Goal: Task Accomplishment & Management: Use online tool/utility

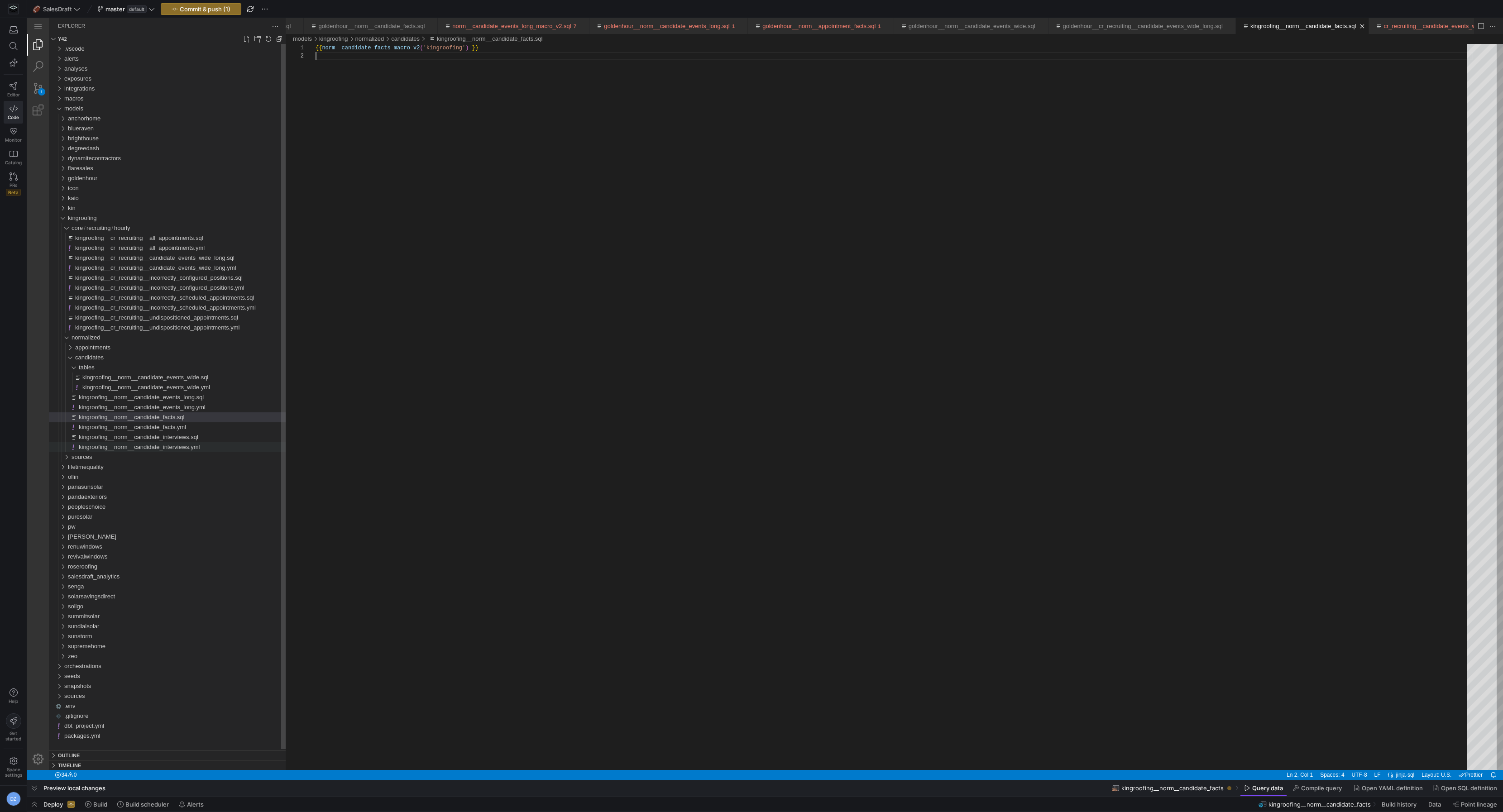
scroll to position [8, 0]
click at [178, 349] on div "appointments" at bounding box center [180, 347] width 210 height 10
click at [163, 419] on span "kingroofing__norm__candidate_facts.sql" at bounding box center [132, 416] width 106 height 7
click at [397, 47] on div "{{ norm__candidate_facts_macro_v2 ( 'kingroofing' ) }}" at bounding box center [894, 411] width 1158 height 734
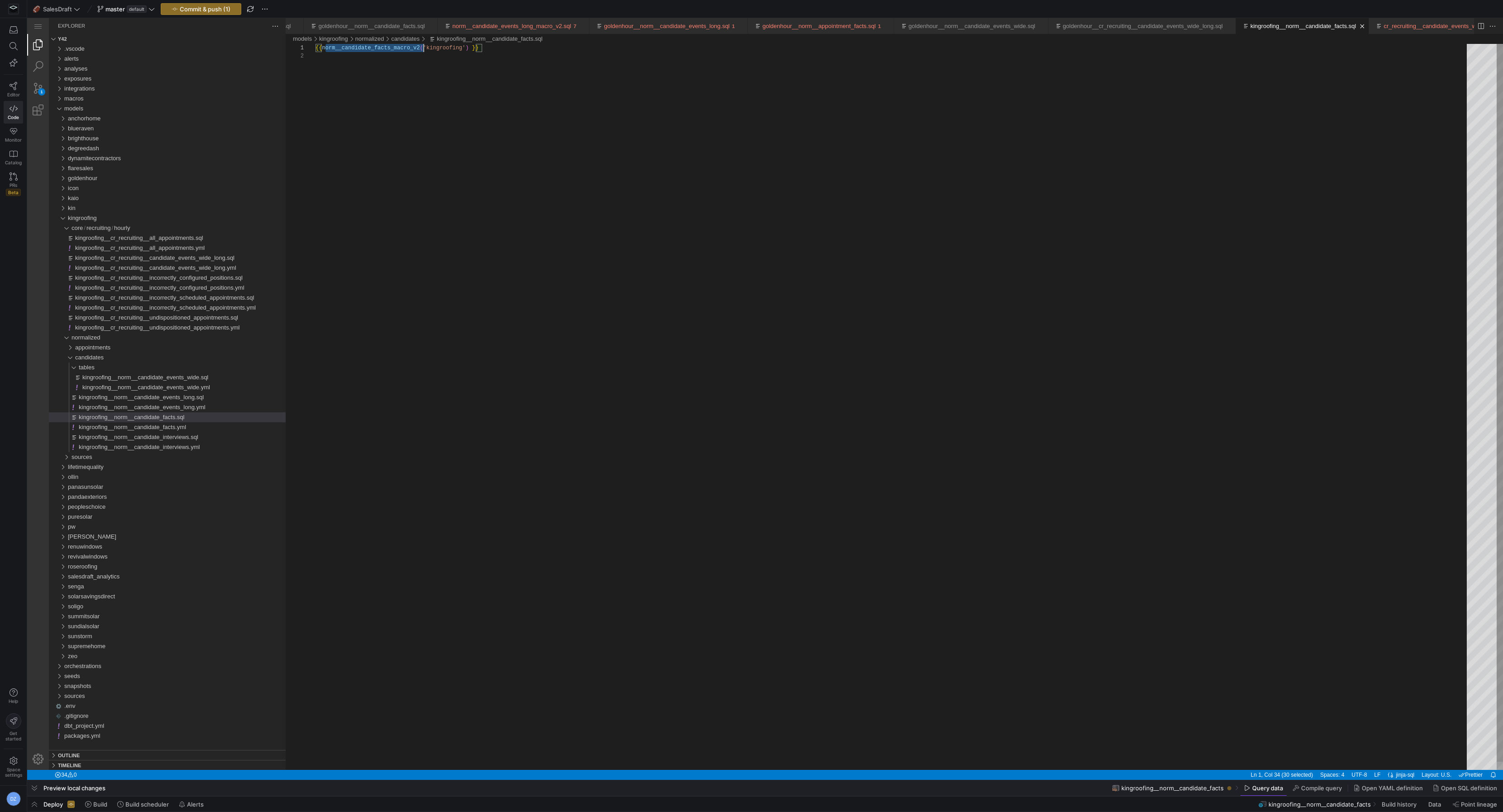
click at [397, 47] on div "{{ norm__candidate_facts_macro_v2 ( 'kingroofing' ) }}" at bounding box center [894, 411] width 1158 height 734
click at [180, 401] on div "kingroofing__norm__candidate_events_long.sql" at bounding box center [182, 397] width 207 height 10
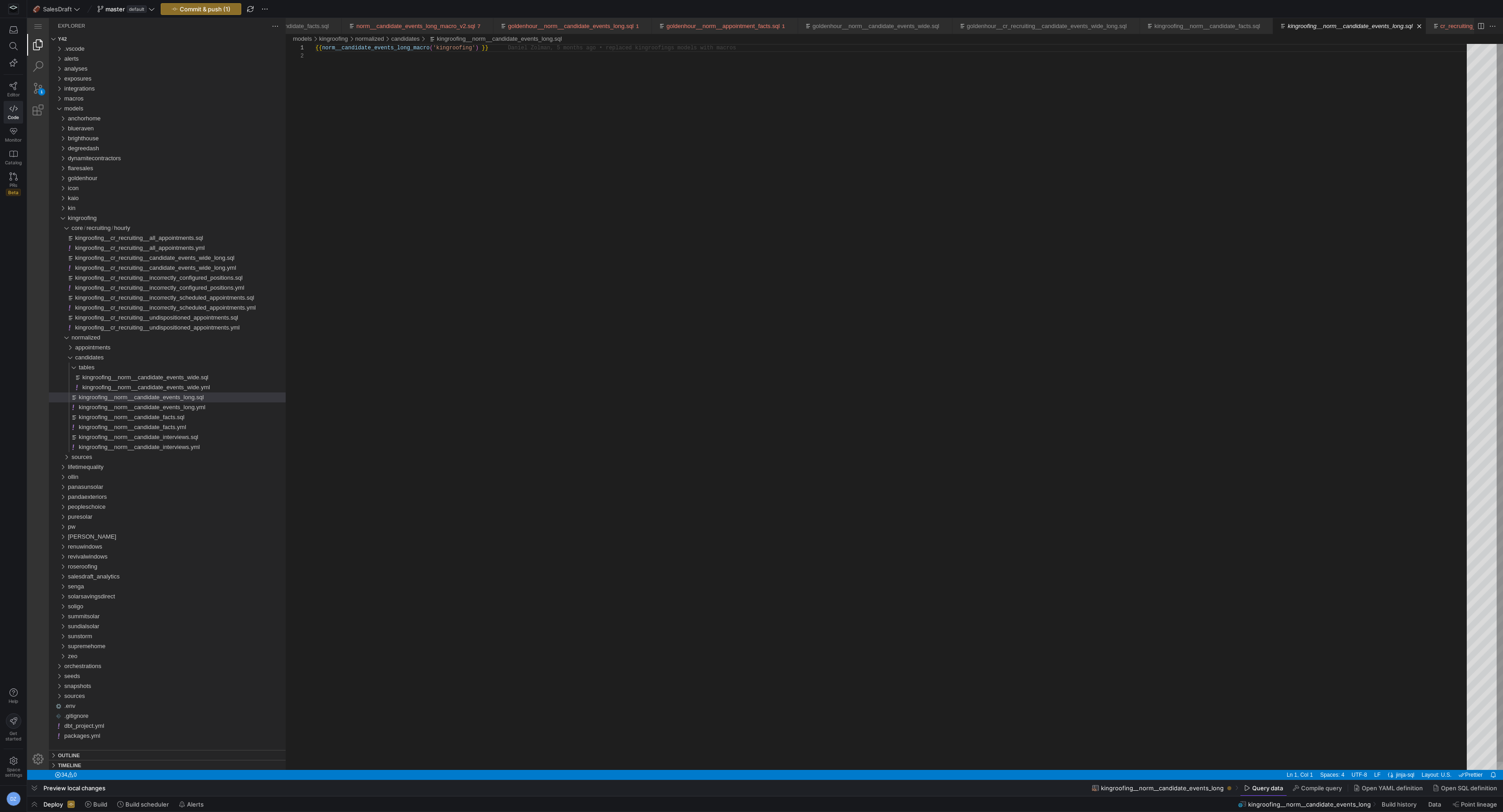
click at [418, 50] on div "{{ norm__candidate_events_long_macro ( 'kingroofing' ) }}" at bounding box center [894, 411] width 1158 height 734
paste textarea "_v2"
type textarea "{{ norm__candidate_events_long_macro_v2('kingroofing') }}"
click at [198, 376] on span "kingroofing__norm__candidate_events_wide.sql" at bounding box center [146, 377] width 126 height 7
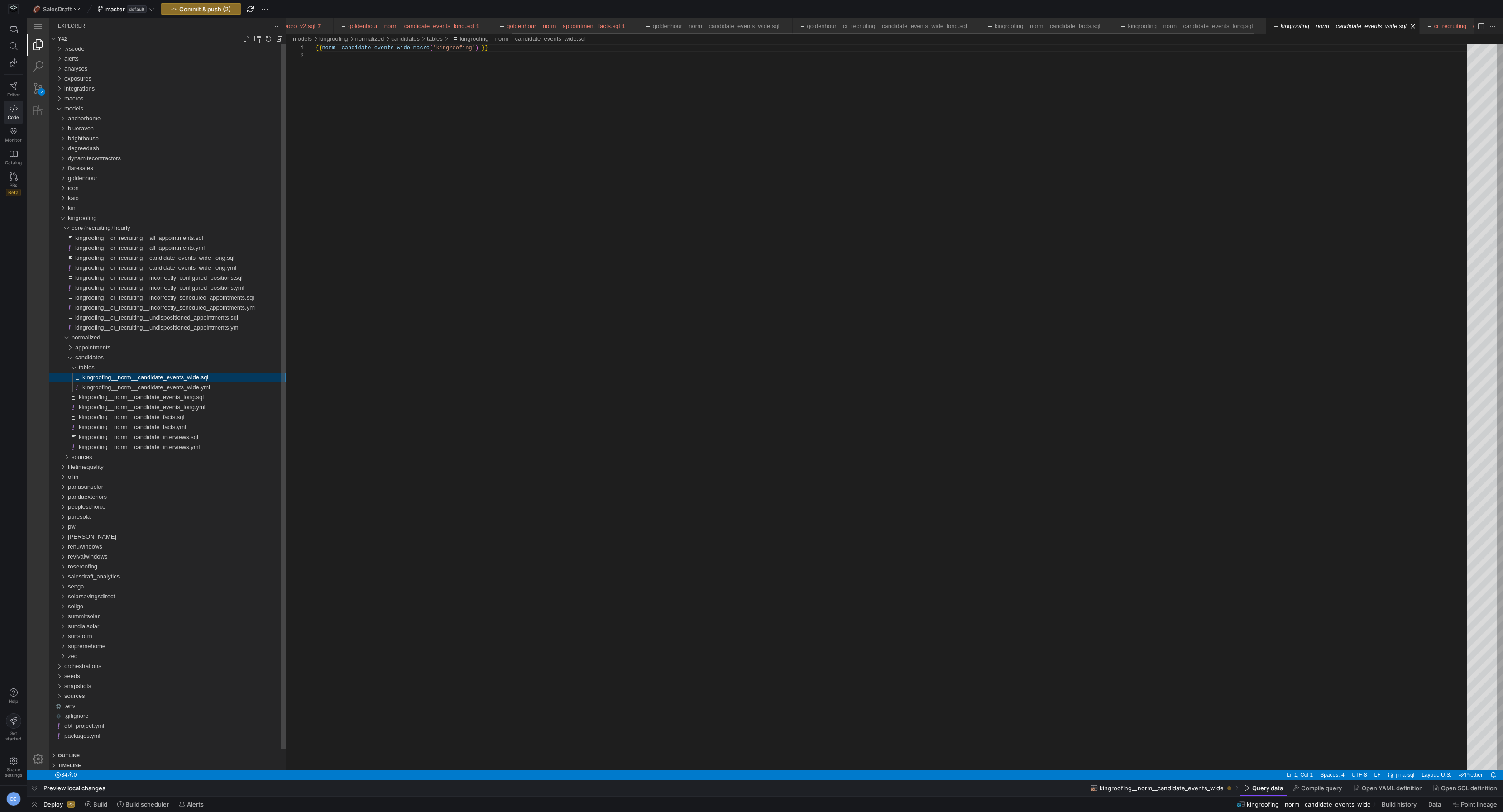
scroll to position [8, 0]
click at [408, 49] on div "{{ norm__candidate_events_wide_macro ( 'kingroofing' ) }}" at bounding box center [894, 411] width 1158 height 734
paste textarea "_v2"
type textarea "{{ norm__candidate_events_wide_macro_v2('kingroofing') }}"
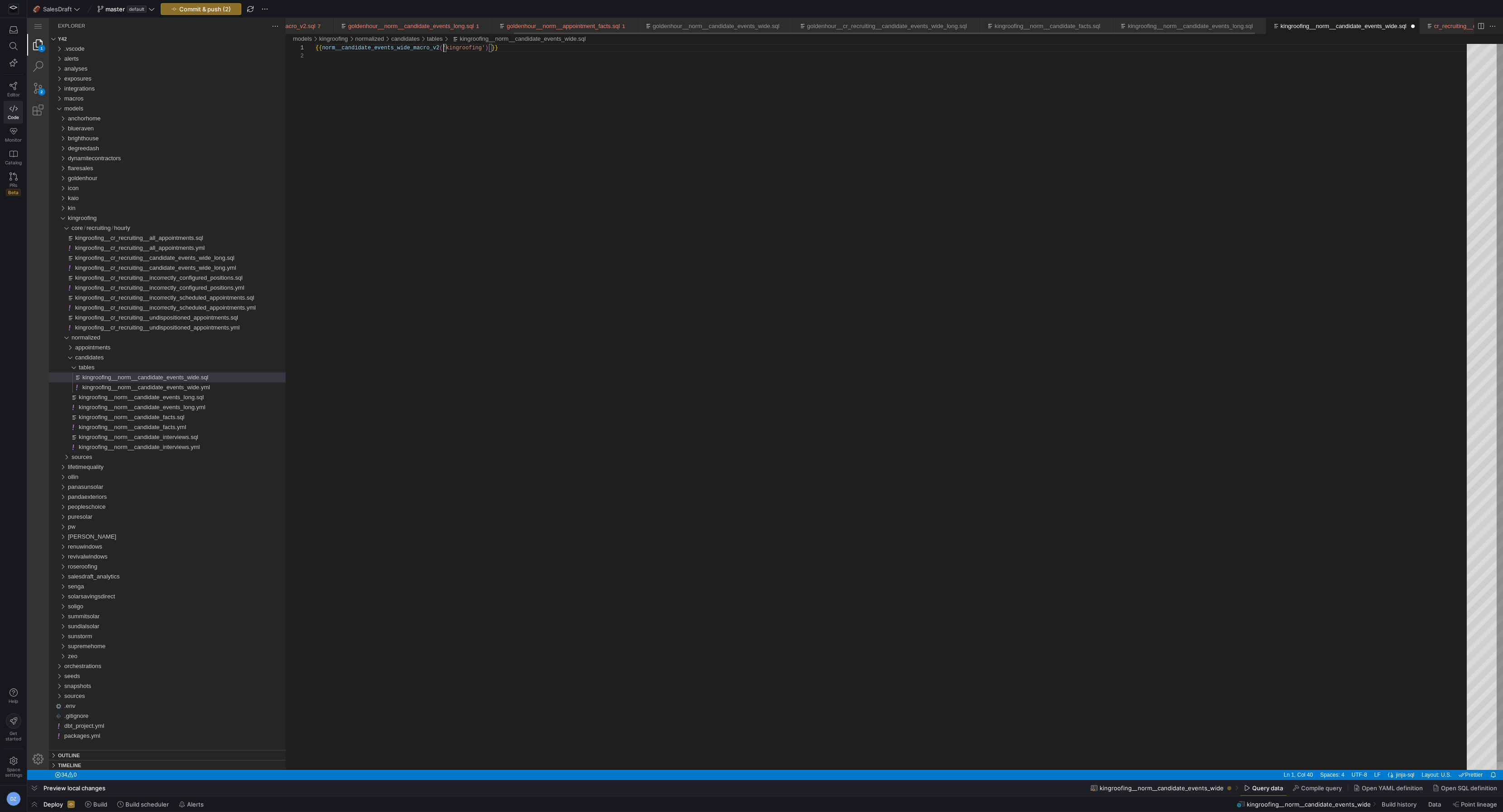
scroll to position [0, 365]
click at [180, 258] on span "kingroofing__cr_recruiting__candidate_events_wide_long.sql" at bounding box center [155, 257] width 159 height 7
click at [400, 52] on div "{{ cr_recruiting__candidate_events_wide_long_macro ( 'kingroofing' ) }}" at bounding box center [894, 411] width 1158 height 734
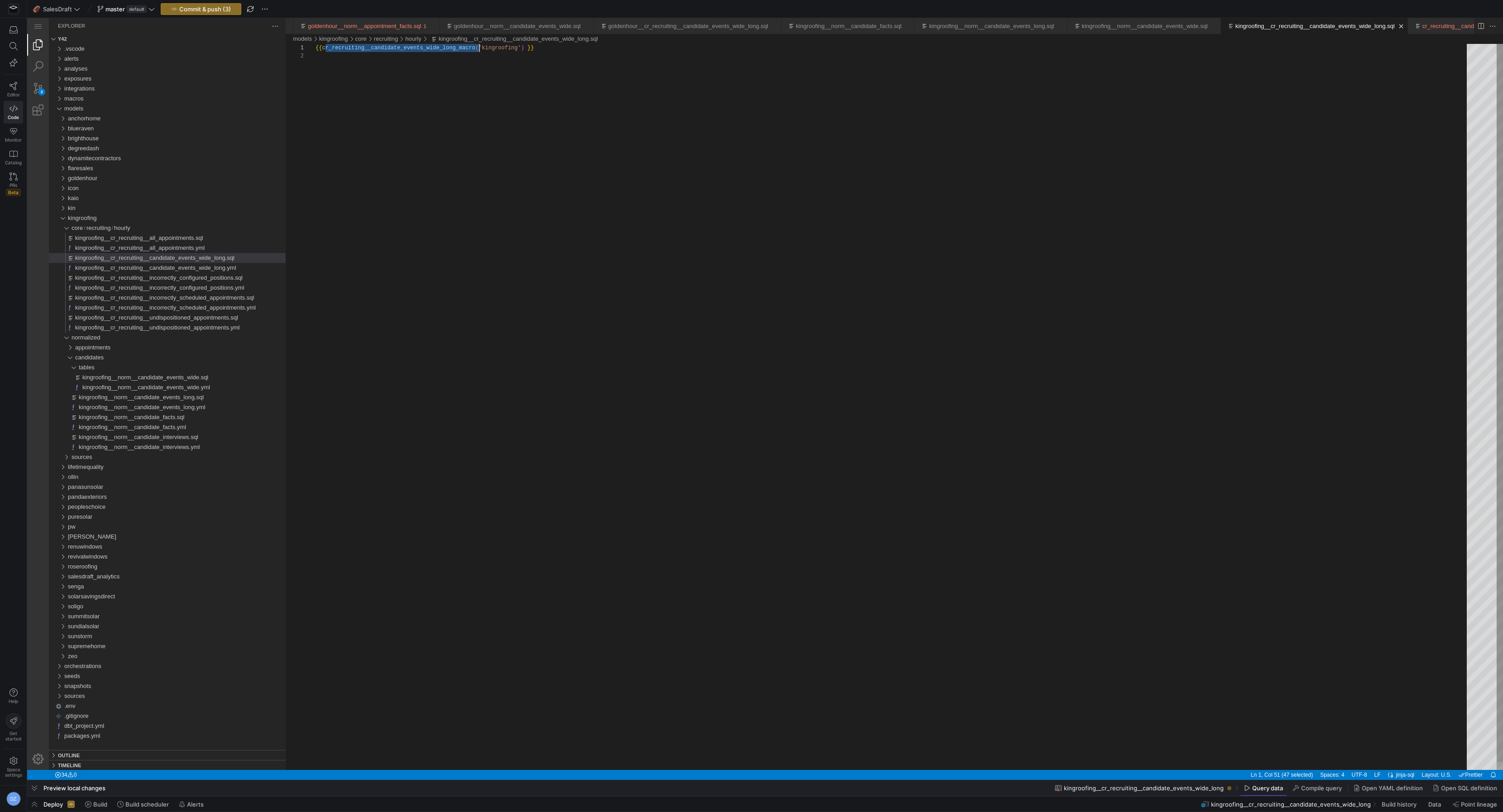
type textarea "{{ cr_recruiting__candidate_events_wide_long_macro_v2('kingroofing') }}"
click at [519, 121] on div "{{ cr_recruiting__candidate_events_wide_long_macro_v 2 ( 'kingroofing' ) }}" at bounding box center [894, 411] width 1158 height 734
click at [214, 14] on span "button" at bounding box center [201, 9] width 80 height 11
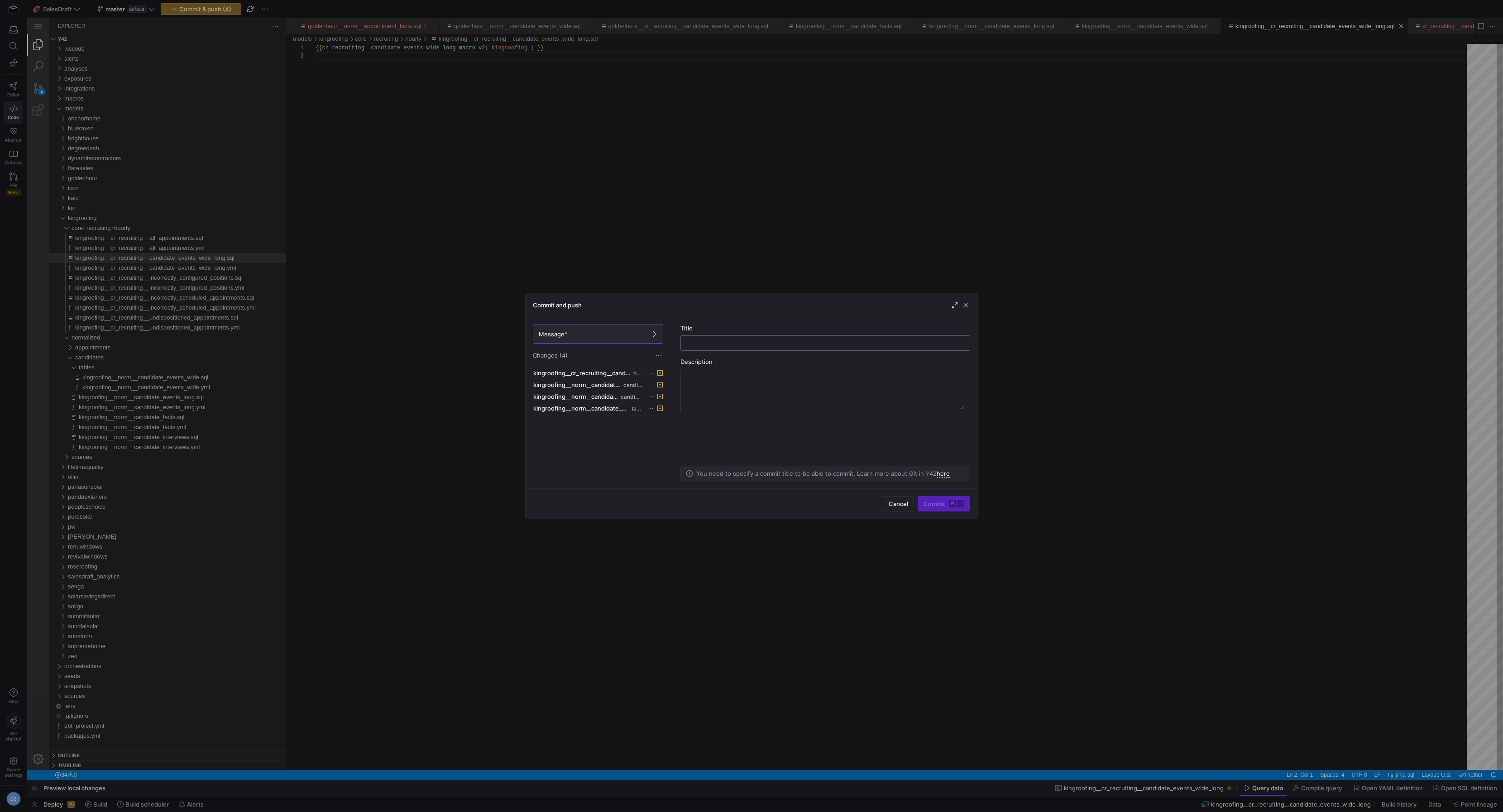
click at [0, 0] on div at bounding box center [0, 0] width 0 height 0
click at [0, 0] on input "text" at bounding box center [0, 0] width 0 height 0
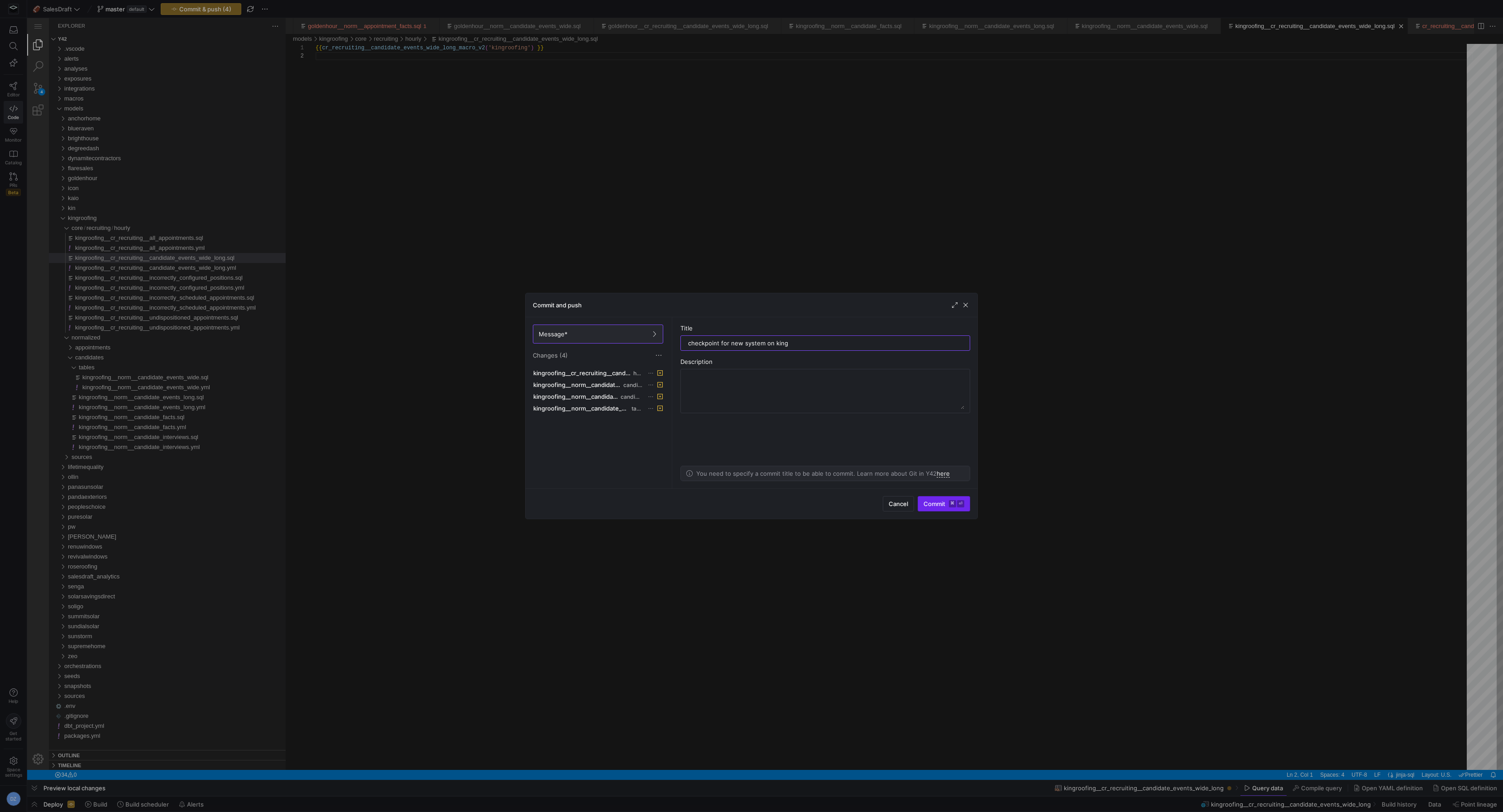
type input "checkpoint for new system on king"
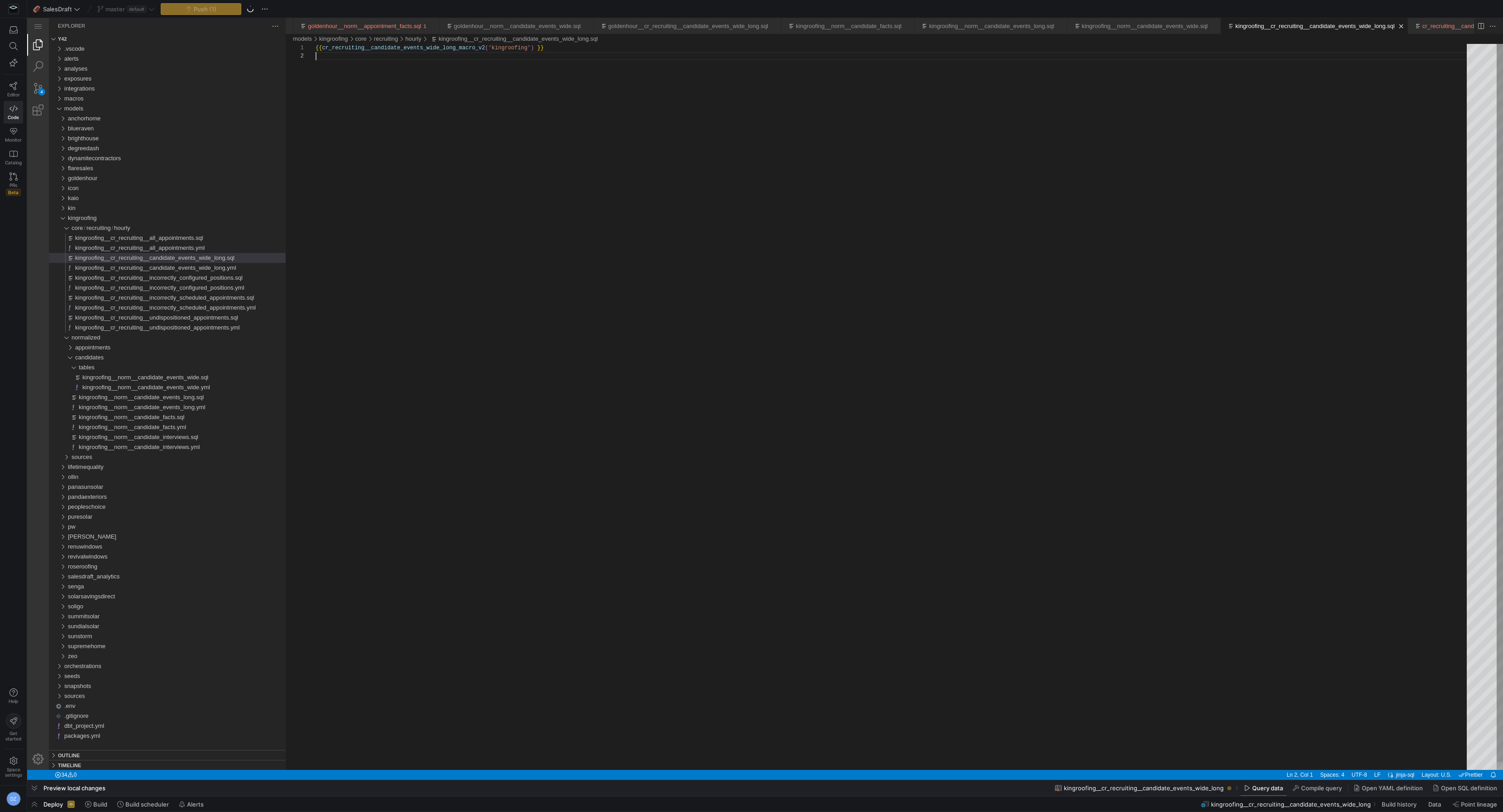
click at [613, 352] on div "{{ cr_recruiting__candidate_events_wide_long_macro_v 2 ( 'kingroofing' ) }}" at bounding box center [894, 411] width 1158 height 734
click at [78, 414] on span "Build" at bounding box center [141, 409] width 235 height 10
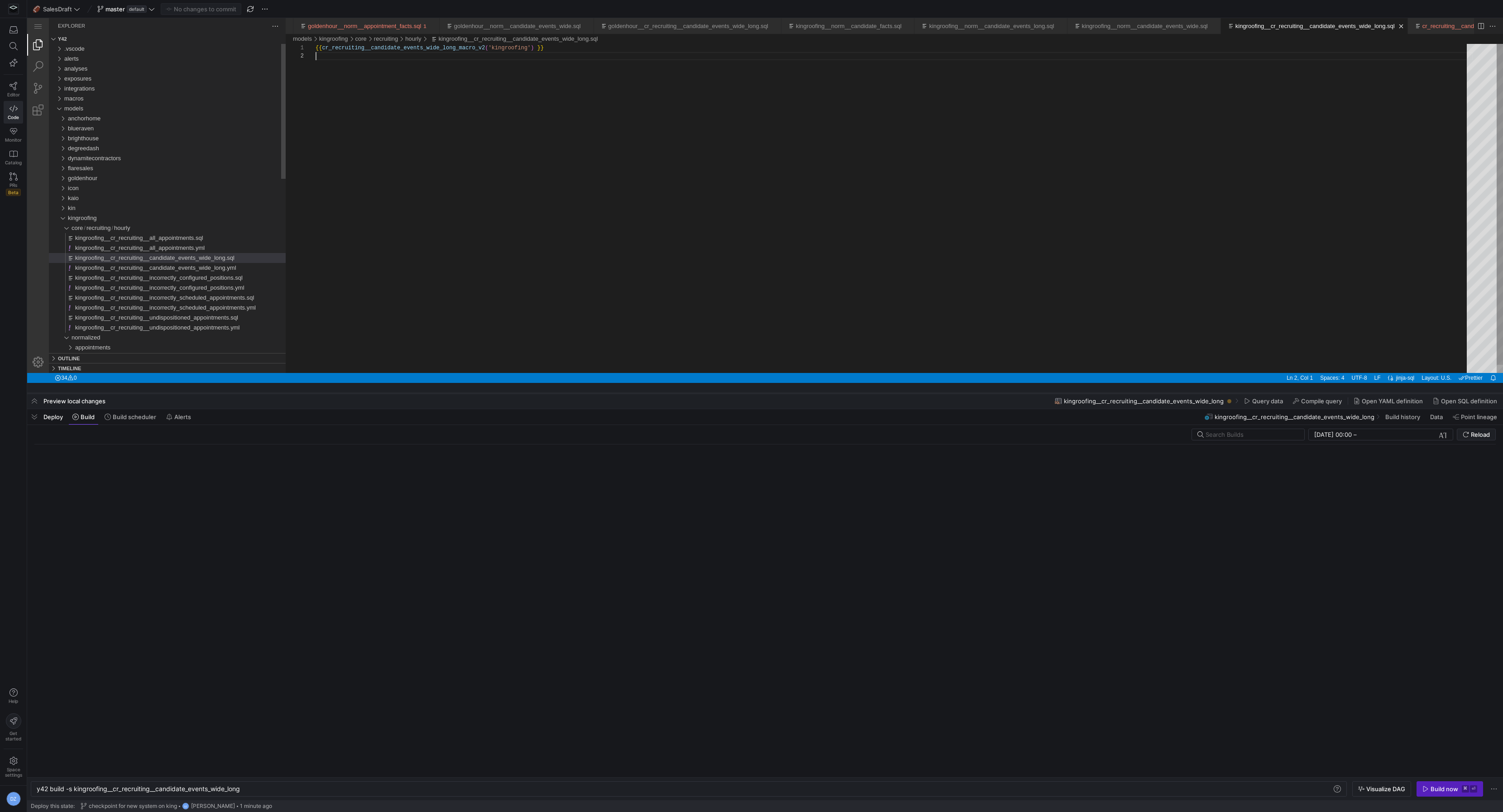
drag, startPoint x: 298, startPoint y: 780, endPoint x: 363, endPoint y: 358, distance: 427.0
click at [259, 56] on div at bounding box center [141, 50] width 235 height 10
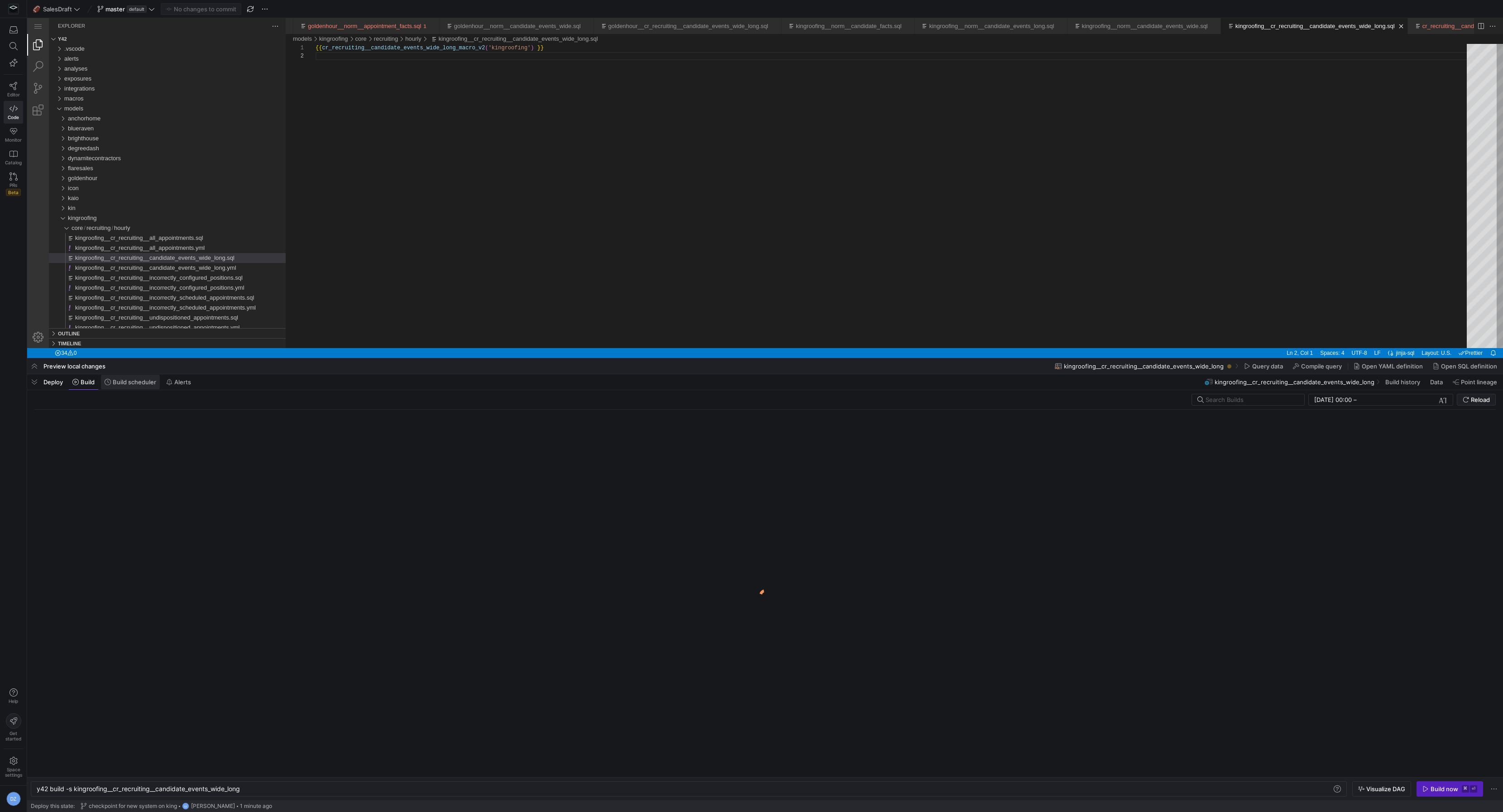
click at [113, 383] on span "Build scheduler" at bounding box center [134, 382] width 43 height 7
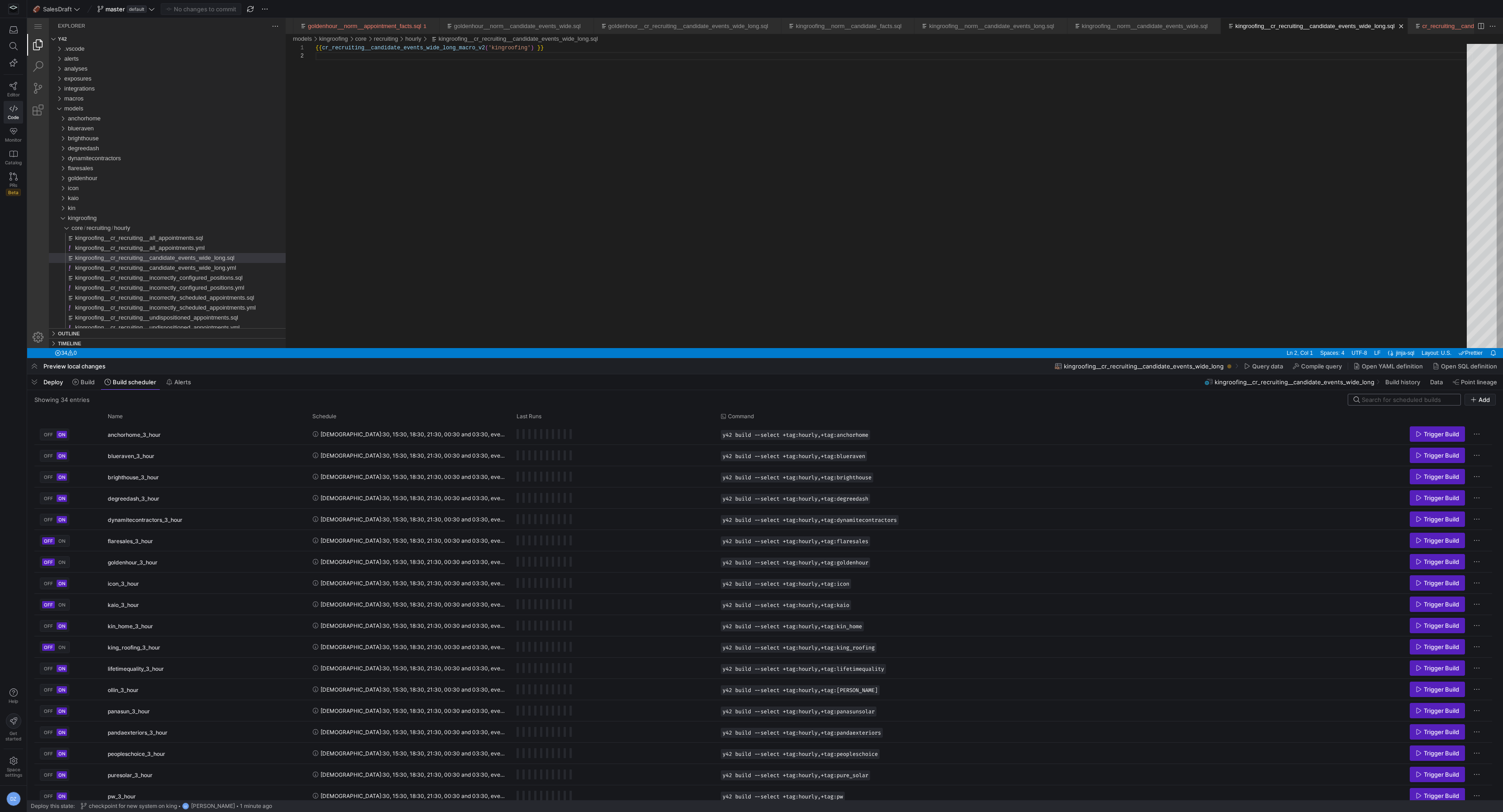
click at [1386, 399] on input at bounding box center [1409, 400] width 93 height 7
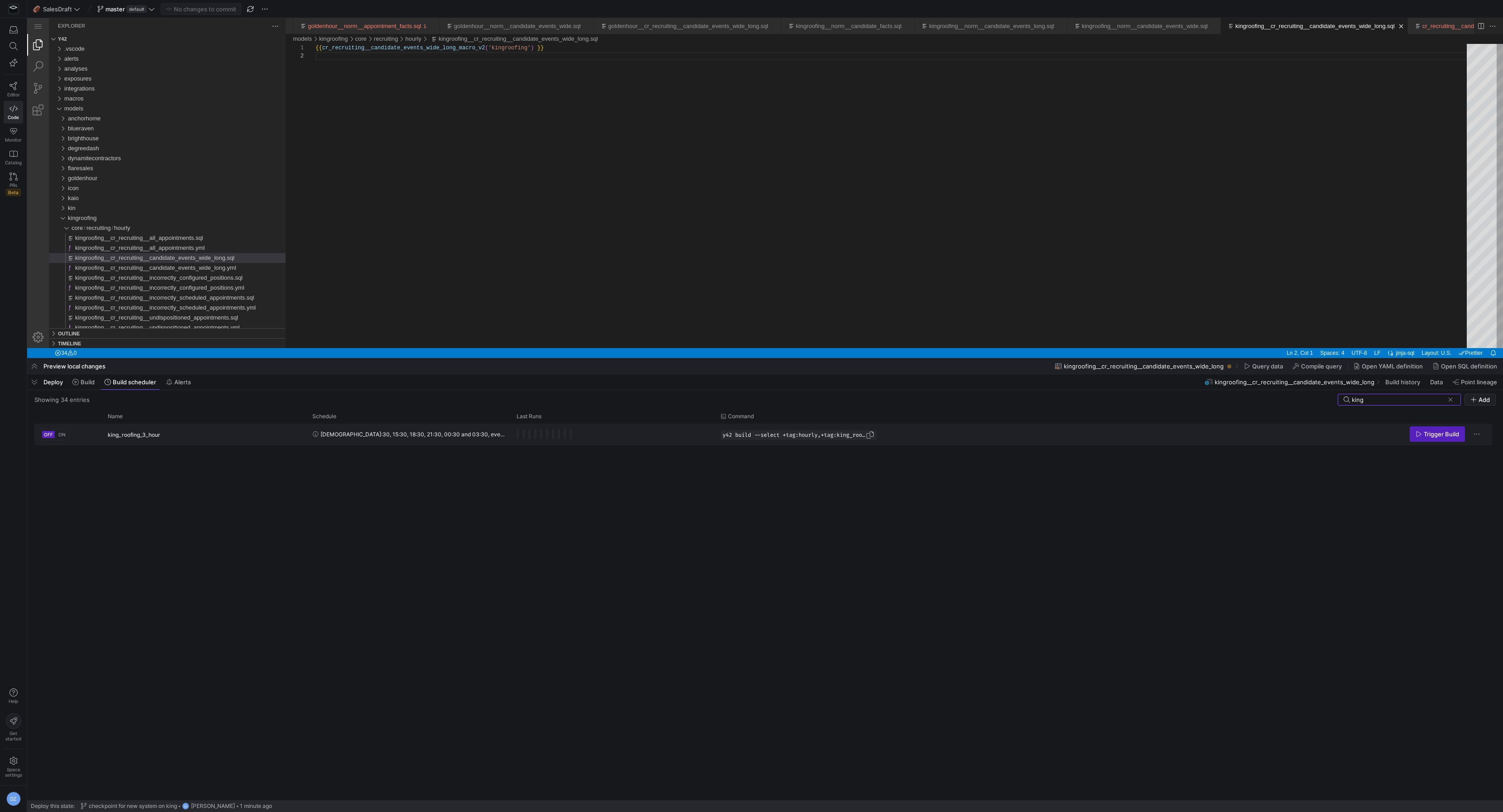
type input "king"
click at [875, 433] on span "Press SPACE to select this row." at bounding box center [870, 435] width 9 height 9
click at [78, 380] on icon at bounding box center [75, 382] width 7 height 7
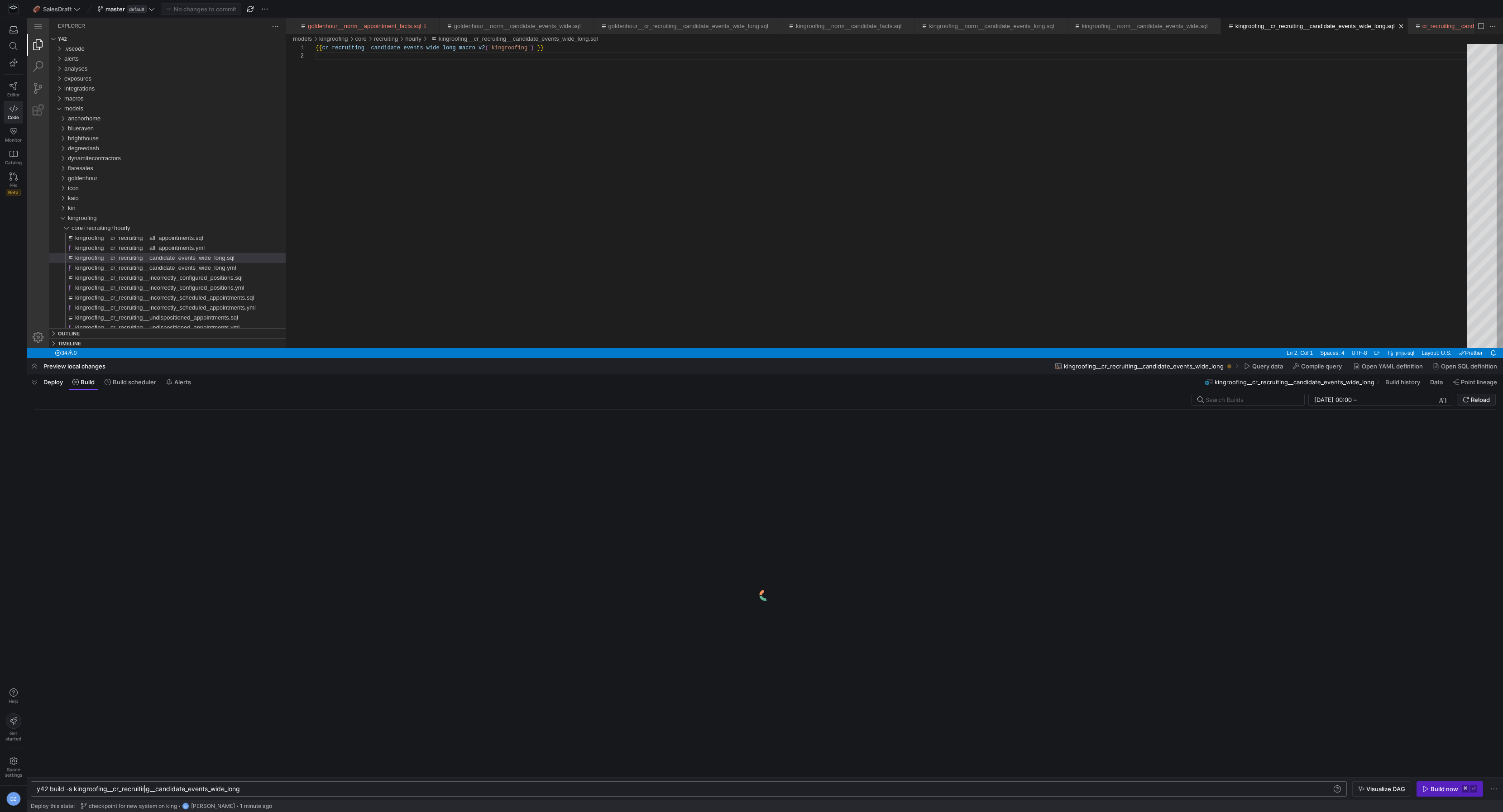
click at [144, 791] on div "y42 build -s kingroofing__cr_recruiting__candidate _events_wide_long" at bounding box center [685, 789] width 1297 height 7
type textarea "y42 build --select +tag:hourly,+tag:king_roofing"
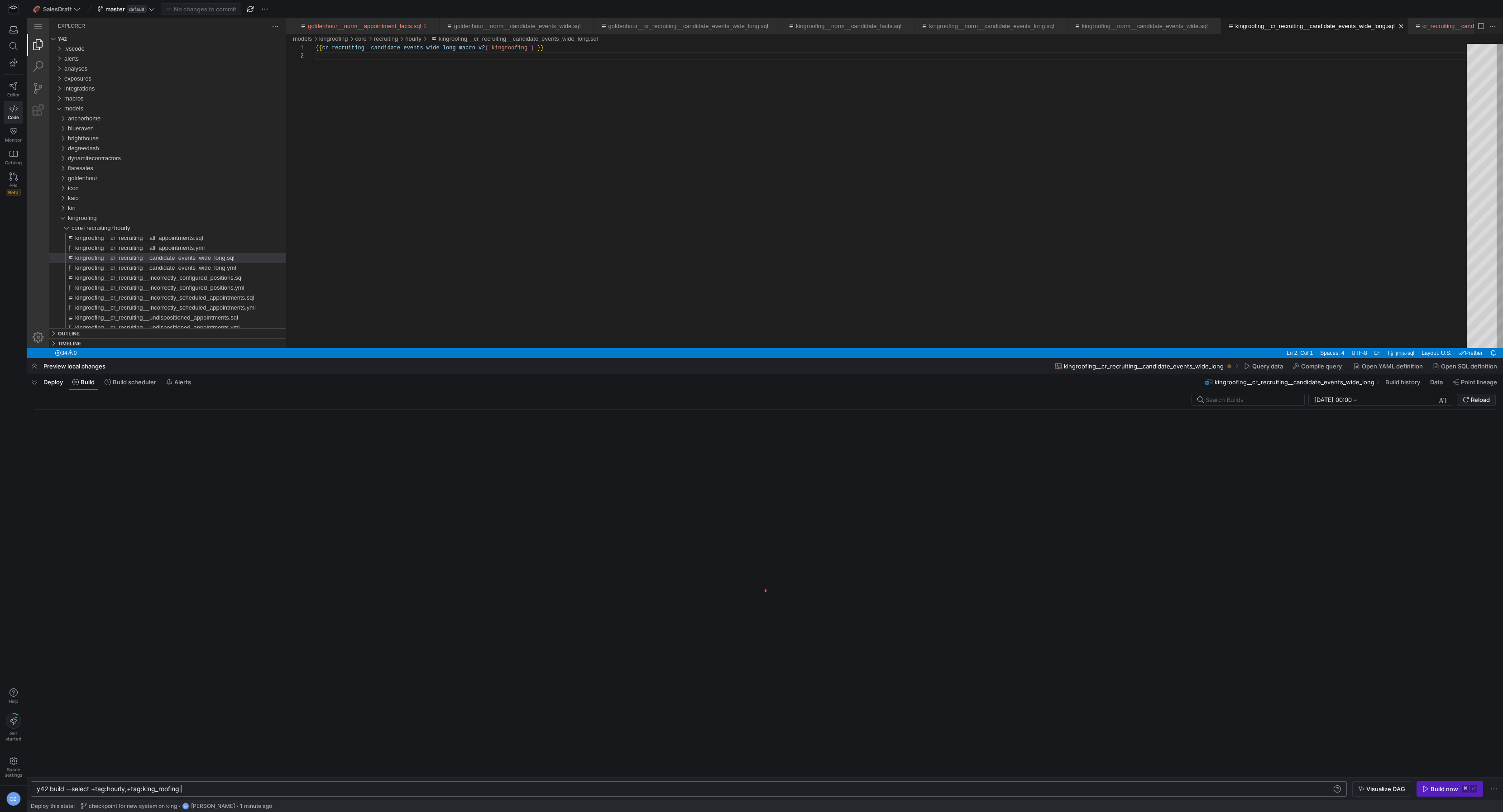
click at [288, 788] on div "y42 build --select +tag:hourly,+tag:king_roofing" at bounding box center [685, 789] width 1297 height 7
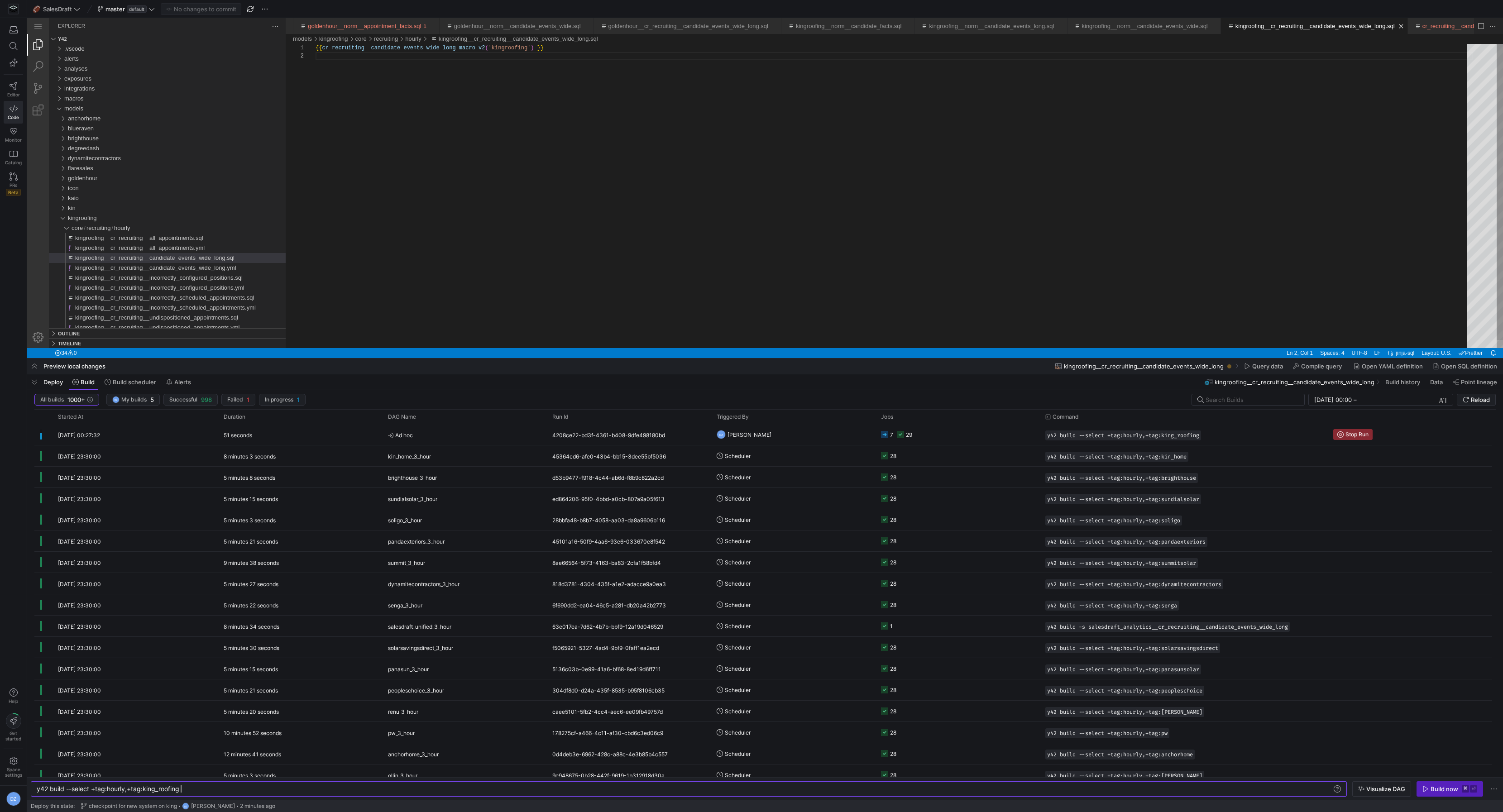
click at [557, 246] on div "{{ cr_recruiting__candidate_events_wide_long_macro_v 2 ( 'kingroofing' ) }}" at bounding box center [894, 200] width 1158 height 312
click at [572, 226] on div "{{ cr_recruiting__candidate_events_wide_long_macro_v 2 ( 'kingroofing' ) }}" at bounding box center [894, 200] width 1158 height 312
click at [798, 434] on y42-orchestration-triggered-by "DZ [PERSON_NAME]" at bounding box center [793, 435] width 153 height 20
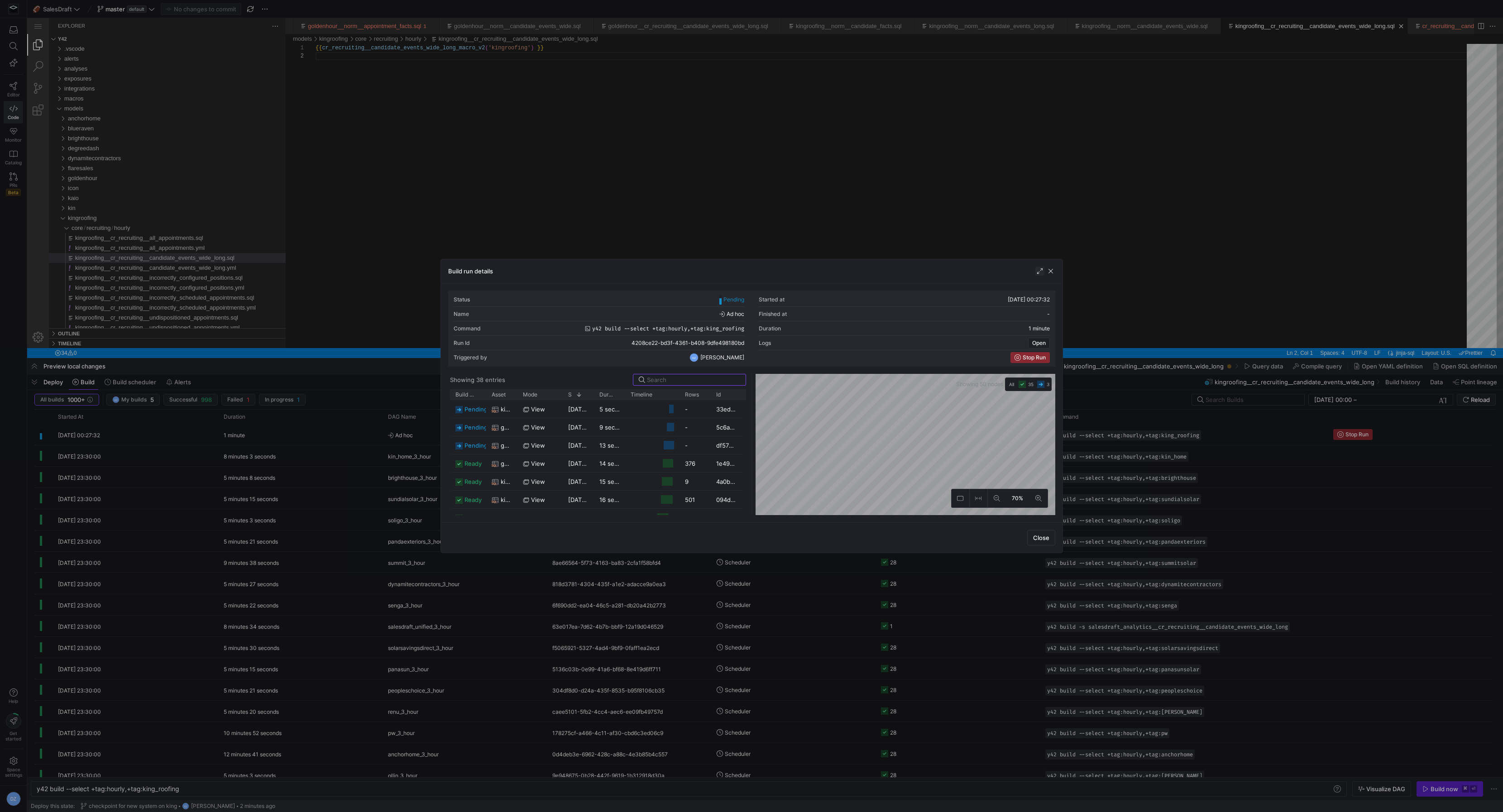
click at [1039, 273] on span "button" at bounding box center [1039, 271] width 9 height 9
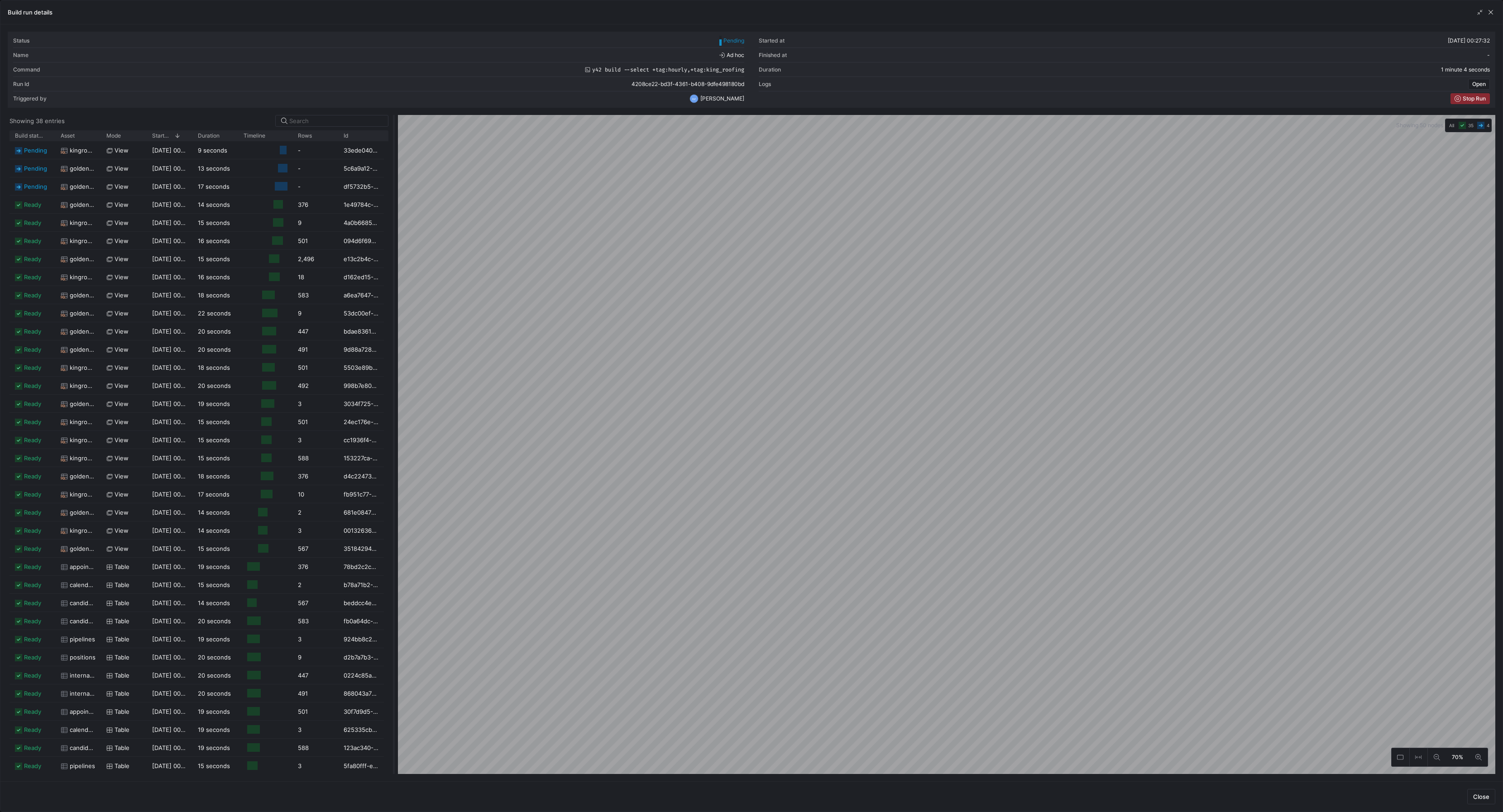
drag, startPoint x: 751, startPoint y: 355, endPoint x: 393, endPoint y: 397, distance: 360.5
click at [393, 397] on div at bounding box center [394, 444] width 4 height 659
click at [1489, 14] on span "button" at bounding box center [1491, 12] width 9 height 9
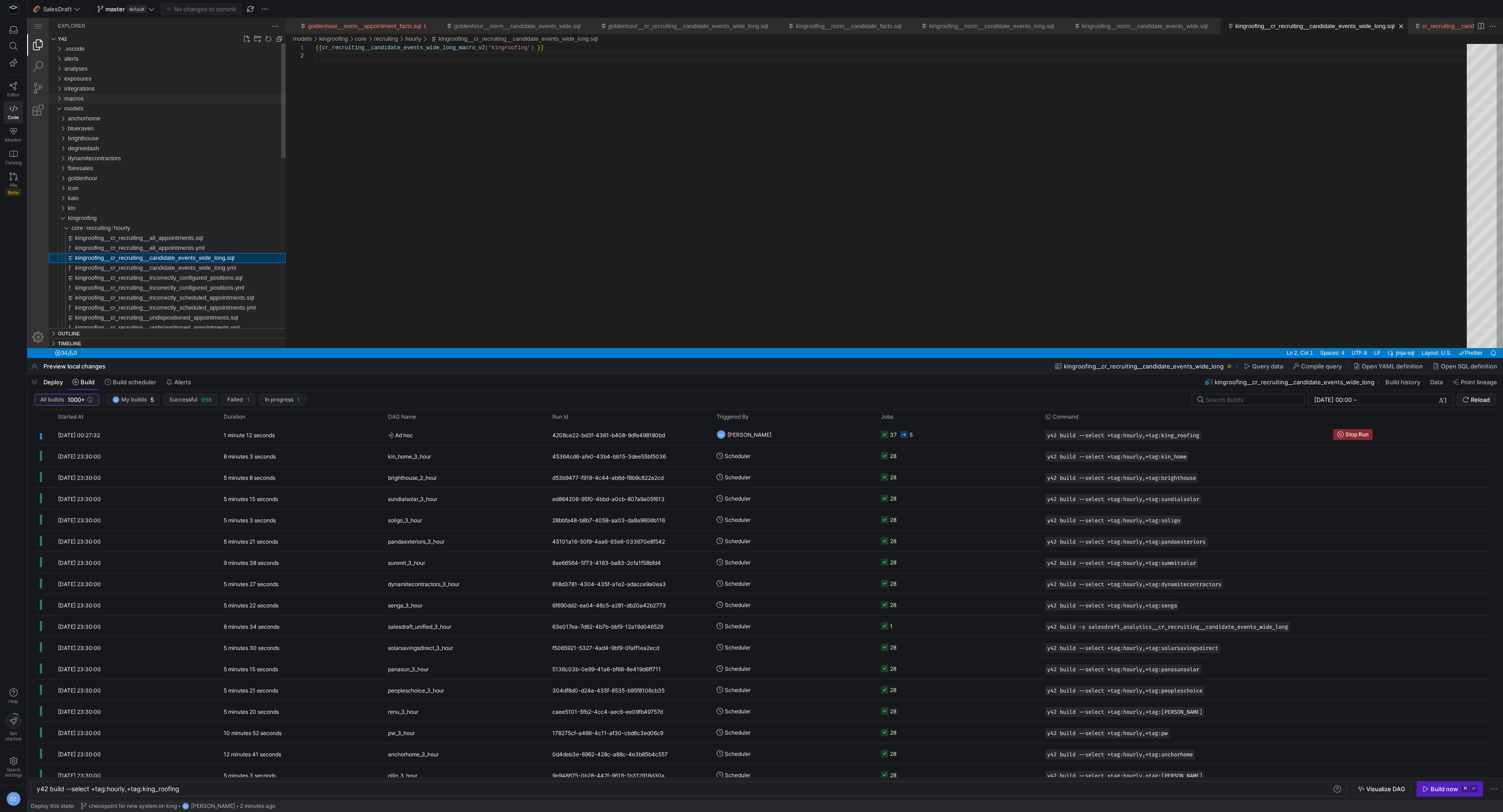
click at [173, 102] on div "macros" at bounding box center [175, 99] width 222 height 10
click at [160, 124] on div "sources" at bounding box center [177, 128] width 218 height 10
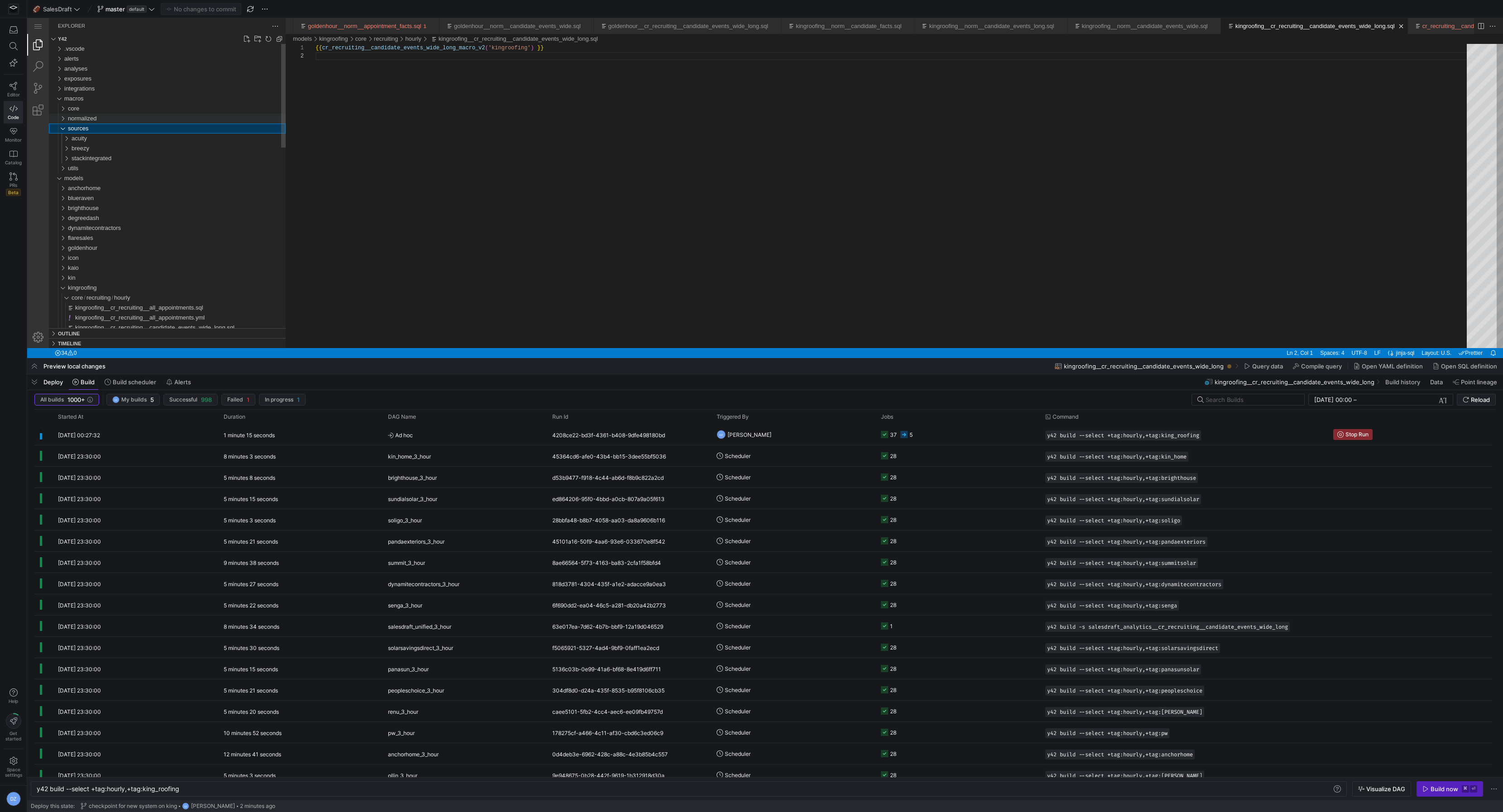
click at [141, 115] on div "normalized" at bounding box center [177, 118] width 218 height 10
click at [138, 138] on div "candidates" at bounding box center [178, 138] width 214 height 10
click at [125, 159] on span "norm__candidate_events_long_macro_v2.sql" at bounding box center [134, 158] width 119 height 7
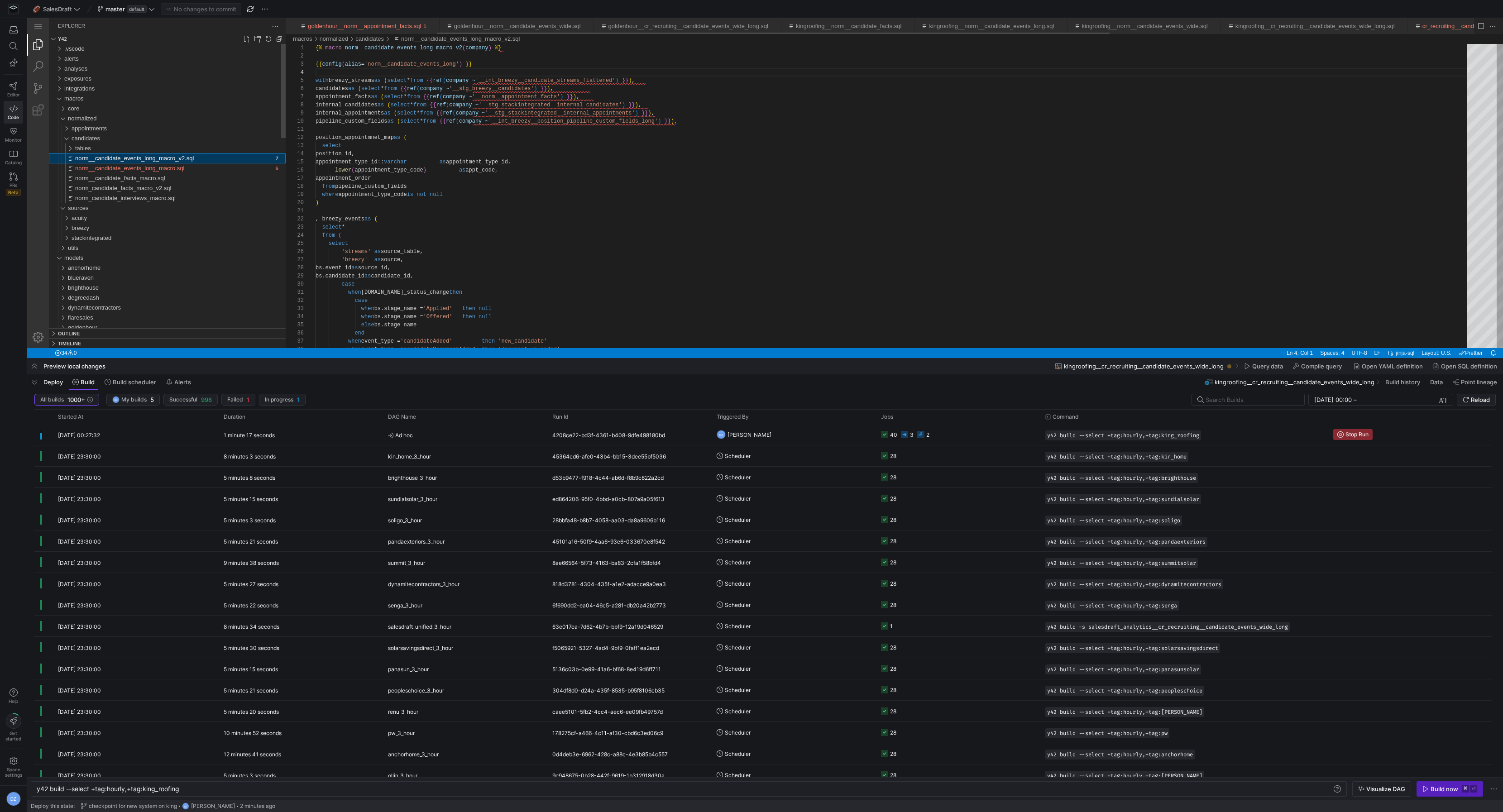
scroll to position [65, 0]
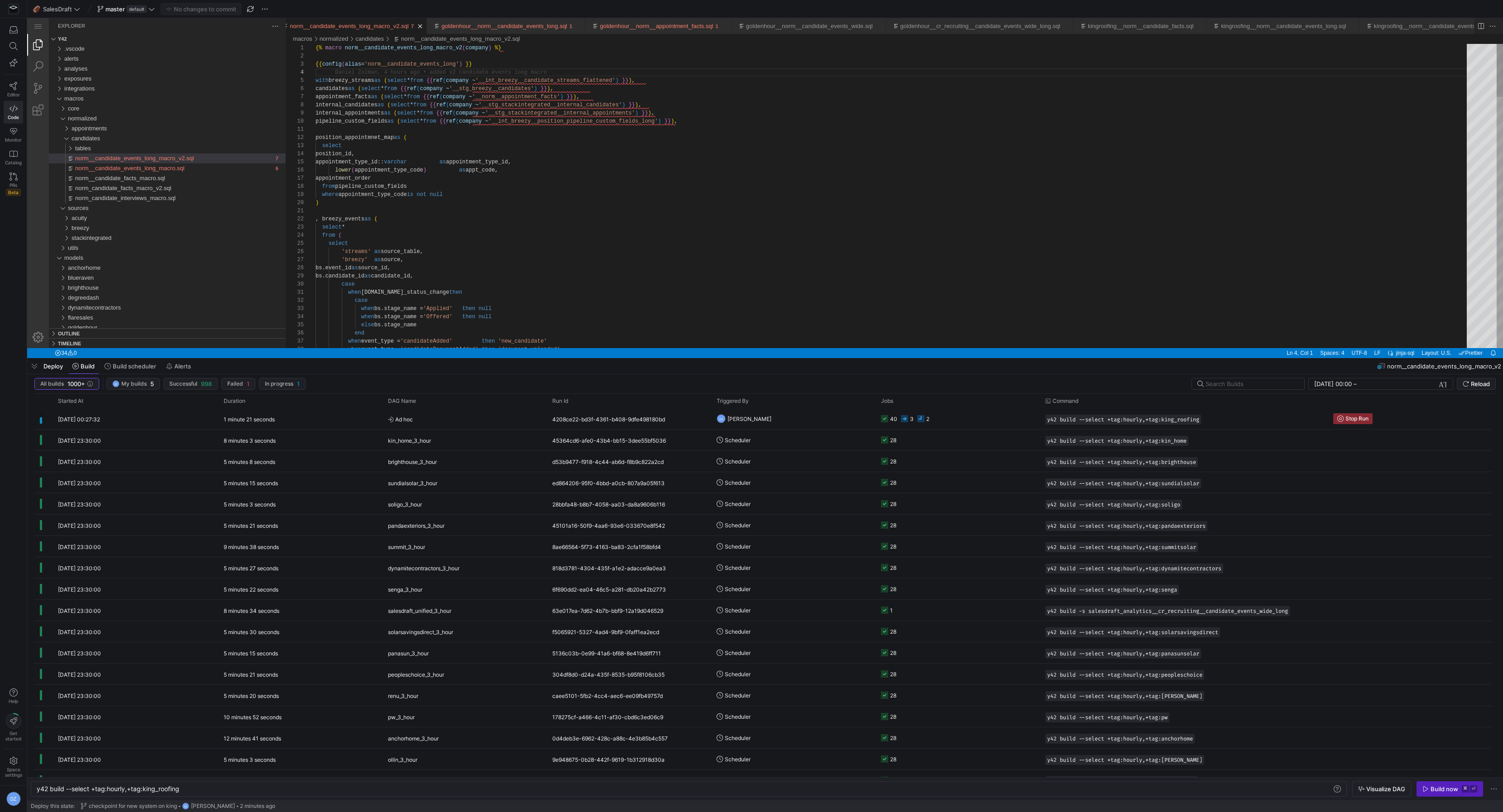
type textarea ", breezy_events as ( select * from ( select 'streams' as source_table, 'breezy'…"
click at [110, 136] on div "candidates" at bounding box center [178, 138] width 214 height 10
click at [43, 65] on link "Search (⇧⌘F)" at bounding box center [38, 67] width 22 height 22
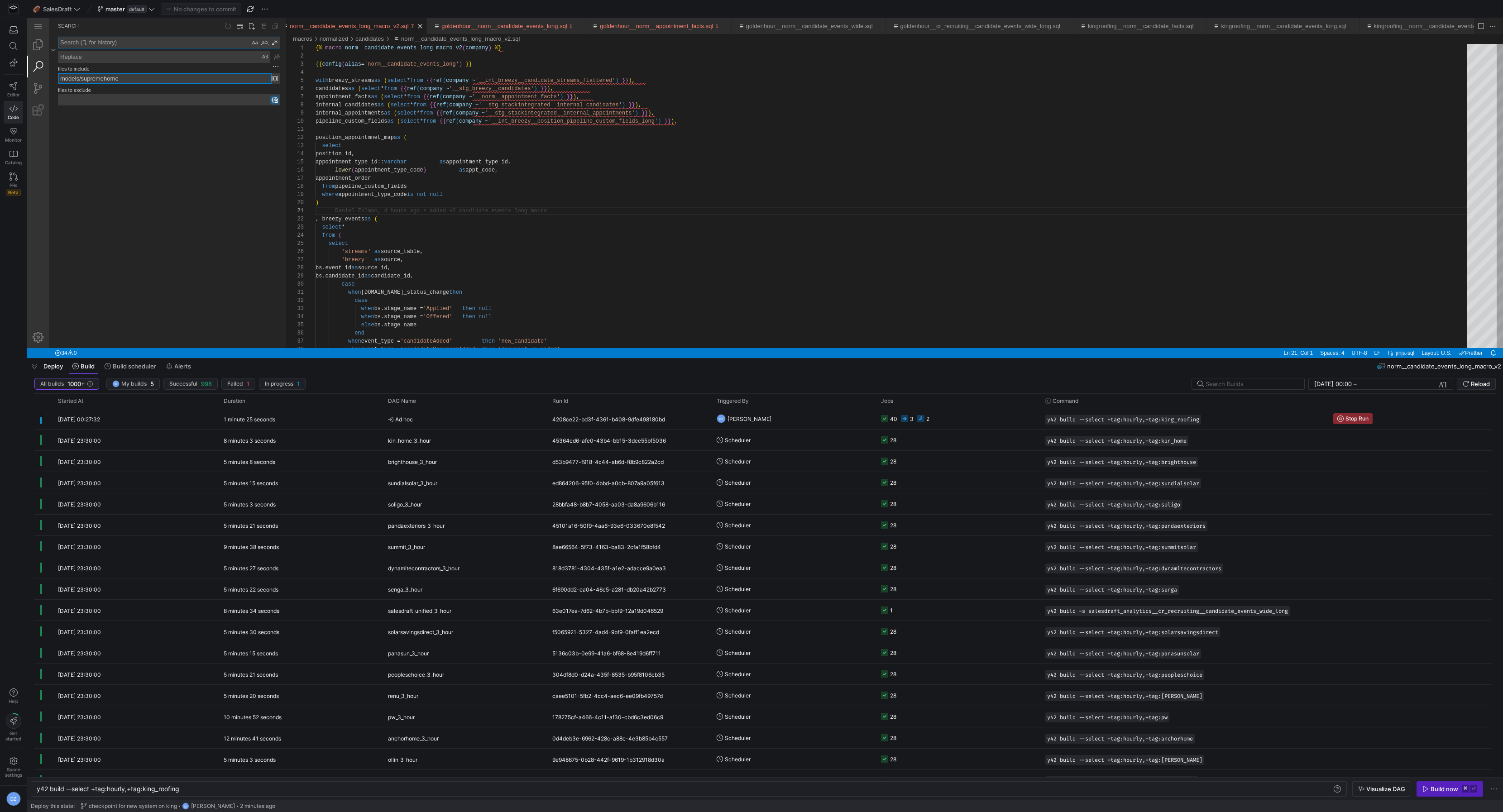
click at [112, 79] on input "models/supremehome" at bounding box center [165, 78] width 213 height 11
click at [112, 80] on input "models/supremehome" at bounding box center [165, 78] width 213 height 11
type input "macros/"
click at [124, 45] on textarea "Search: Type Search Term and press Enter to search" at bounding box center [154, 42] width 191 height 11
type textarea "golden"
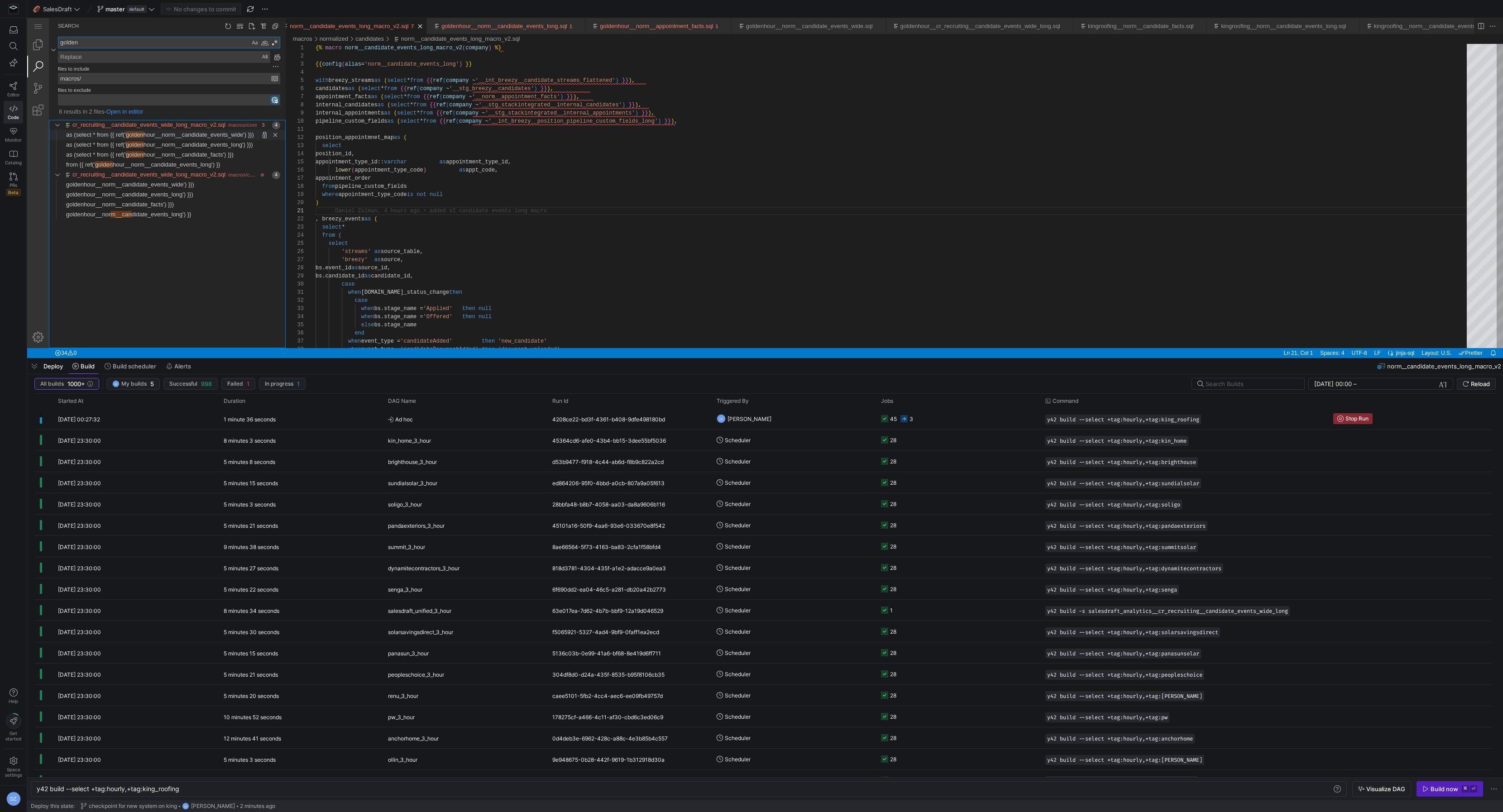
click at [197, 132] on span "hour__norm__candidate_events_wide') }})" at bounding box center [199, 134] width 111 height 7
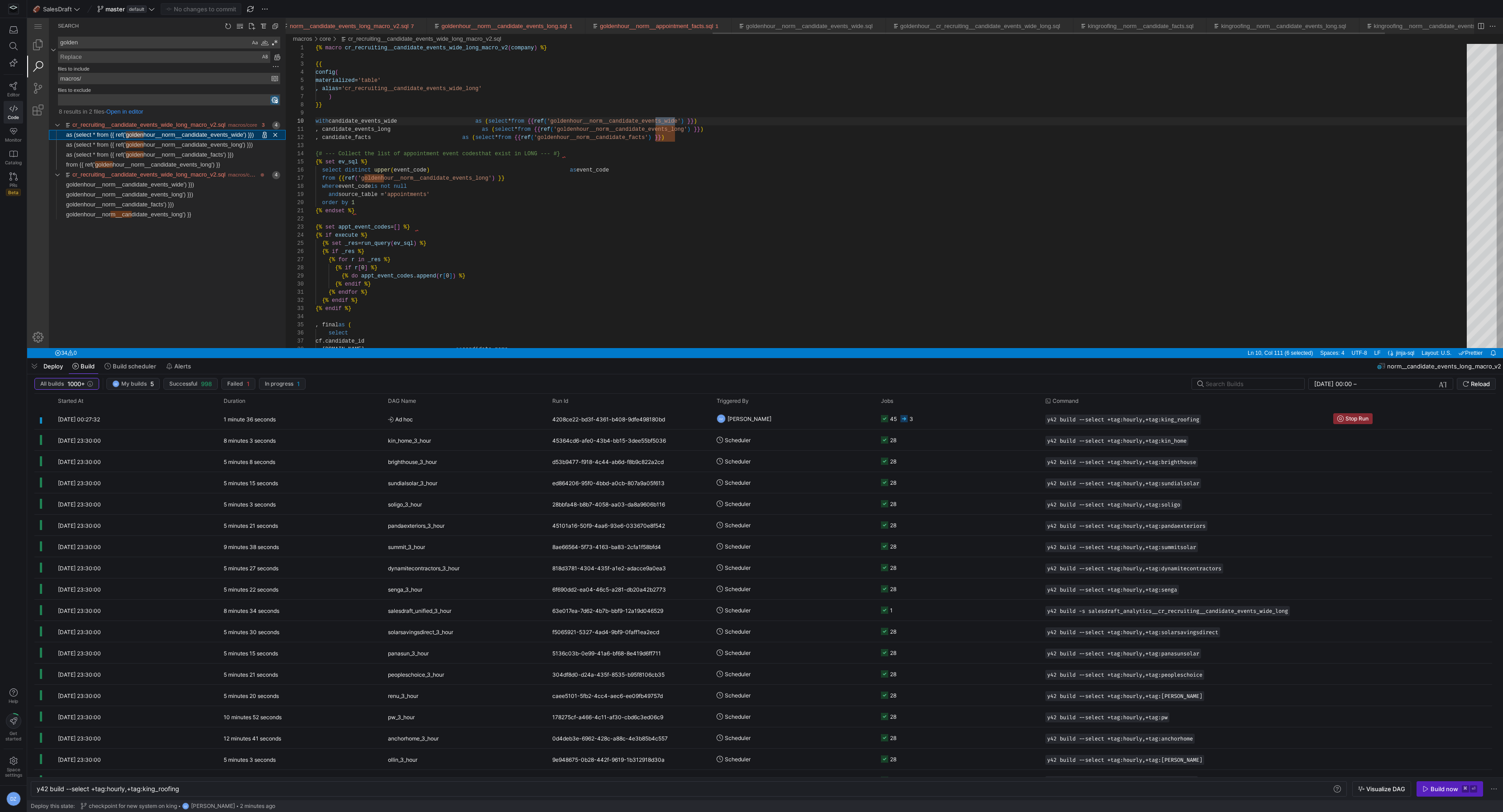
scroll to position [0, 755]
click at [689, 121] on div at bounding box center [751, 406] width 1503 height 812
click at [686, 121] on div at bounding box center [751, 406] width 1503 height 812
drag, startPoint x: 661, startPoint y: 102, endPoint x: 688, endPoint y: 121, distance: 33.0
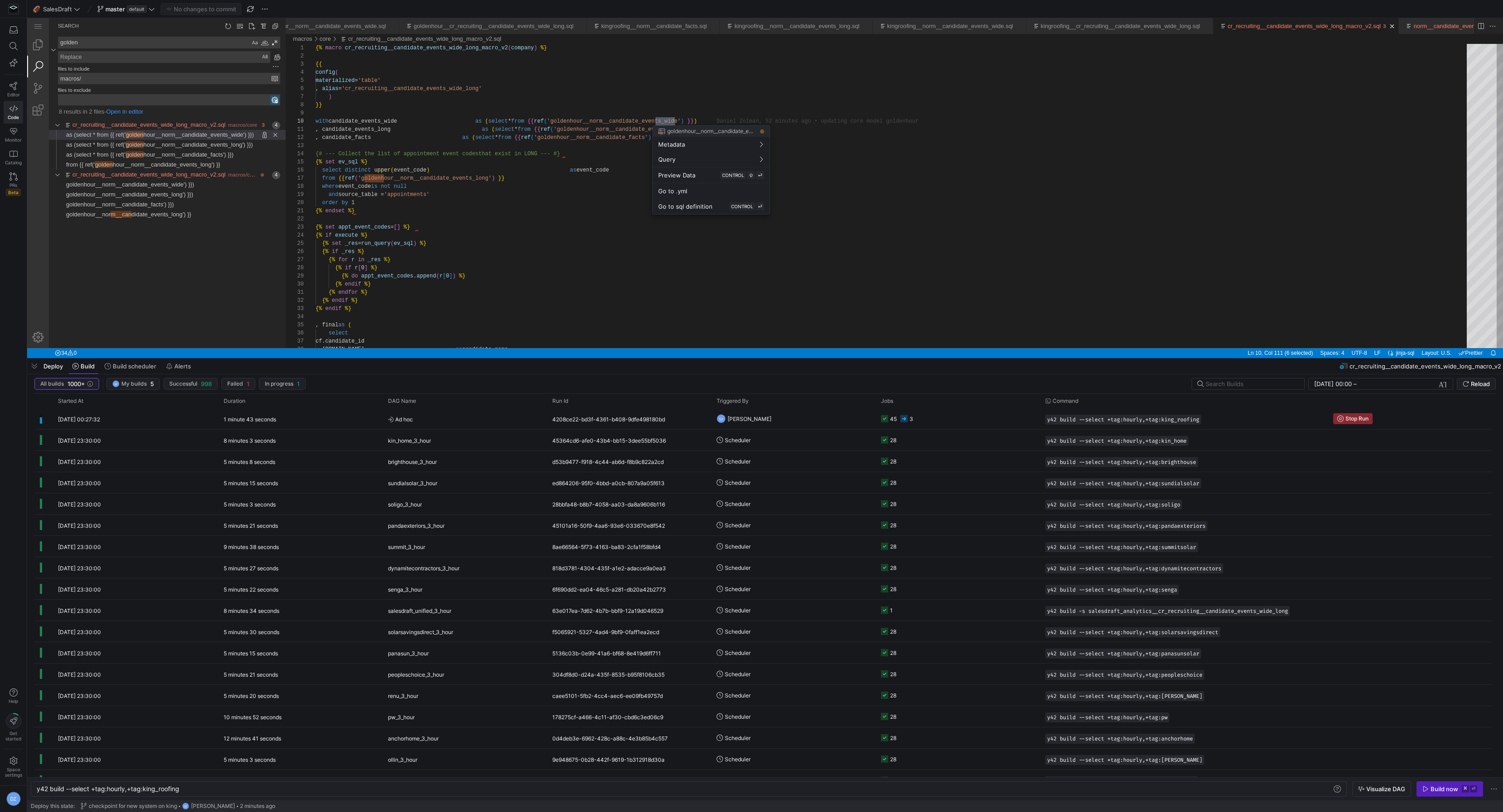
click at [688, 121] on div at bounding box center [751, 406] width 1503 height 812
click at [652, 121] on div at bounding box center [751, 406] width 1503 height 812
click at [653, 120] on div at bounding box center [751, 406] width 1503 height 812
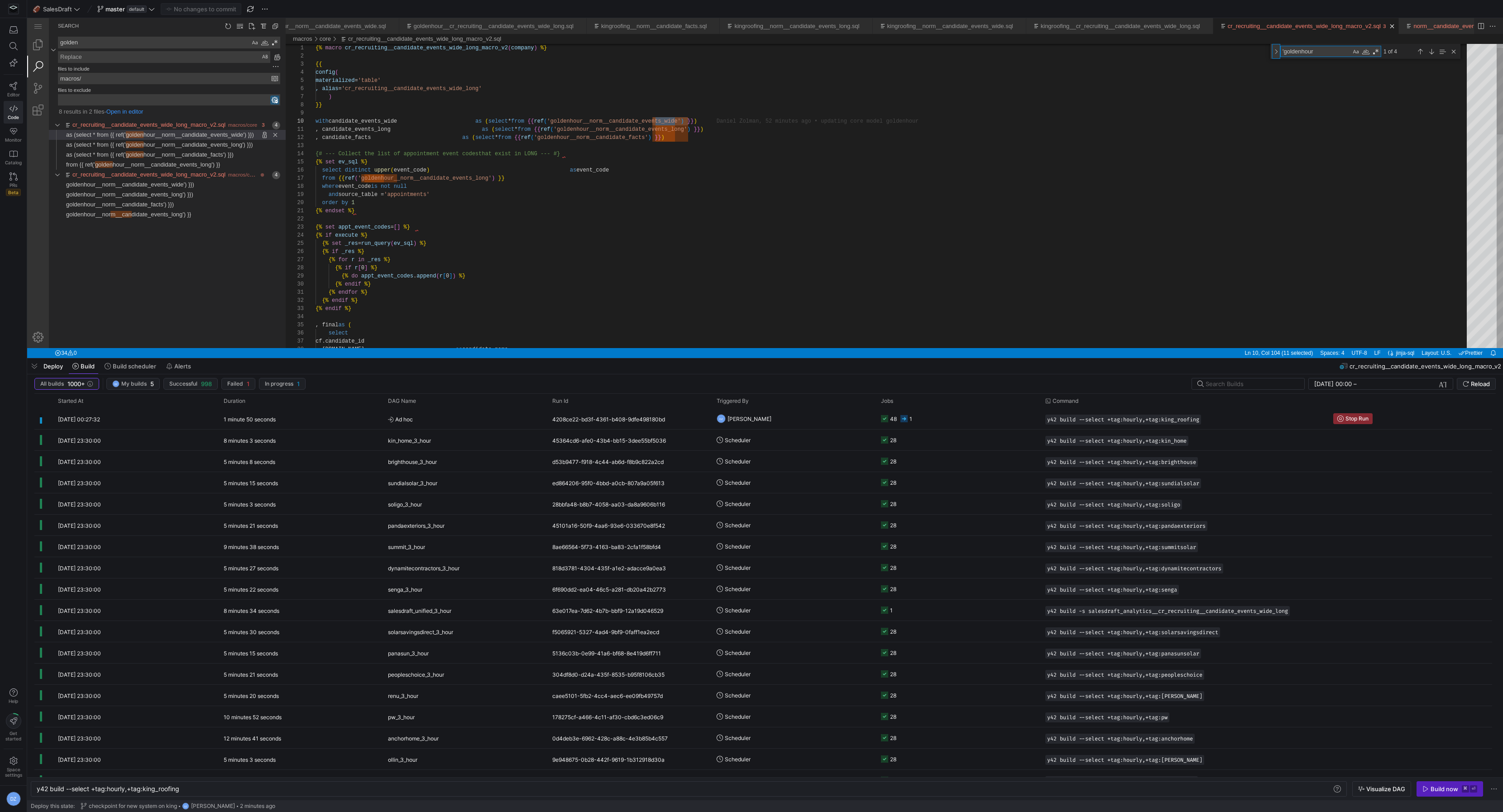
click at [1273, 52] on div "Toggle Replace" at bounding box center [1277, 51] width 8 height 15
click at [1326, 64] on textarea "Replace" at bounding box center [1326, 65] width 91 height 11
type textarea "company ~ '"
click at [1400, 68] on div "Replace All (⌥⌘Enter)" at bounding box center [1399, 65] width 10 height 10
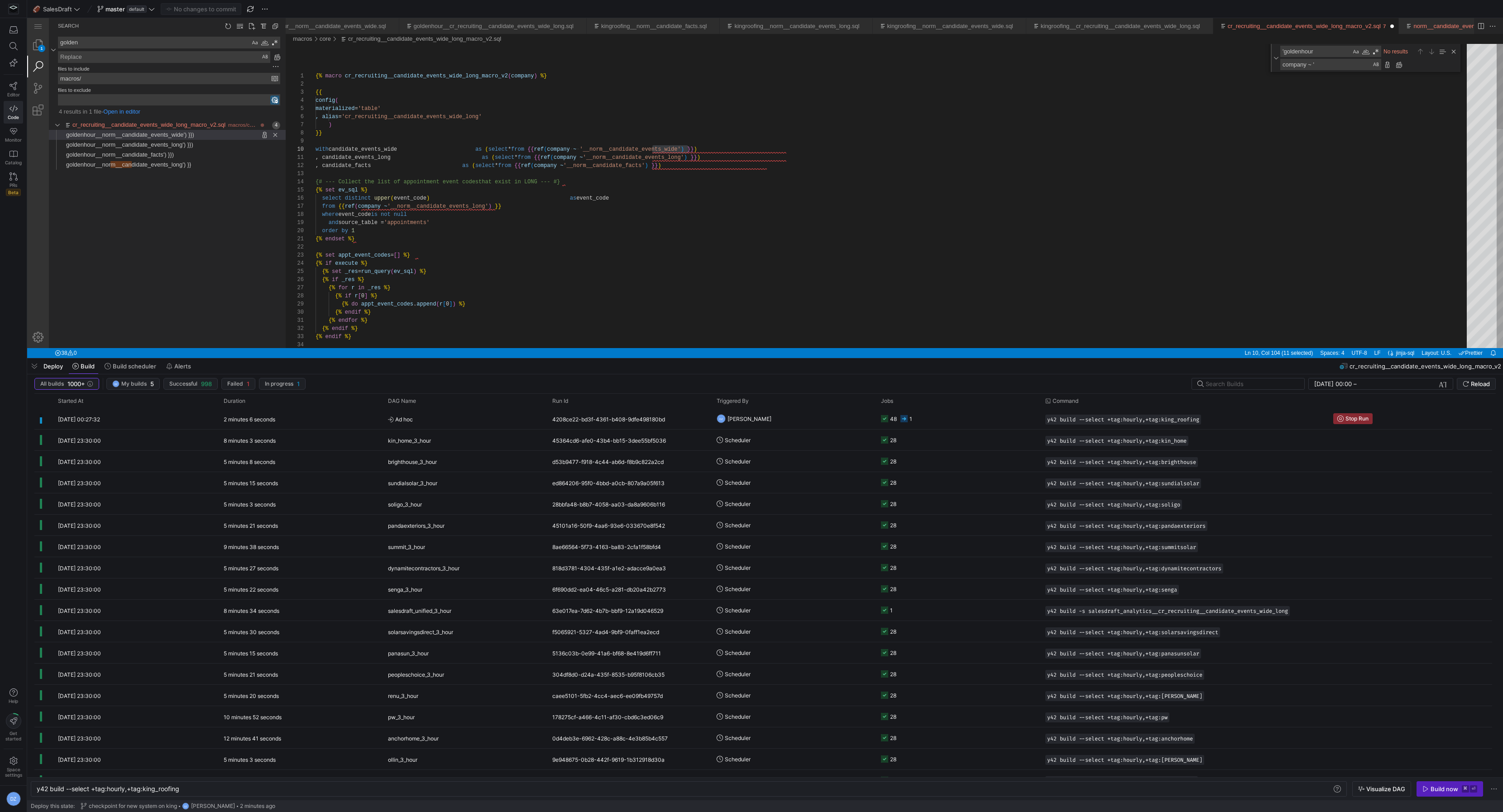
type textarea ", candidate_events_long as (select * from {{ ref(company ~ '__norm__candidate_e…"
click at [928, 192] on div "materialized = 'table' , alias = 'cr_recruiting__candidate_events_wide_long' ) …" at bounding box center [894, 584] width 1158 height 1082
click at [131, 137] on link "goldenhour__norm__candidate_events_wide') }})" at bounding box center [130, 135] width 128 height 10
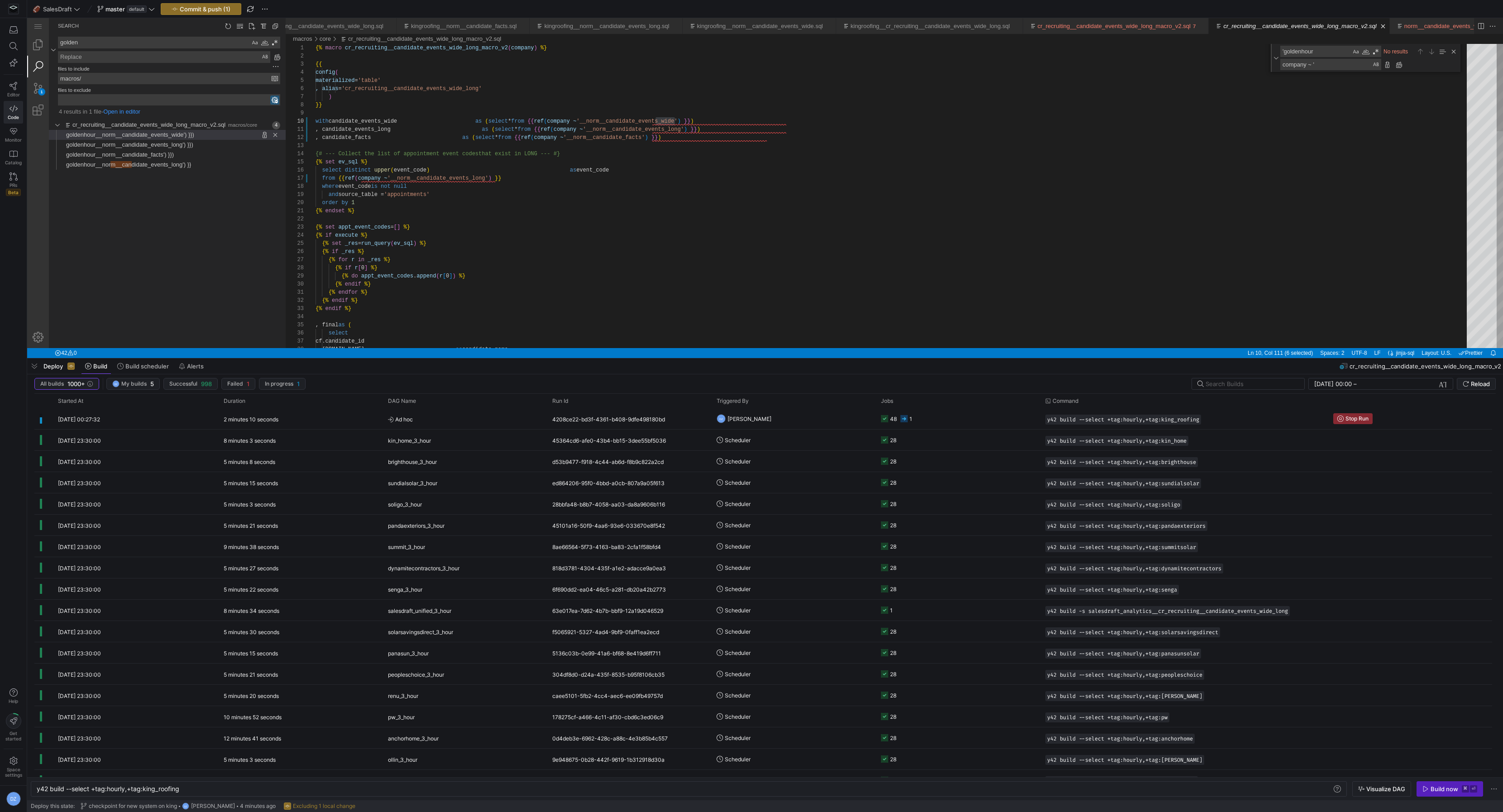
scroll to position [24, 248]
click at [897, 156] on div "{% macro cr_recruiting__candidate_events_wide_long_macro_v2 ( company ) %} {{ c…" at bounding box center [894, 571] width 1158 height 1054
click at [192, 143] on span "goldenhour__norm__candidate_events_long') }})" at bounding box center [130, 144] width 127 height 7
click at [187, 153] on span "Found '' at column 106 in line 'goldenhour__norm__candidate_facts') }})'" at bounding box center [230, 154] width 112 height 10
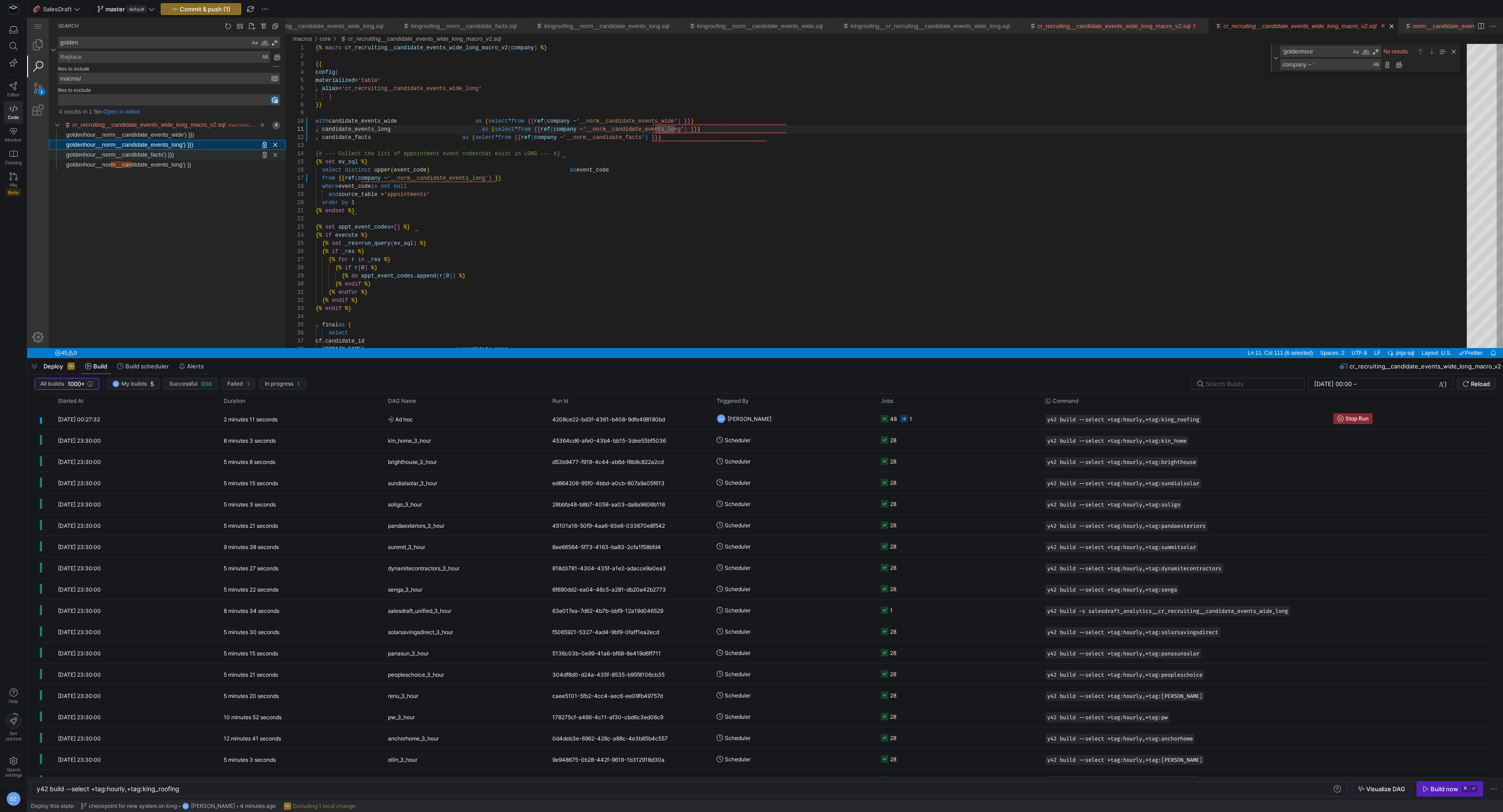
type textarea ", candidate_events_long as (select * from {{ ref(company ~ '__norm__candidate_e…"
click at [185, 161] on span "didate_events_long') }}" at bounding box center [162, 164] width 60 height 7
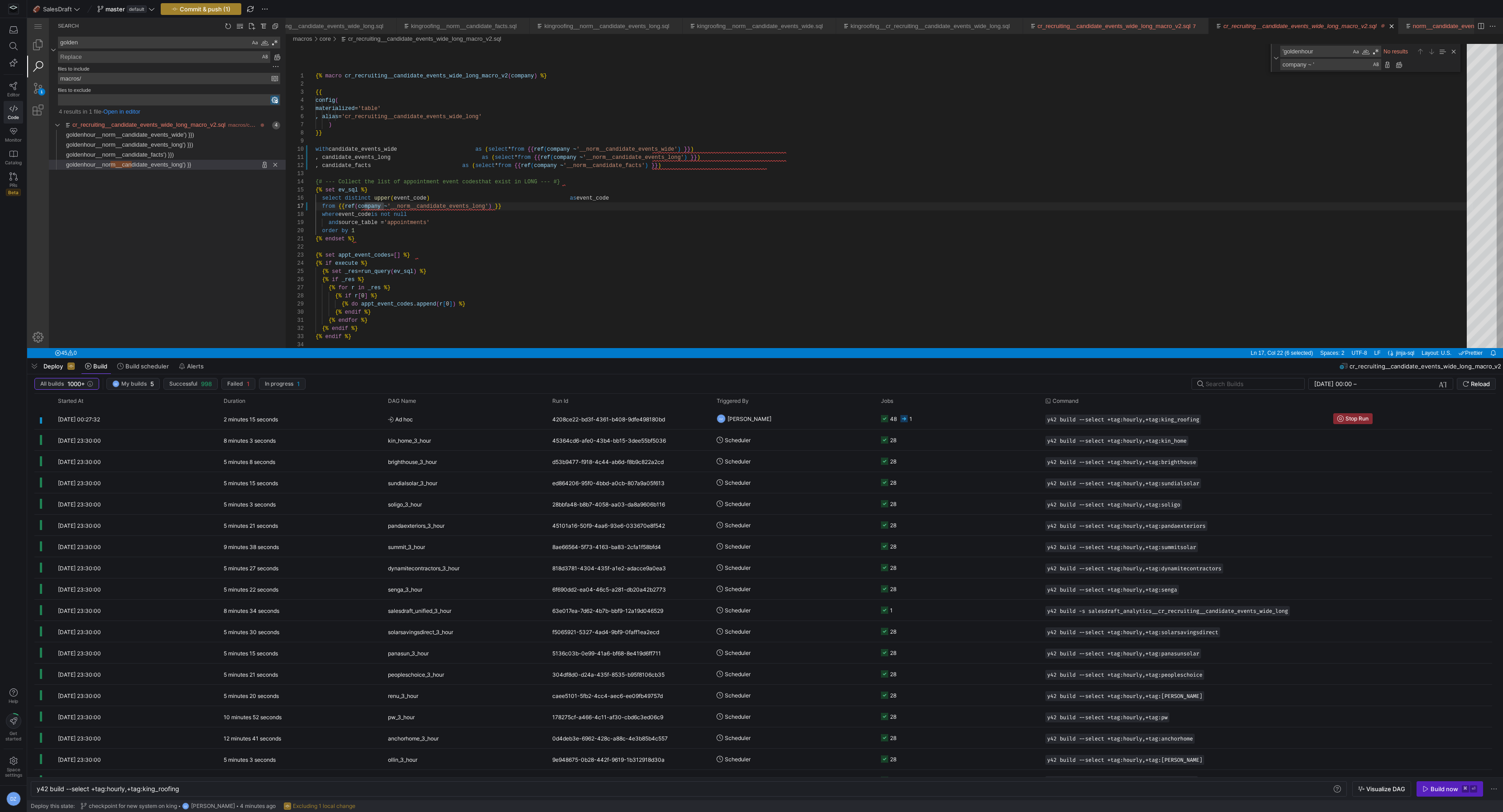
click at [210, 12] on span "button" at bounding box center [201, 9] width 80 height 11
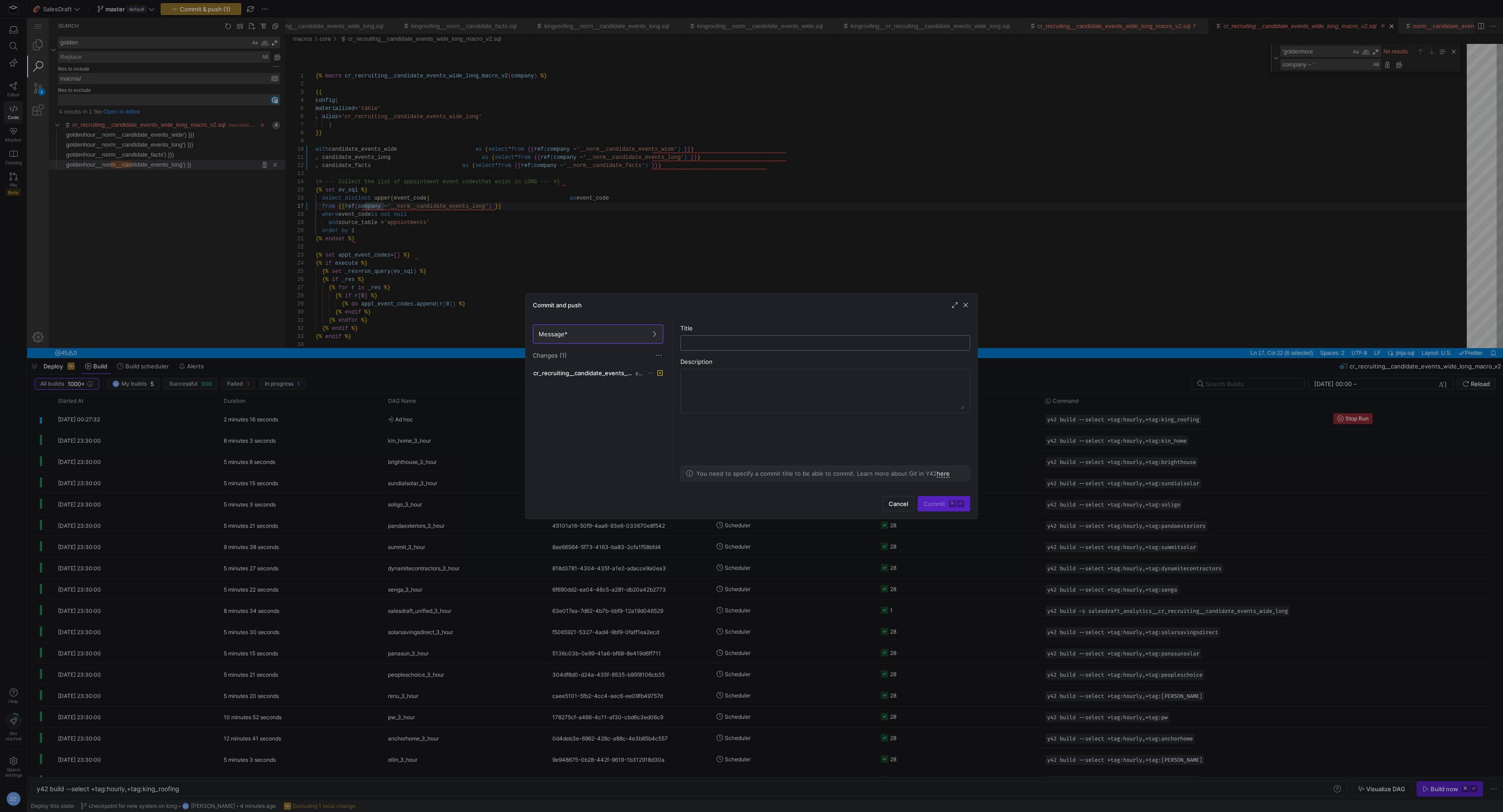
click at [698, 339] on input "text" at bounding box center [825, 343] width 275 height 7
type input "qf"
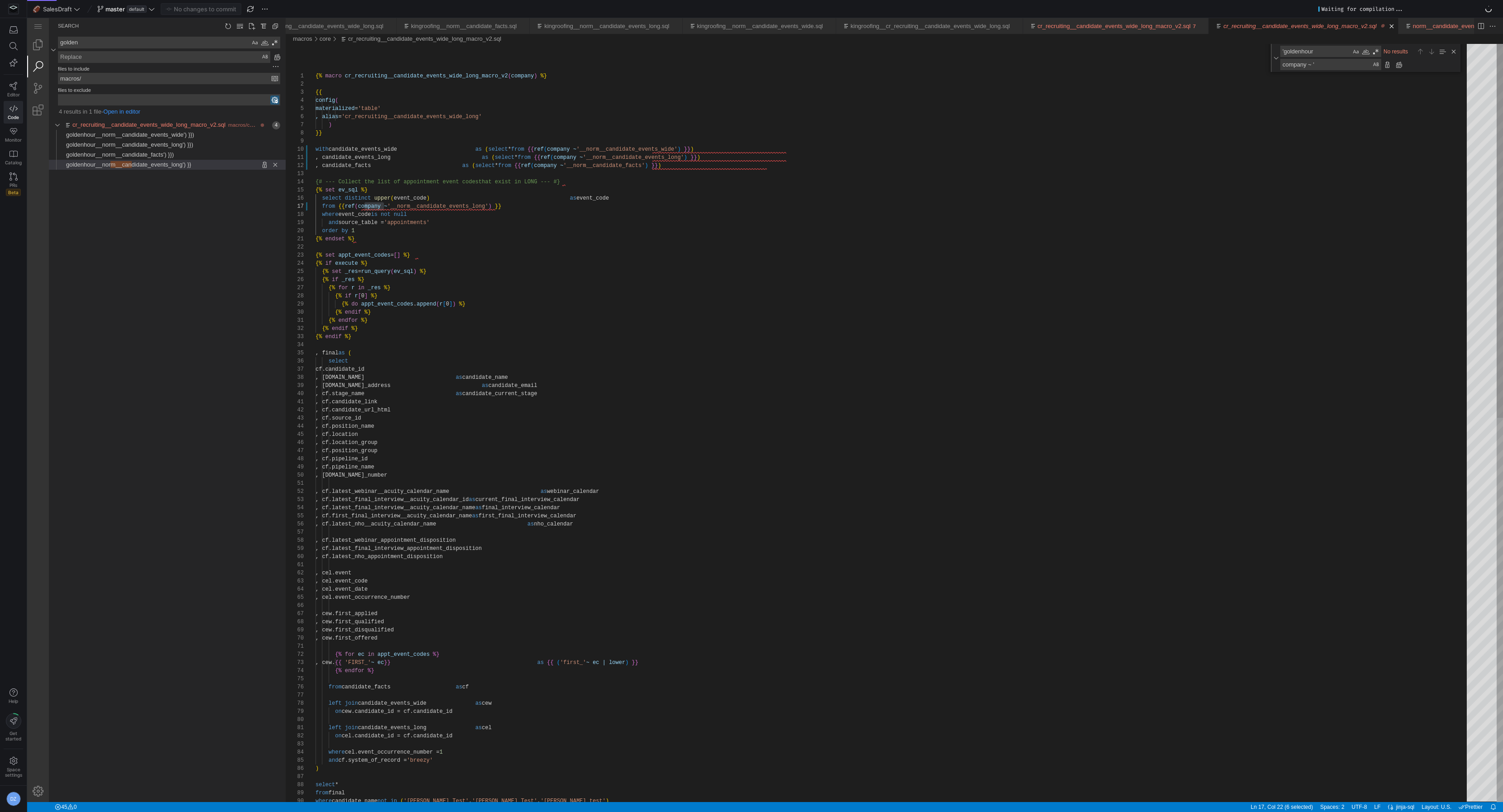
click at [644, 241] on div "{% endfor %} {% endif %} {% endif %} {% set appt_event_codes = [ ] %} {% if exe…" at bounding box center [894, 811] width 1158 height 1535
click at [743, 194] on div "{% endfor %} {% endif %} {% endif %} {% set appt_event_codes = [ ] %} {% if exe…" at bounding box center [894, 811] width 1158 height 1535
click at [104, 134] on span "goldenhour__norm__candidate_events_wide') }})" at bounding box center [130, 134] width 128 height 7
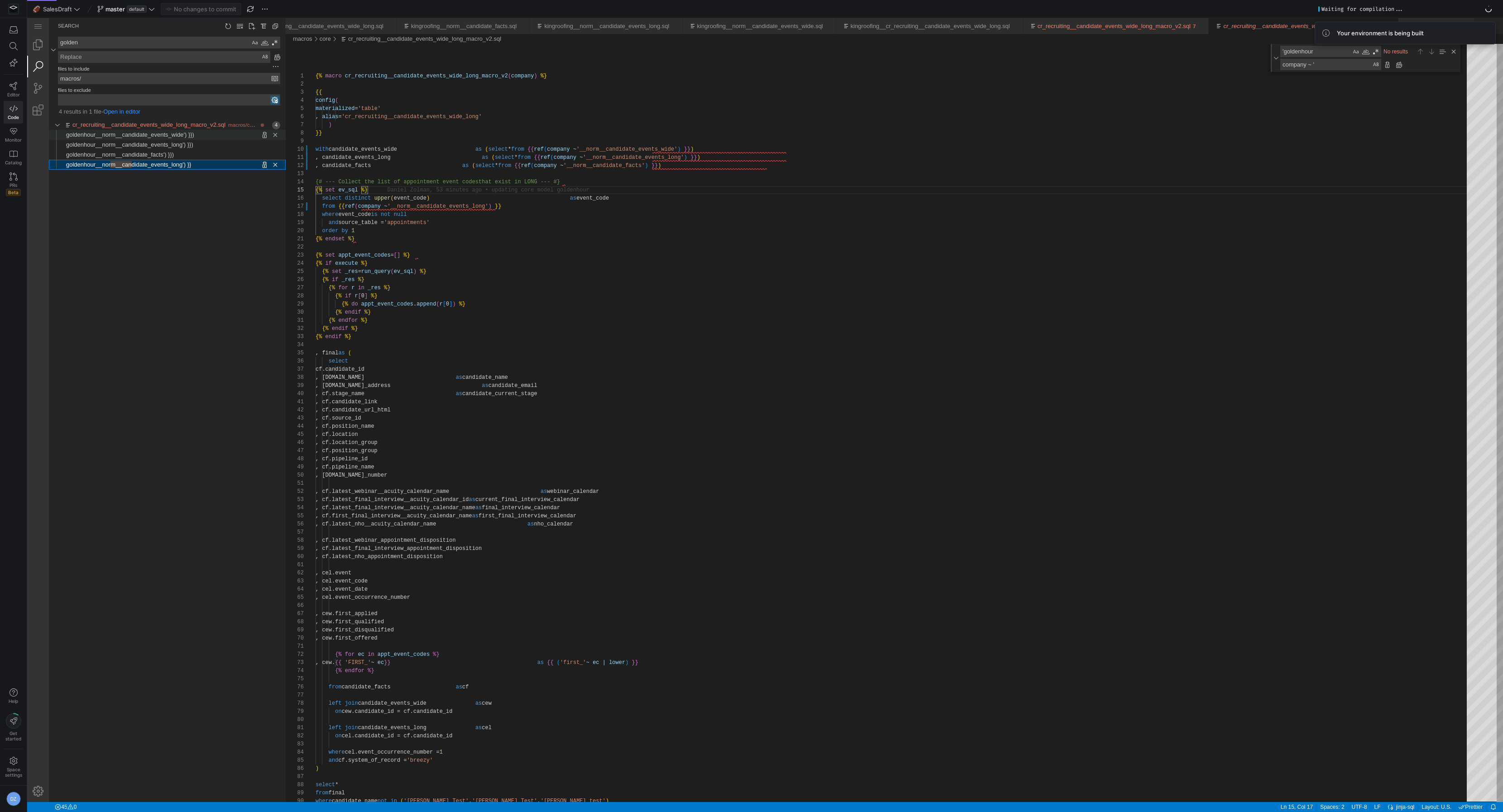
type textarea "{% macro cr_recruiting__candidate_events_wide_long_macro_v2(company) %} {{ conf…"
click at [16, 84] on icon at bounding box center [14, 86] width 8 height 8
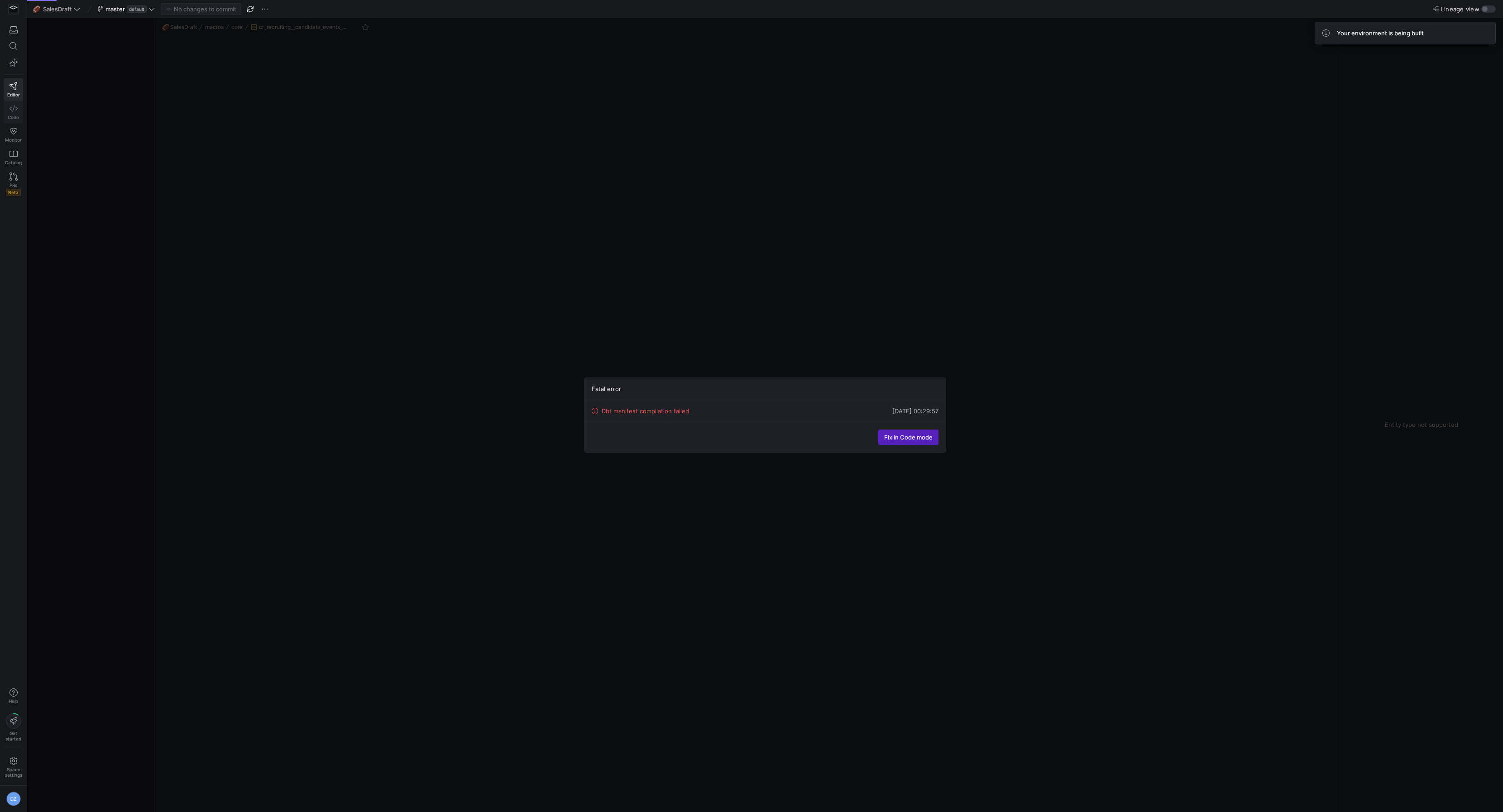
click at [16, 105] on icon at bounding box center [14, 109] width 8 height 8
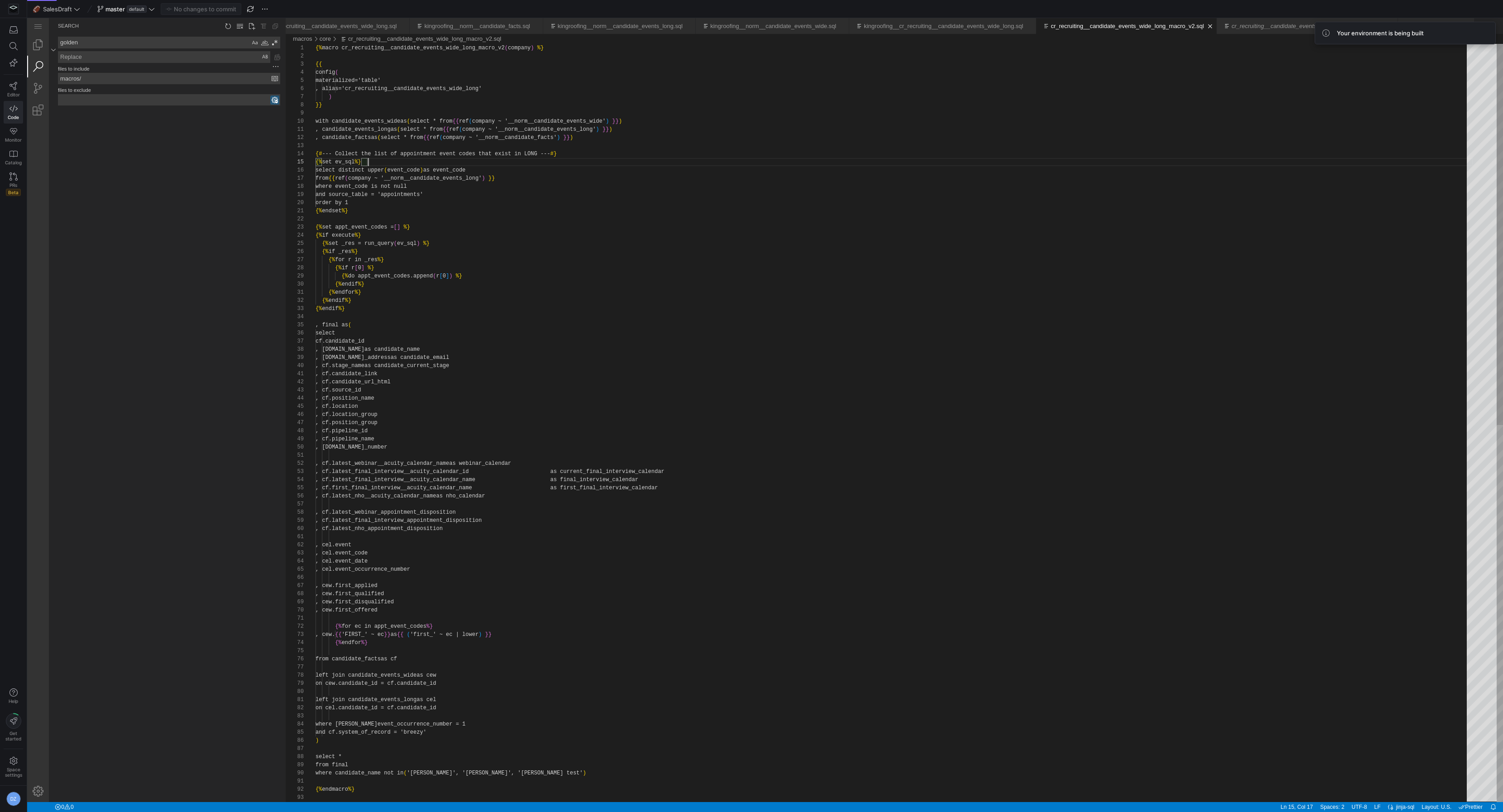
scroll to position [33, 52]
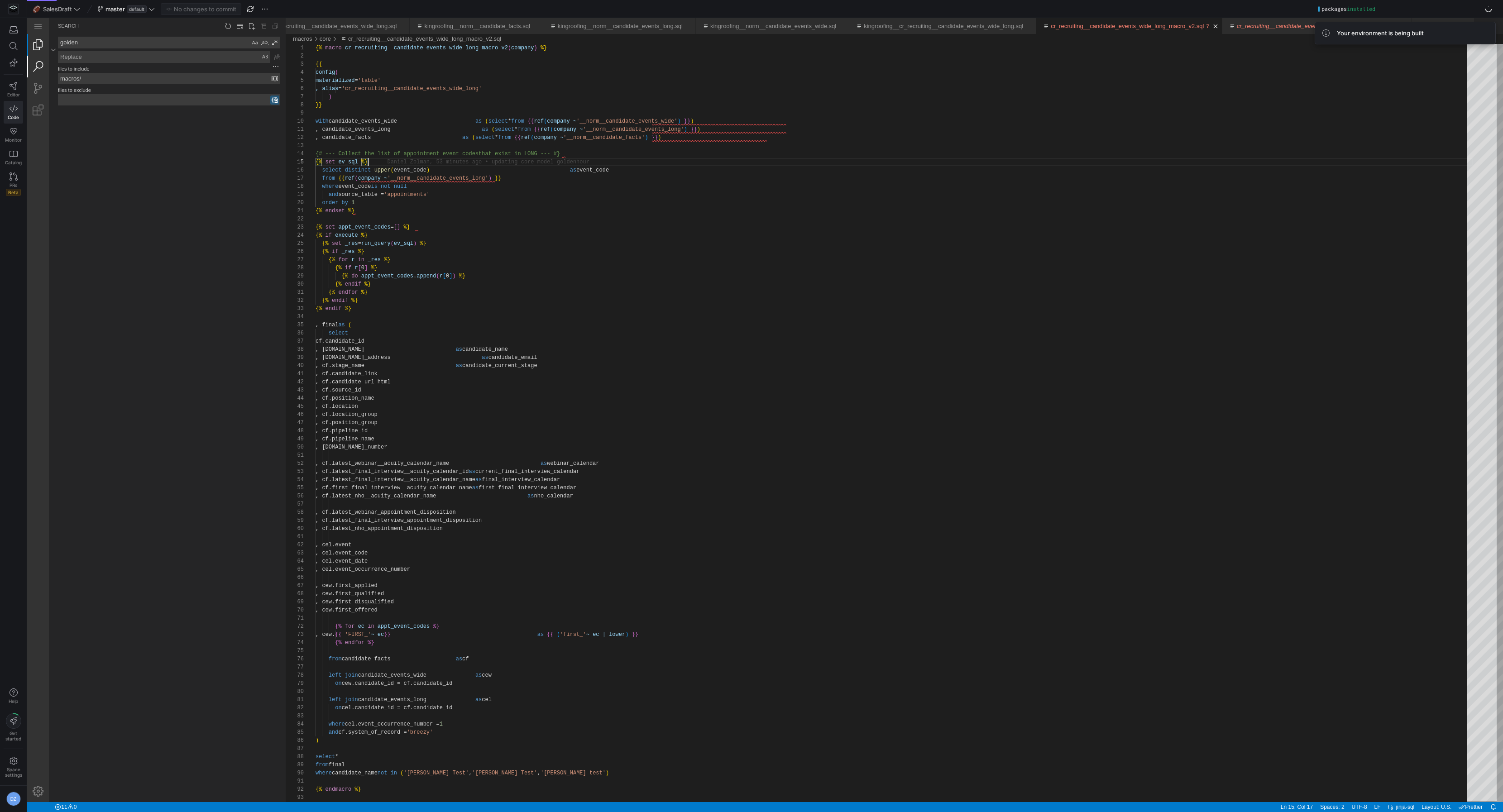
click at [34, 43] on link "Explorer (⇧⌘E)" at bounding box center [38, 45] width 22 height 22
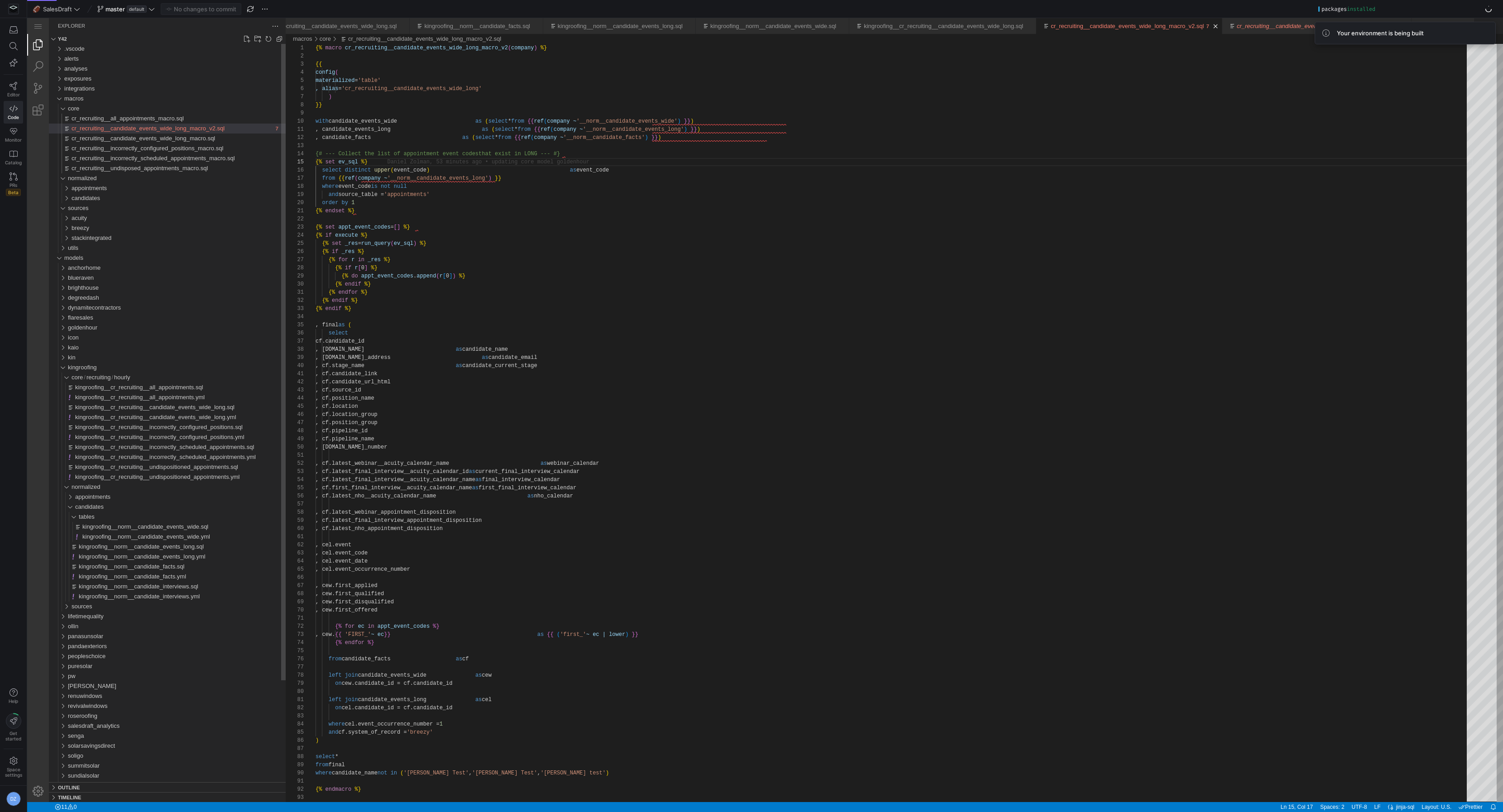
click at [115, 127] on span "cr_recruiting__candidate_events_wide_long_macro_v2.sql" at bounding box center [148, 128] width 153 height 7
click at [170, 141] on span "cr_recruiting__candidate_events_wide_long_macro.sql" at bounding box center [143, 138] width 144 height 7
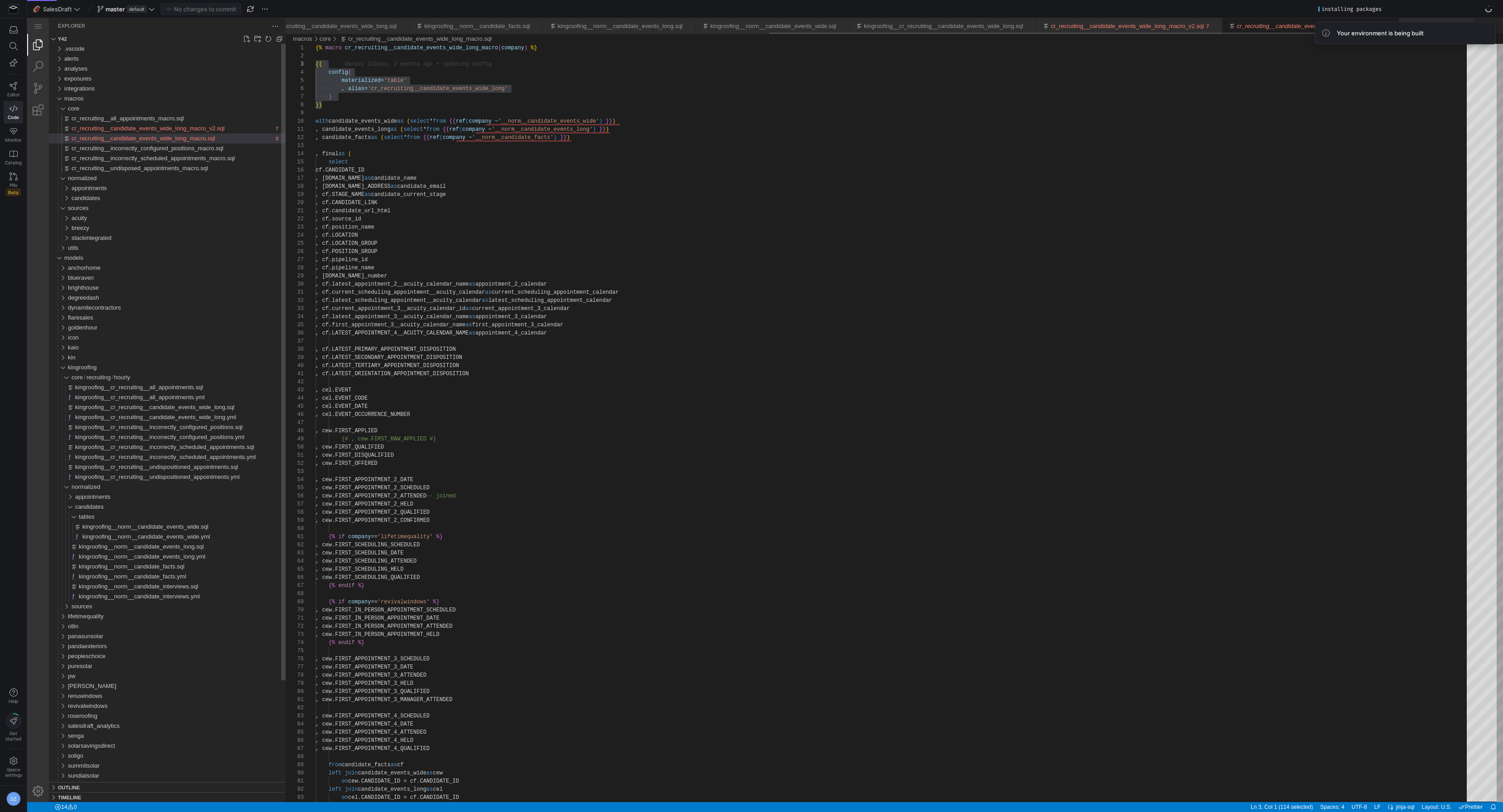
scroll to position [0, 918]
click at [172, 131] on span "cr_recruiting__candidate_events_wide_long_macro_v2.sql" at bounding box center [148, 128] width 153 height 7
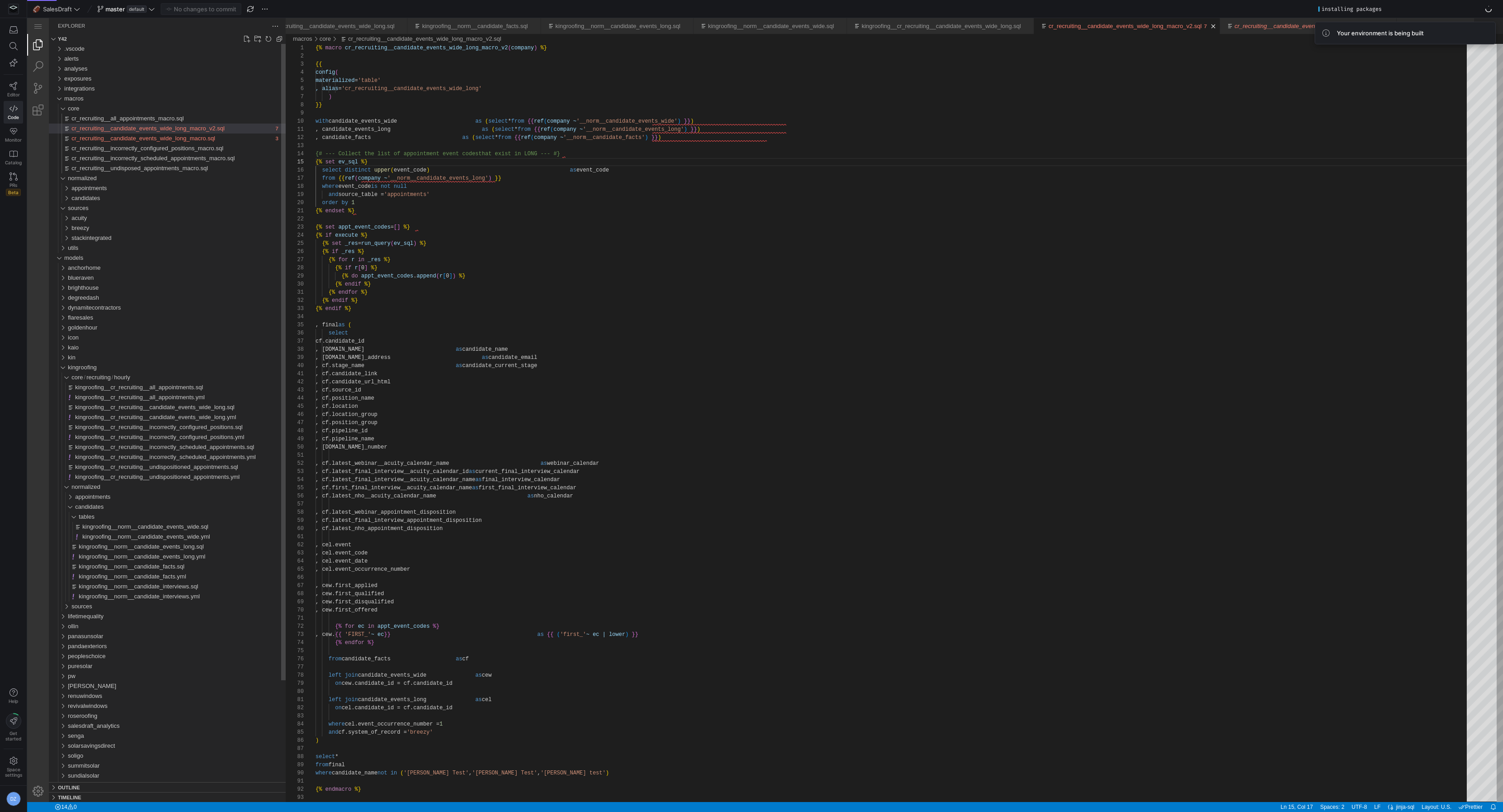
scroll to position [81, 52]
type textarea "{% endset %} {% set appt_event_codes = [] %} {% if execute %} {% set _res = run…"
click at [708, 259] on div "{% macro cr_recruiting__candidate_events_wide_long_macro_v2 ( company ) %} {{ c…" at bounding box center [894, 798] width 1158 height 1508
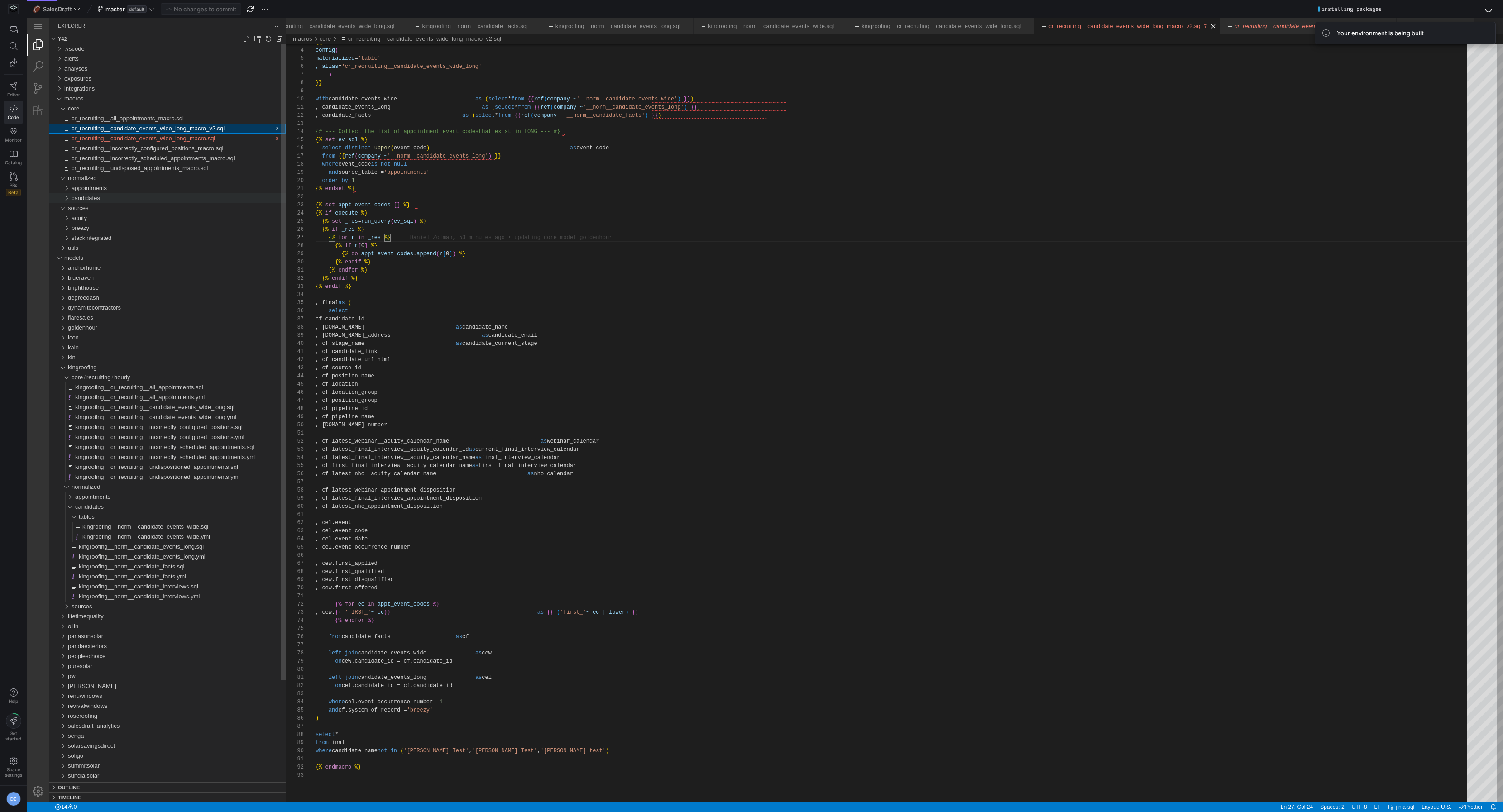
click at [128, 198] on div "candidates" at bounding box center [178, 198] width 214 height 10
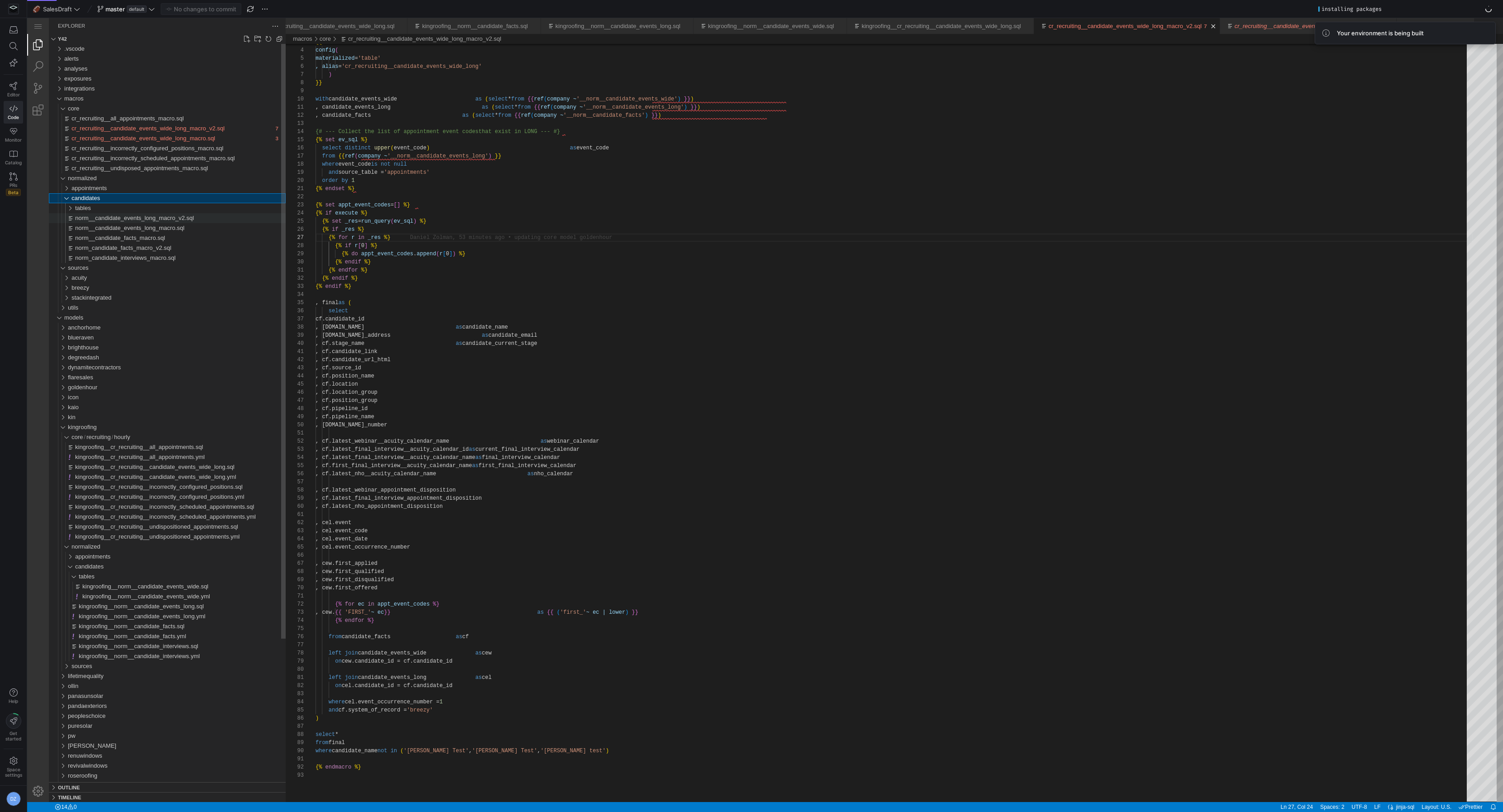
click at [125, 217] on span "norm__candidate_events_long_macro_v2.sql" at bounding box center [134, 217] width 119 height 7
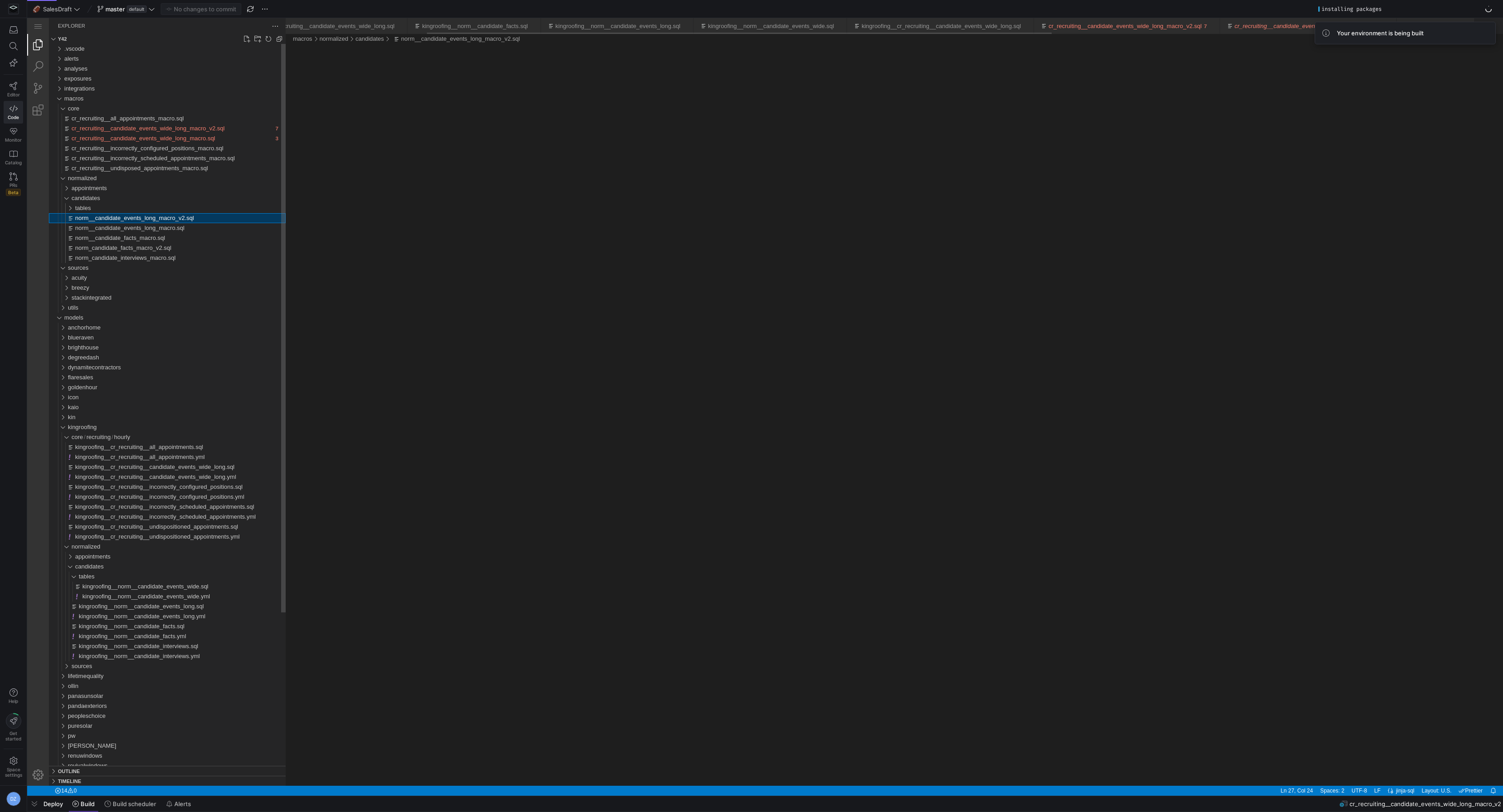
scroll to position [0, 268]
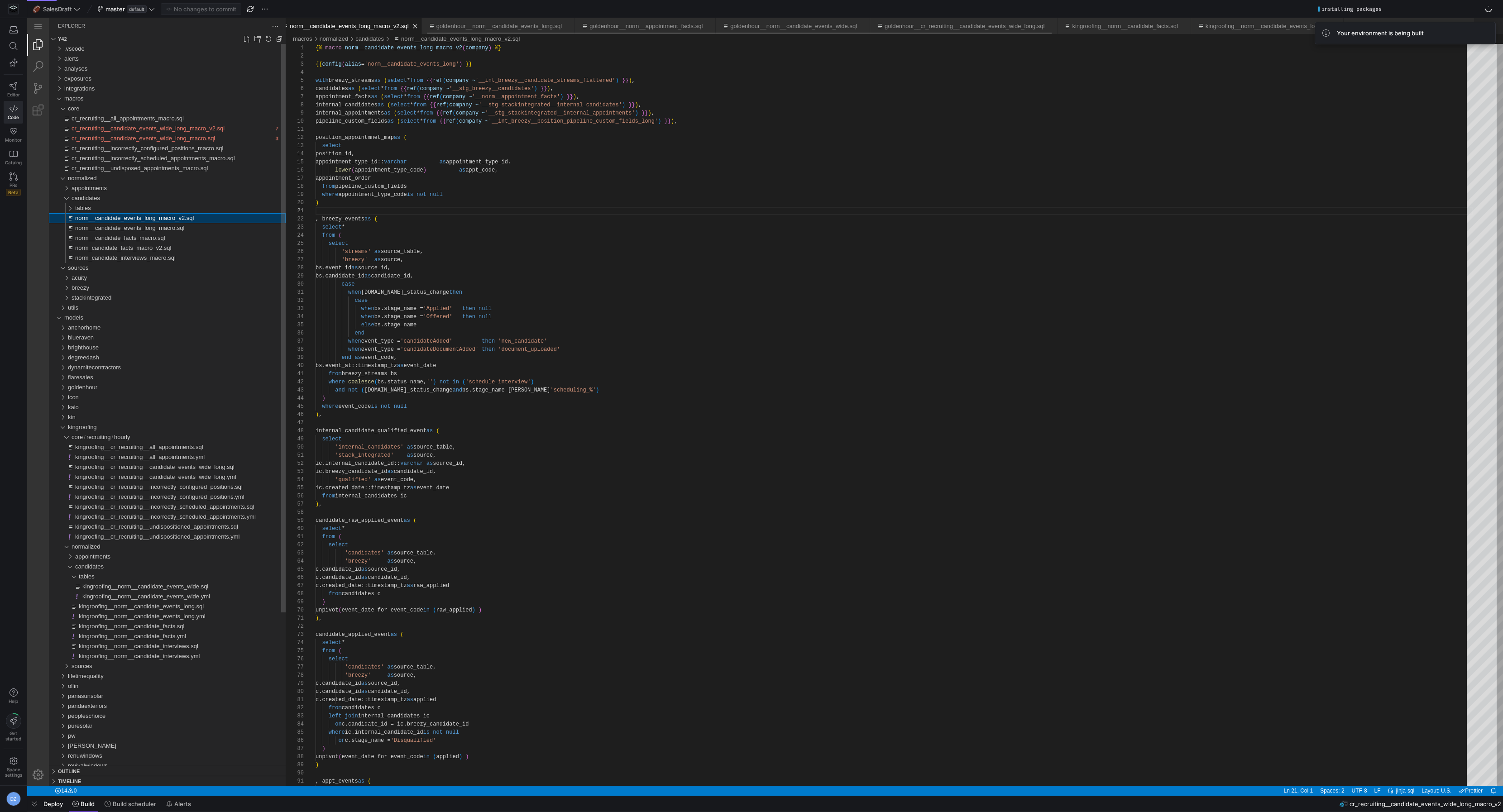
scroll to position [81, 0]
click at [158, 204] on div "tables" at bounding box center [180, 208] width 210 height 10
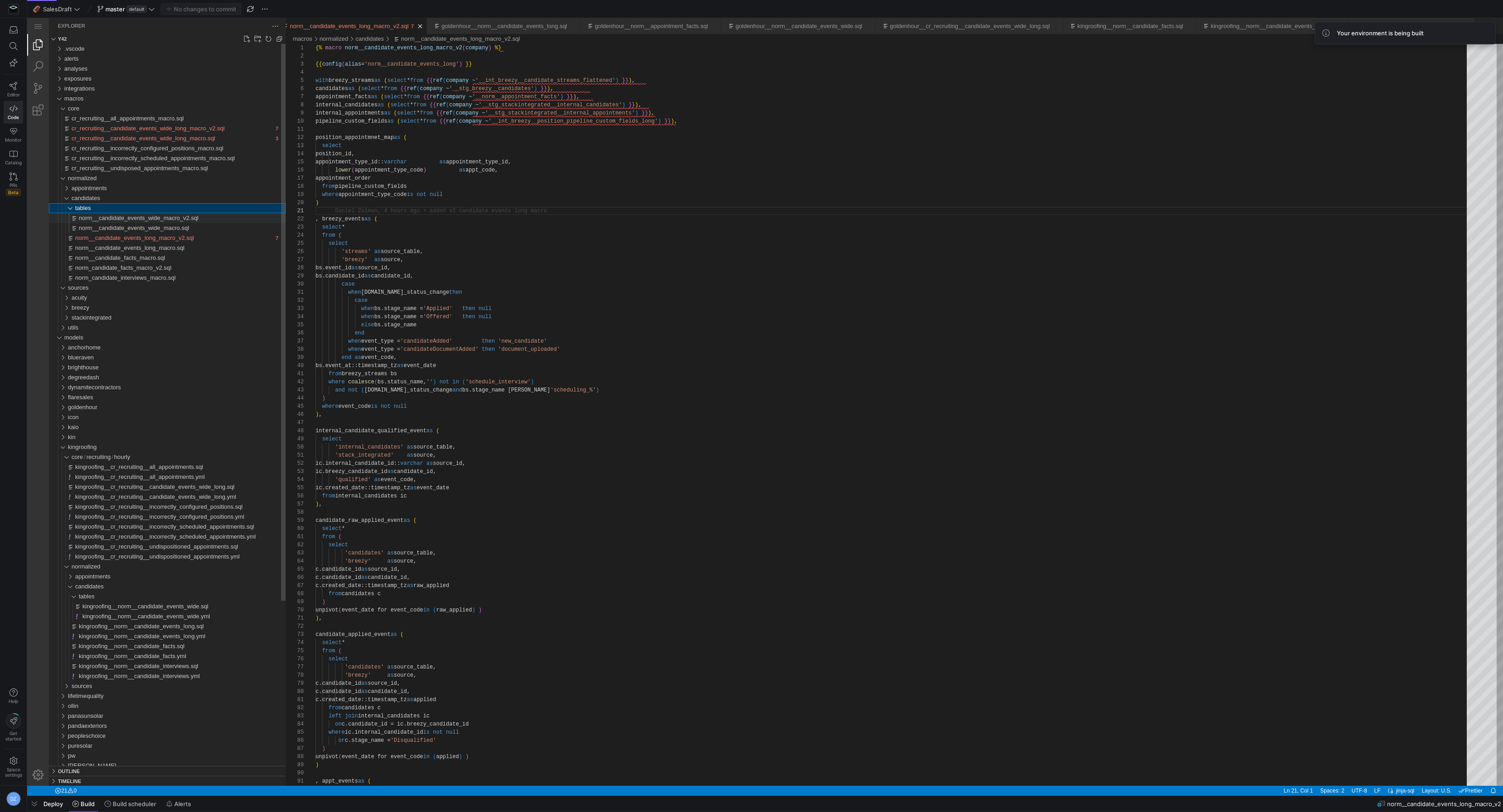
click at [162, 222] on div "norm__candidate_events_wide_macro_v2.sql" at bounding box center [182, 218] width 207 height 10
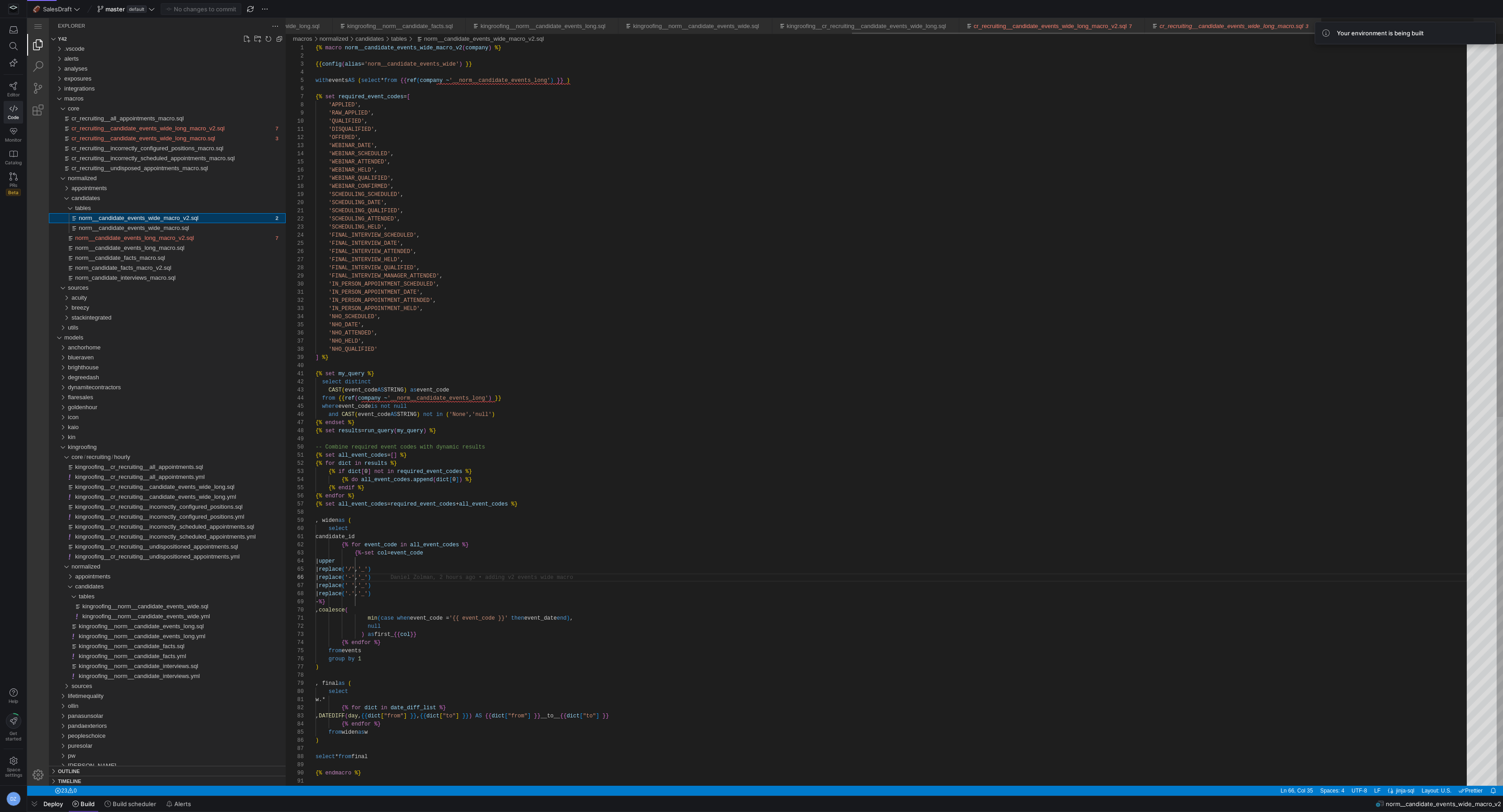
scroll to position [0, 1081]
type textarea "'IN_PERSON_APPOINTMENT_DATE', 'IN_PERSON_APPOINTMENT_ATTENDED', 'IN_PERSON_APPO…"
click at [471, 308] on div "'OFFERED' , 'WEBINAR_DATE' , 'WEBINAR_SCHEDULED' , 'WEBINAR_ATTENDED' , 'WEBINA…" at bounding box center [894, 781] width 1158 height 1475
click at [136, 188] on div "appointments" at bounding box center [178, 188] width 214 height 10
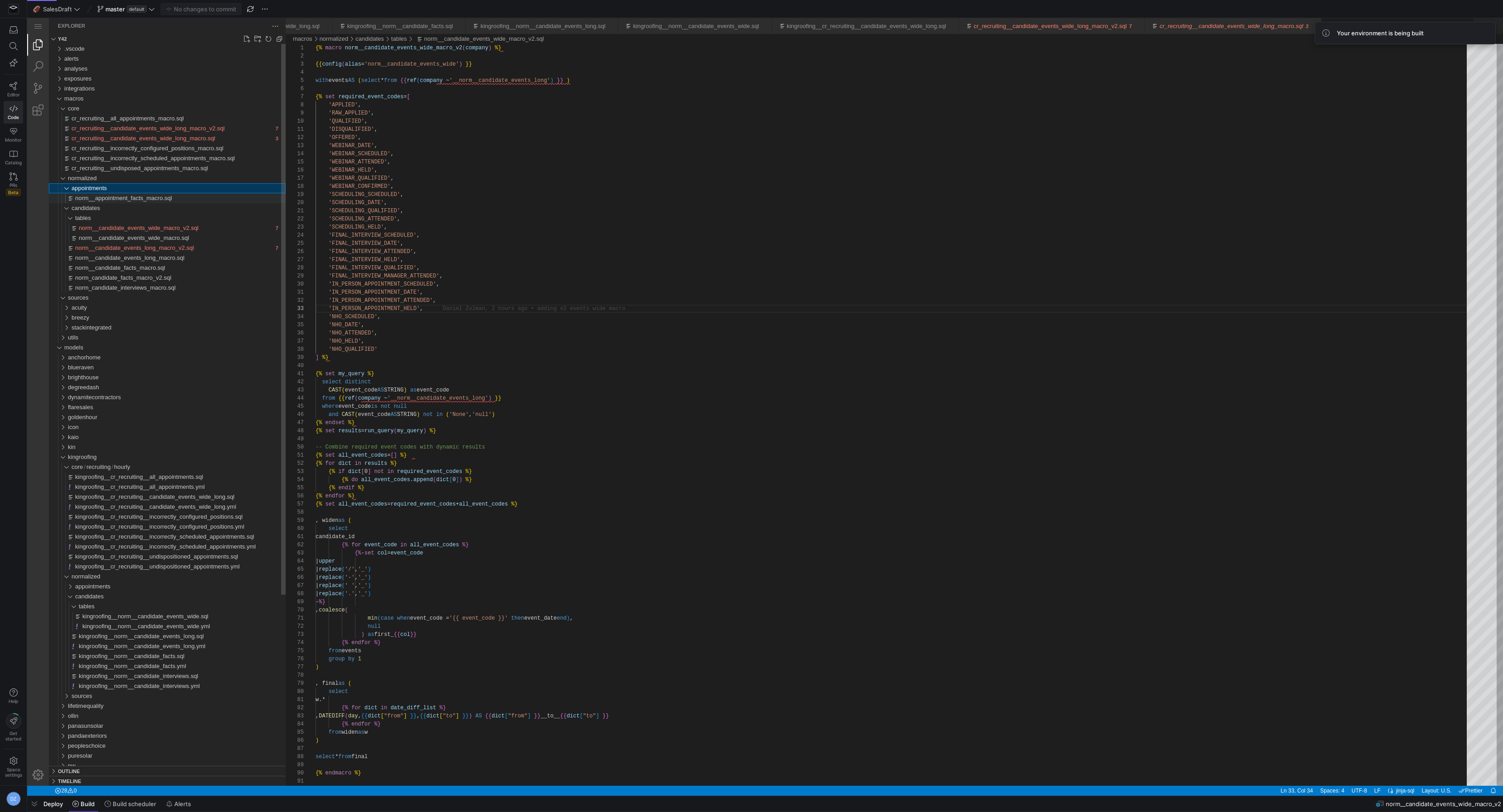
click at [134, 200] on span "norm__appointment_facts_macro.sql" at bounding box center [123, 198] width 97 height 7
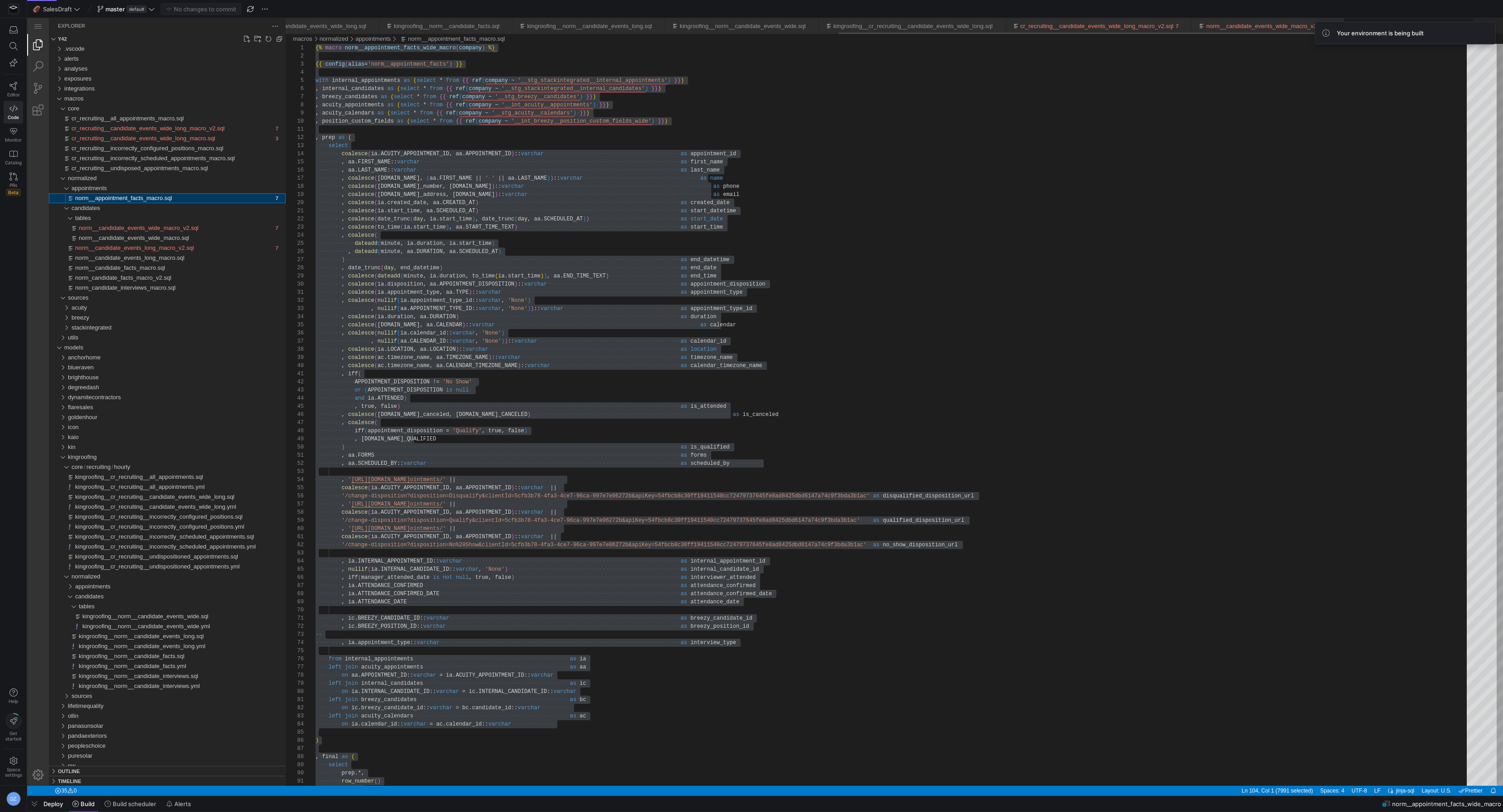
scroll to position [0, 1034]
type textarea ", prep as ( select coalesce(ia.ACUITY_APPOINTMENT_ID, aa.APPOINTMENT_ID)::varch…"
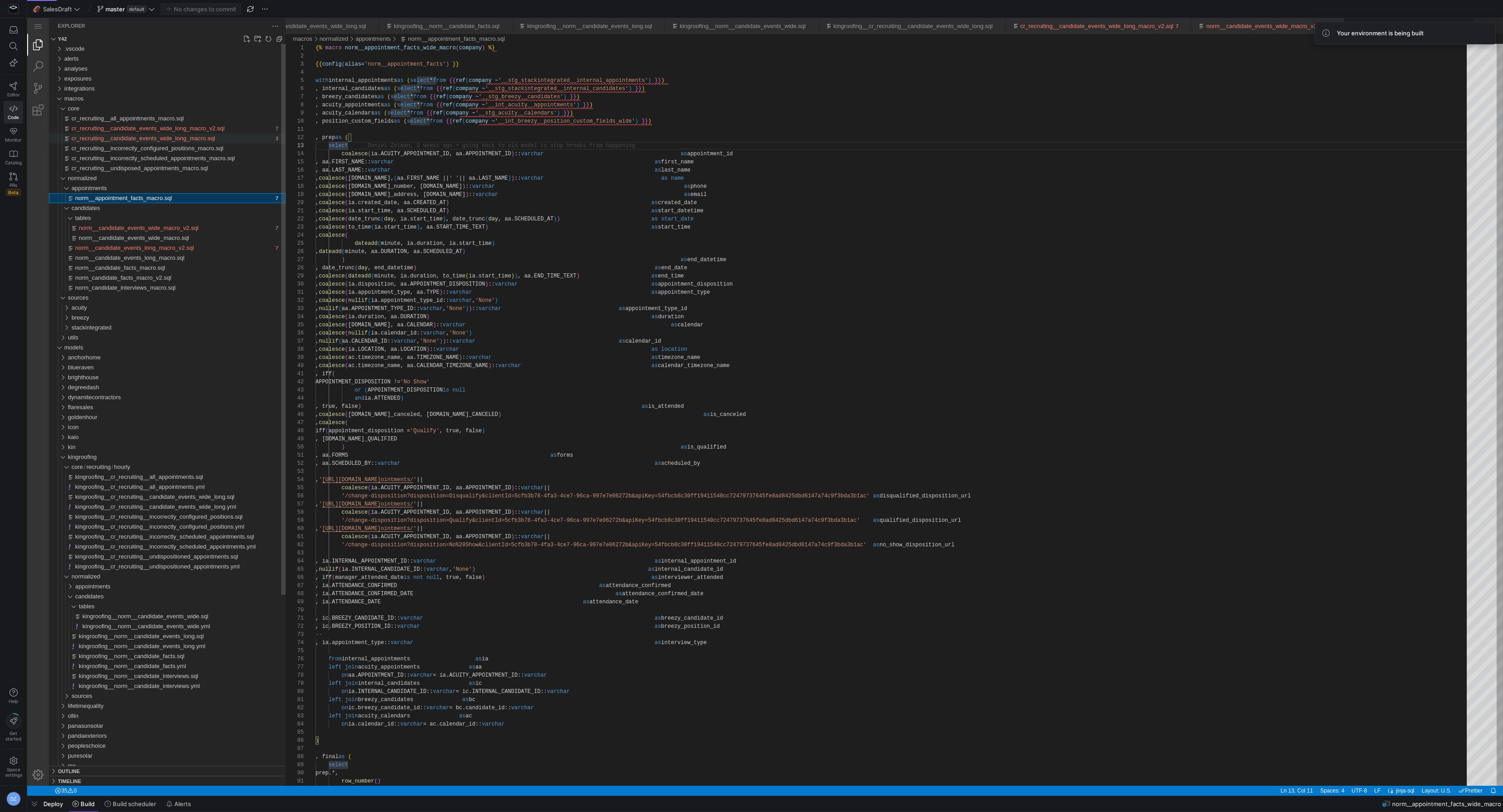
click at [194, 138] on span "cr_recruiting__candidate_events_wide_long_macro.sql" at bounding box center [143, 138] width 144 height 7
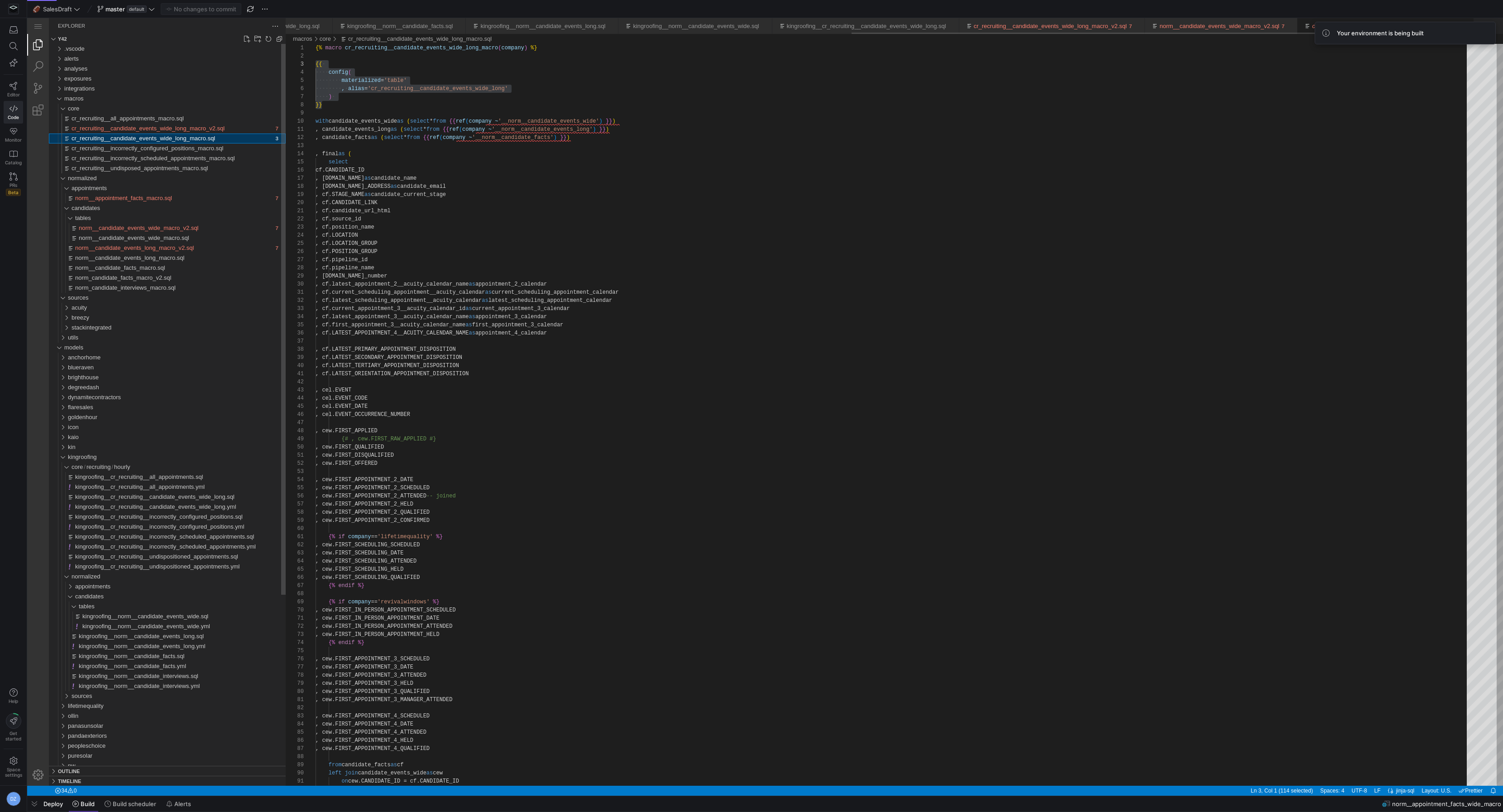
scroll to position [81, 0]
click at [218, 128] on span "cr_recruiting__candidate_events_wide_long_macro_v2.sql" at bounding box center [148, 128] width 153 height 7
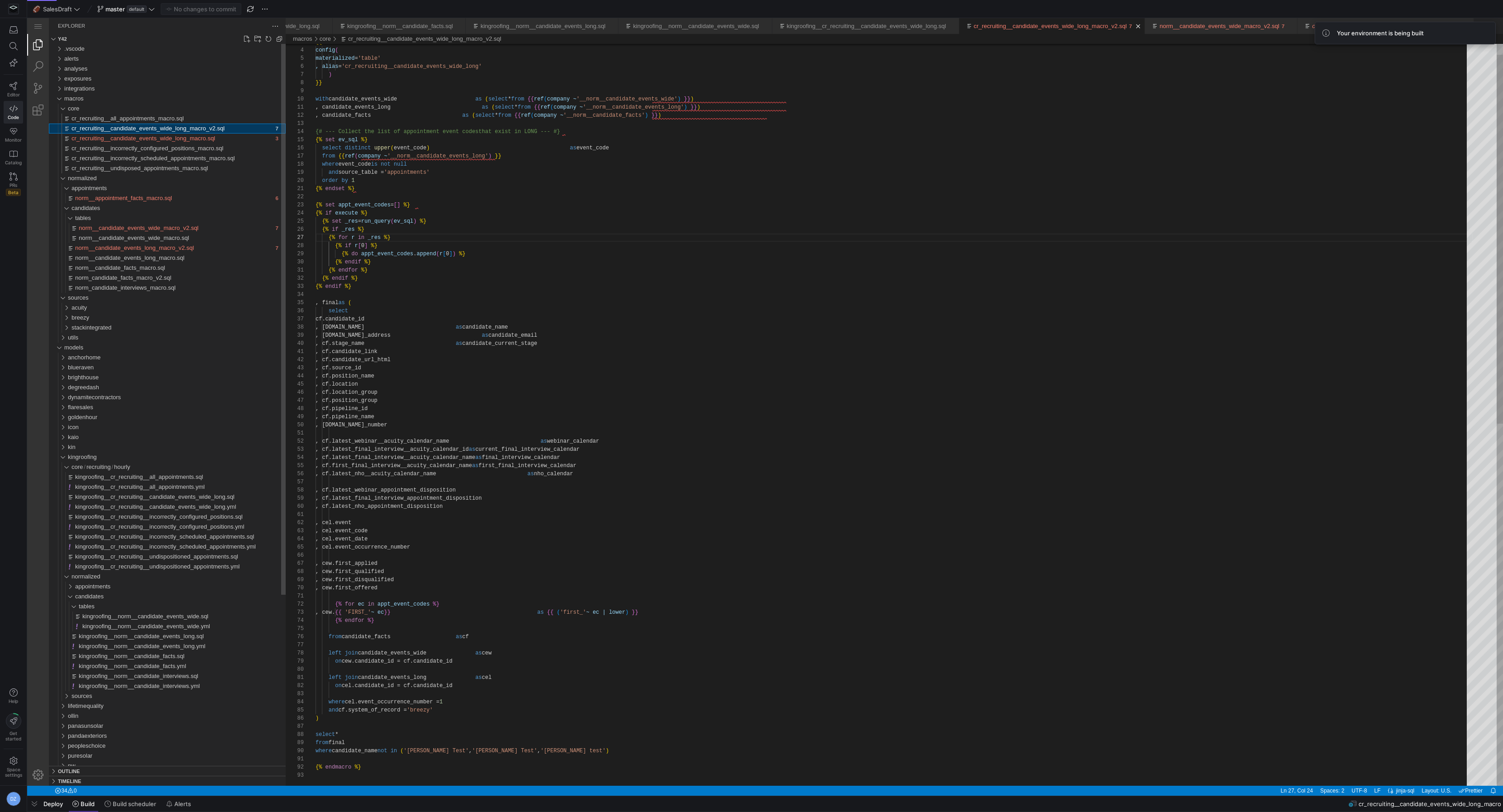
scroll to position [81, 75]
click at [648, 197] on div "{{ config ( materialized = 'table' , alias = 'cr_recruiting__candidate_events_w…" at bounding box center [894, 767] width 1158 height 1491
click at [121, 802] on span "Build scheduler" at bounding box center [134, 804] width 43 height 7
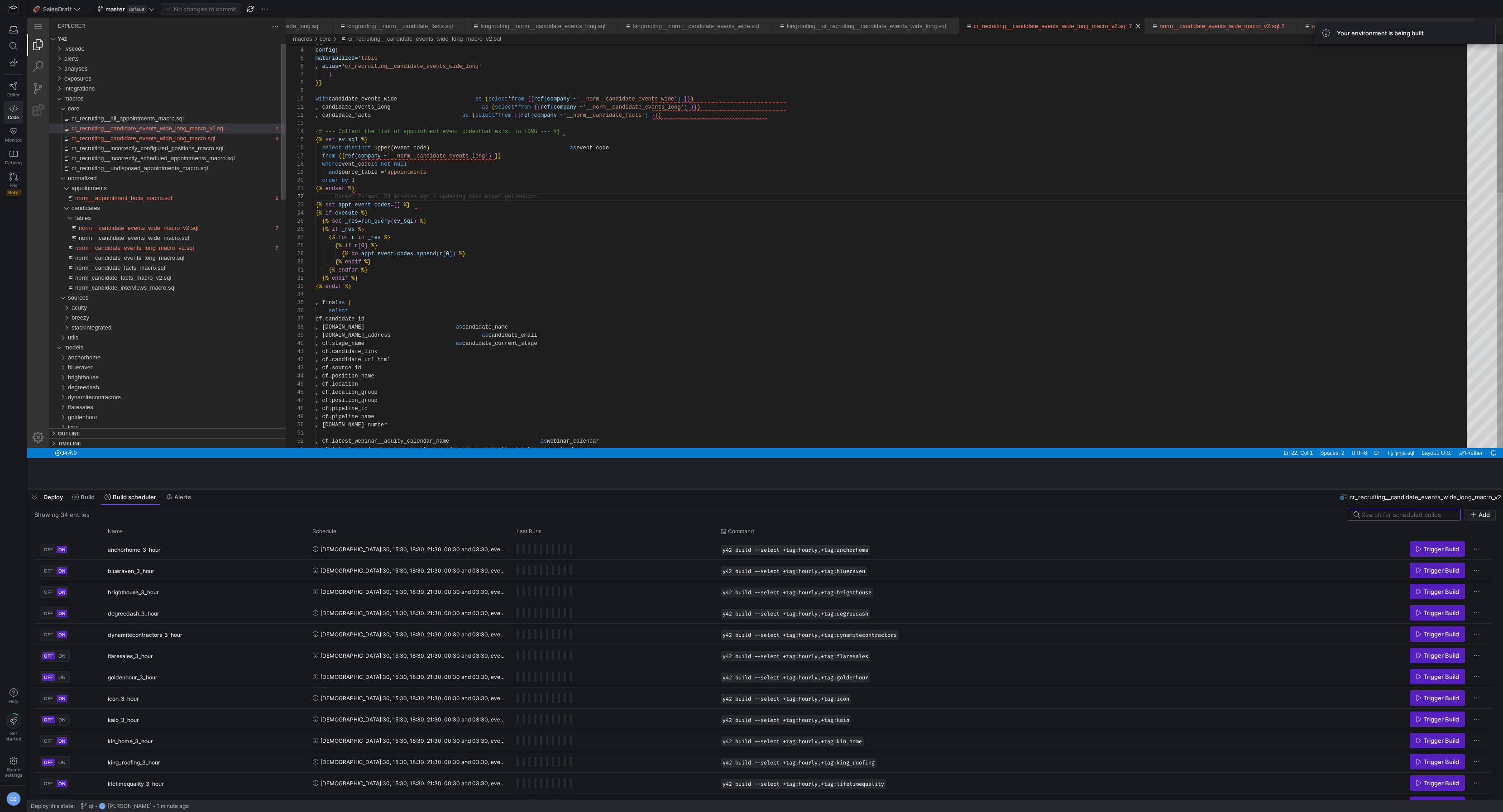
drag, startPoint x: 210, startPoint y: 795, endPoint x: 295, endPoint y: 453, distance: 352.4
click at [295, 488] on div at bounding box center [765, 489] width 1476 height 4
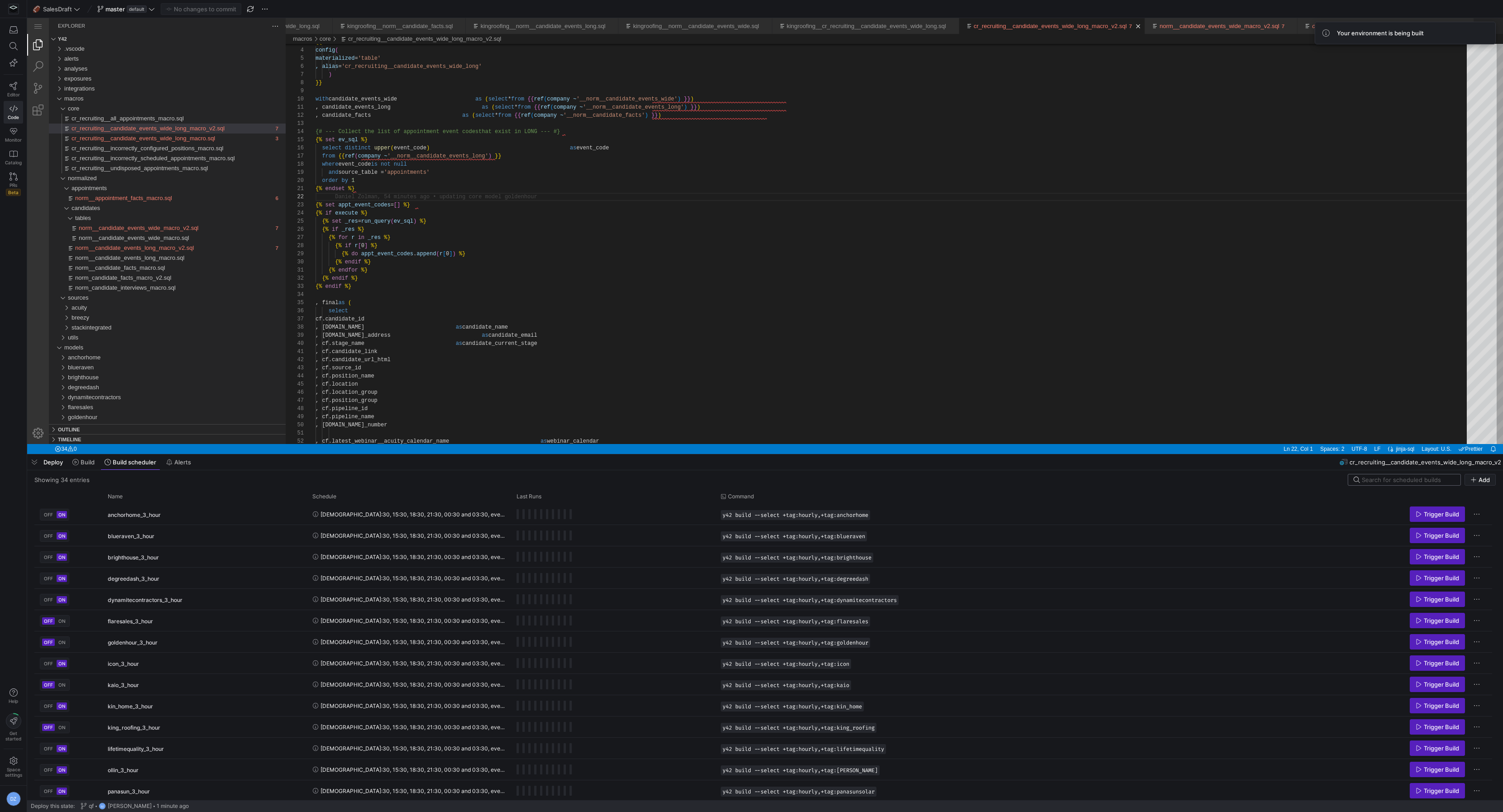
click at [1392, 474] on div at bounding box center [1409, 479] width 93 height 11
click at [1391, 477] on input at bounding box center [1409, 479] width 93 height 7
click at [71, 461] on span at bounding box center [84, 462] width 30 height 14
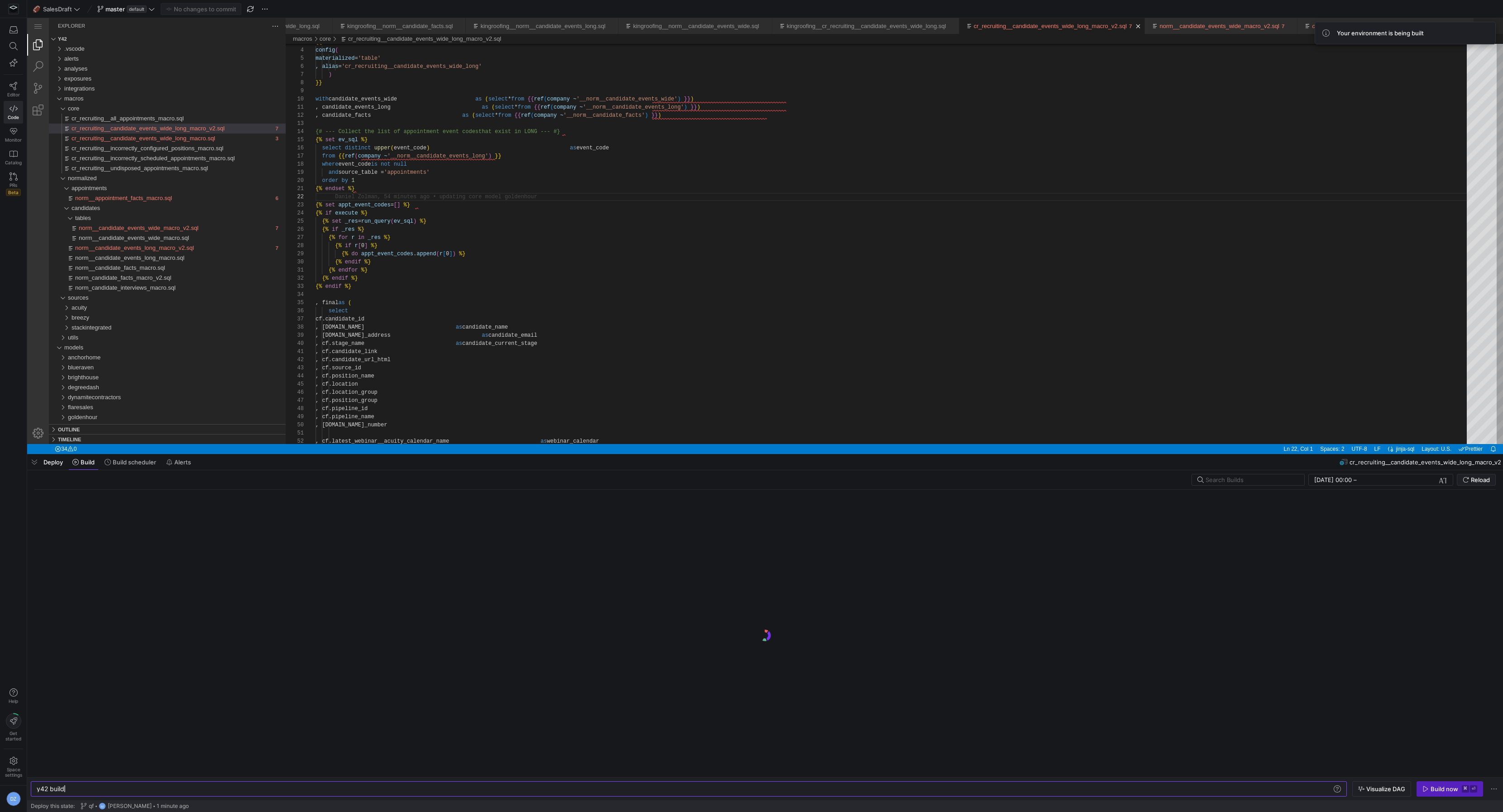
scroll to position [0, 27]
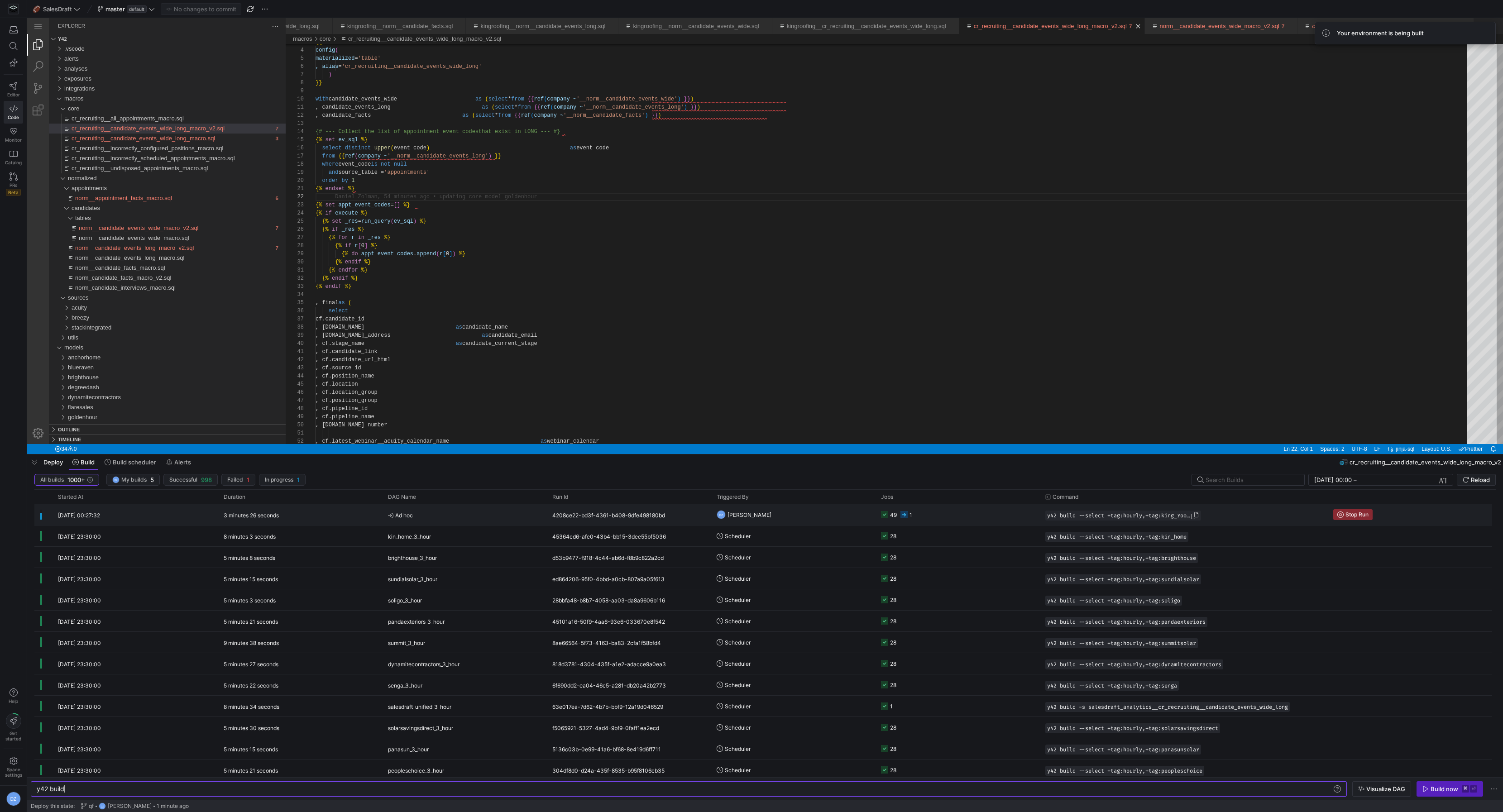
click at [1199, 516] on span "button" at bounding box center [1195, 515] width 9 height 9
click at [1362, 517] on span "button" at bounding box center [1353, 514] width 39 height 10
click at [252, 788] on div "y42 build" at bounding box center [685, 789] width 1297 height 7
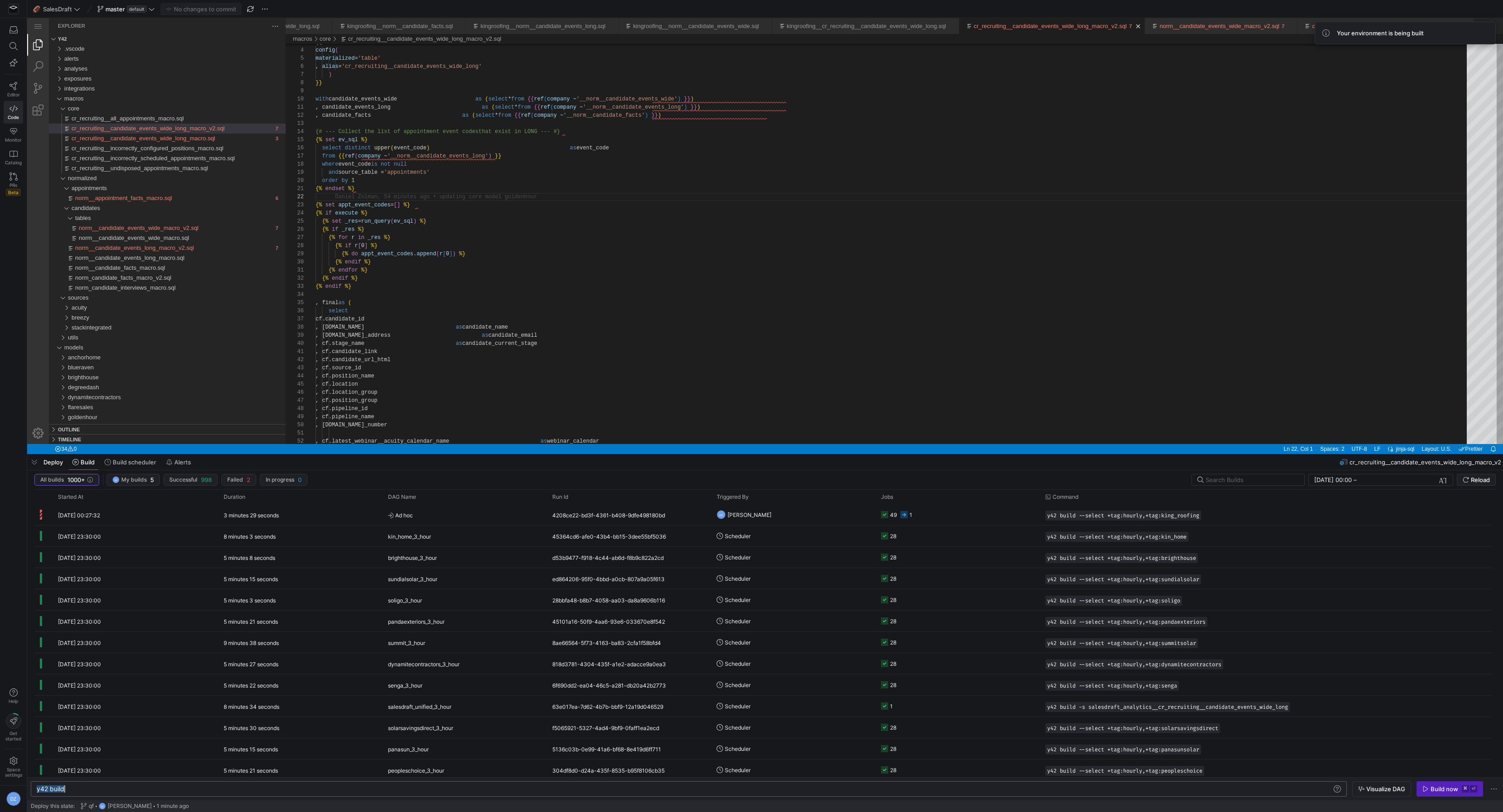
type textarea "y42 build --select +tag:hourly,+tag:king_roofing"
click at [924, 512] on y42-job-status-cell-renderer at bounding box center [958, 514] width 153 height 20
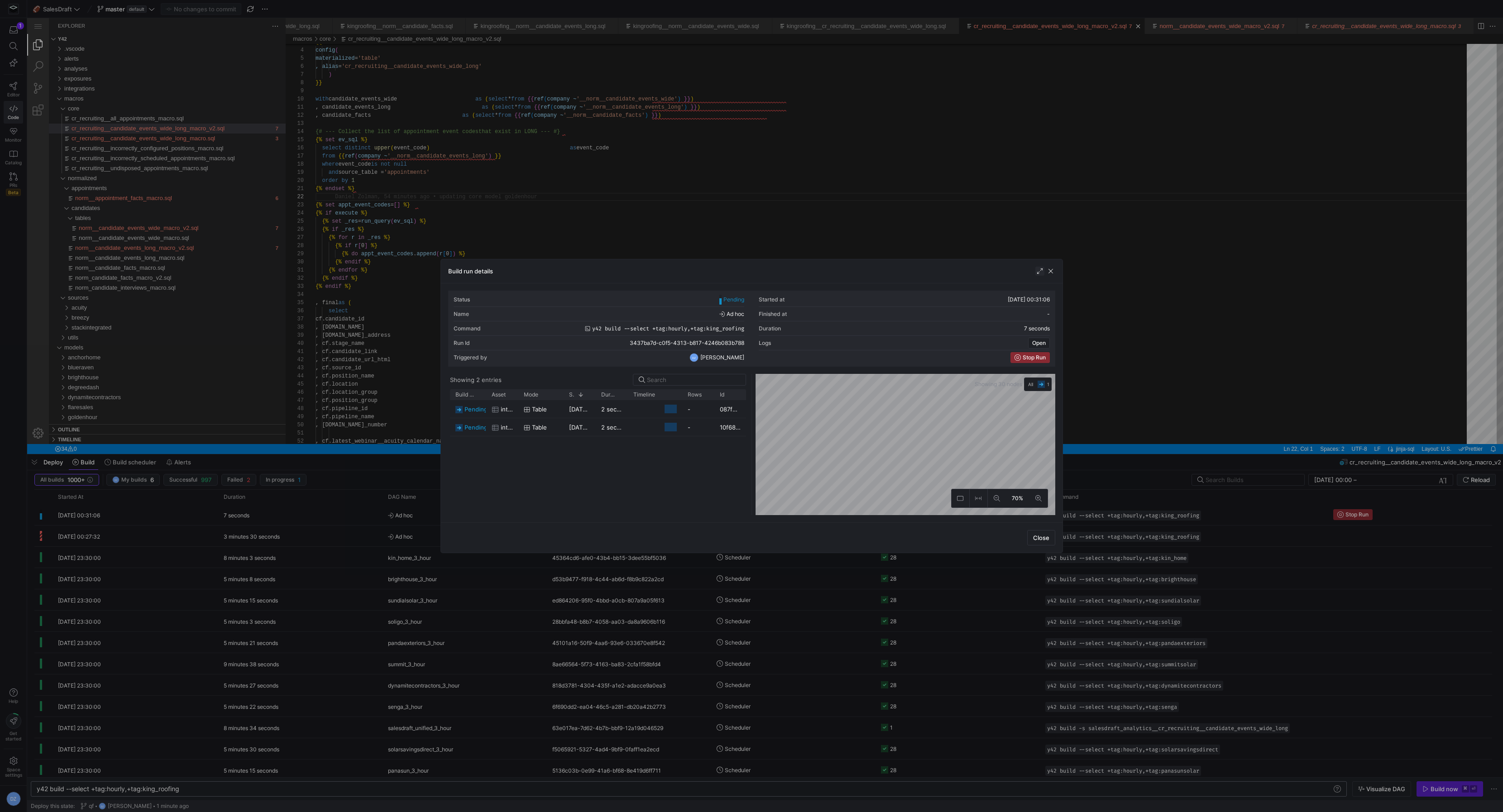
click at [1041, 267] on span "button" at bounding box center [1039, 271] width 9 height 9
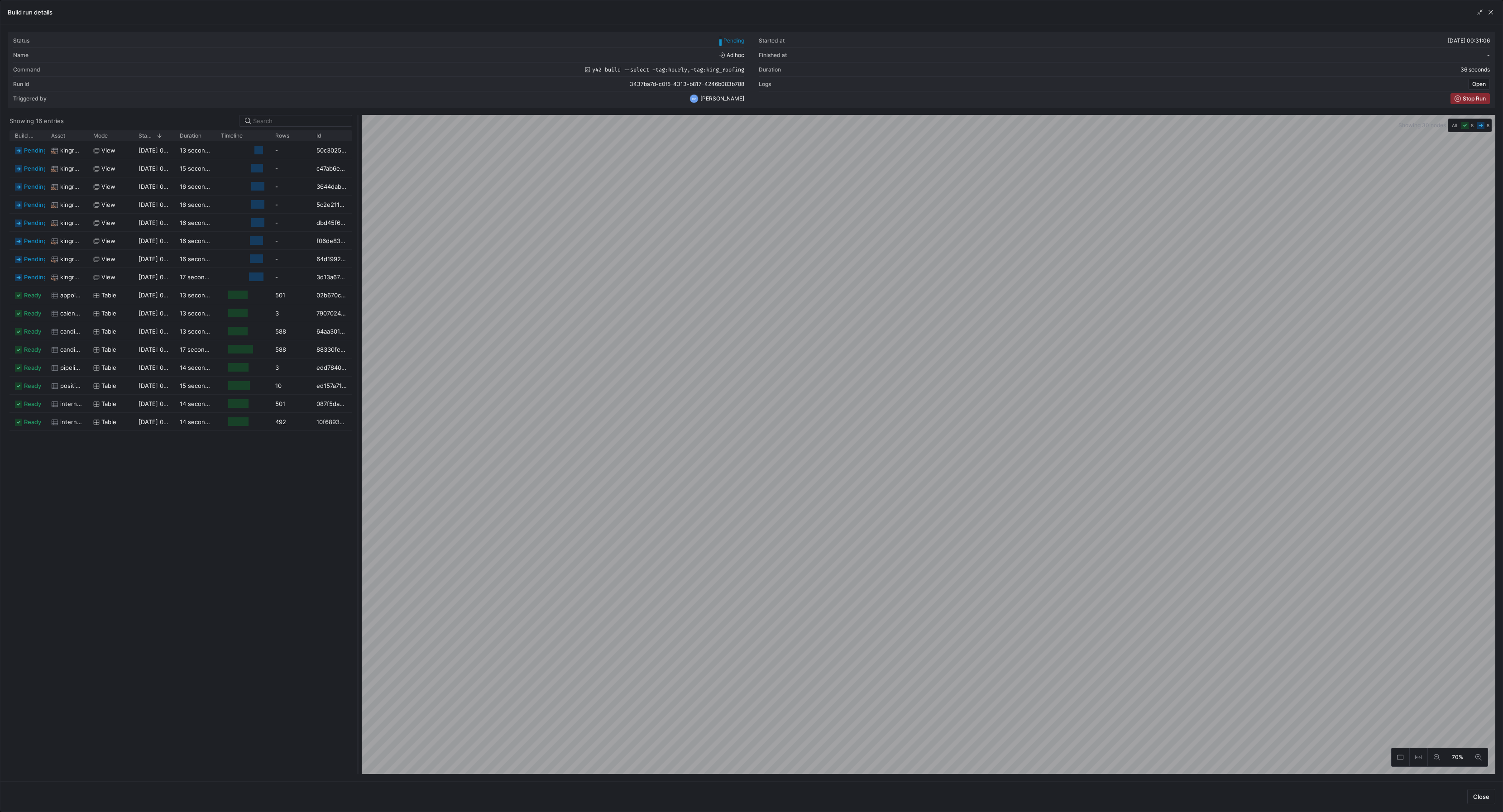
drag, startPoint x: 752, startPoint y: 435, endPoint x: 385, endPoint y: 448, distance: 367.2
click at [360, 448] on div at bounding box center [358, 444] width 4 height 659
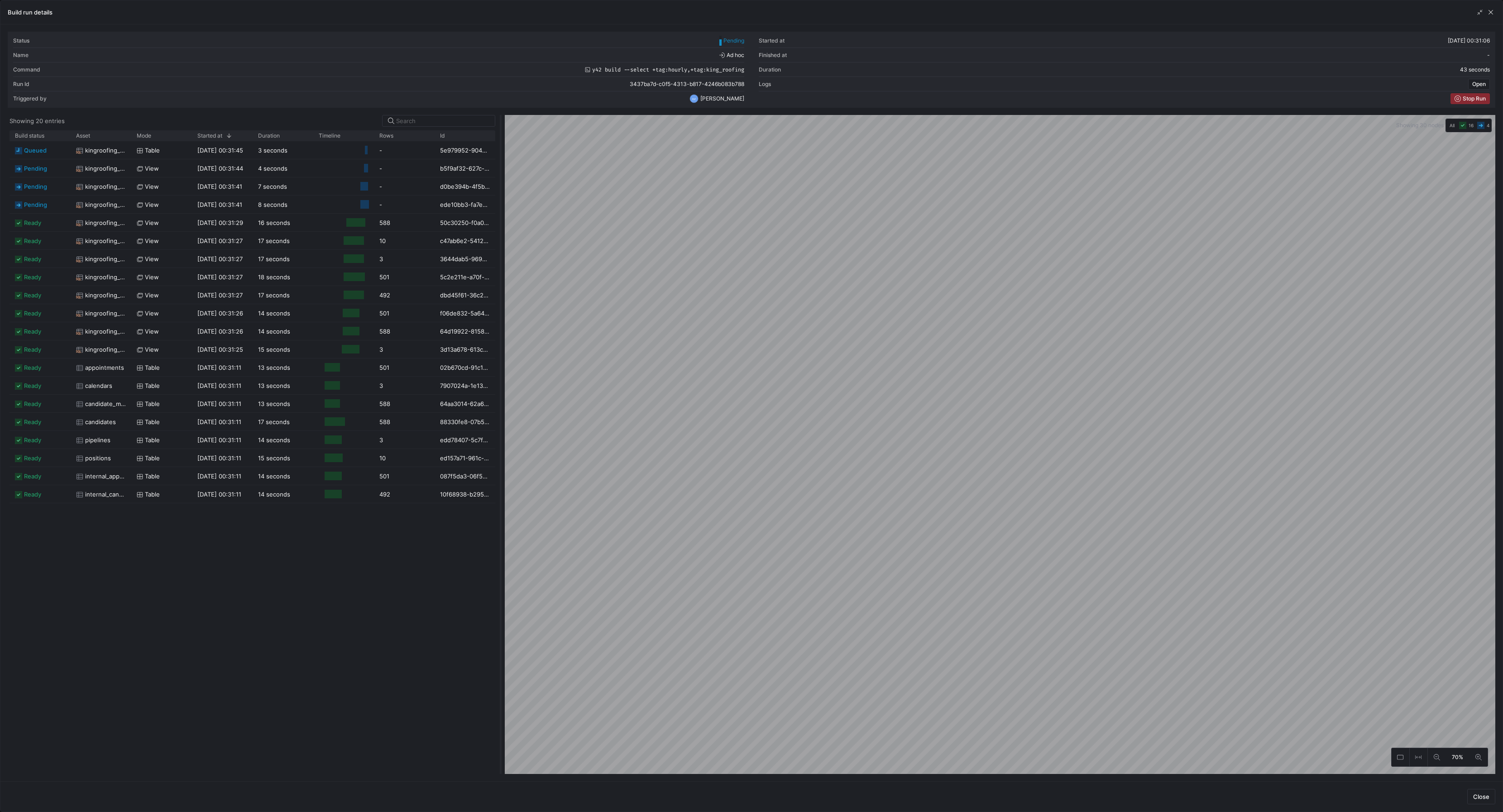
drag, startPoint x: 384, startPoint y: 446, endPoint x: 500, endPoint y: 455, distance: 116.3
click at [500, 455] on div at bounding box center [501, 444] width 4 height 659
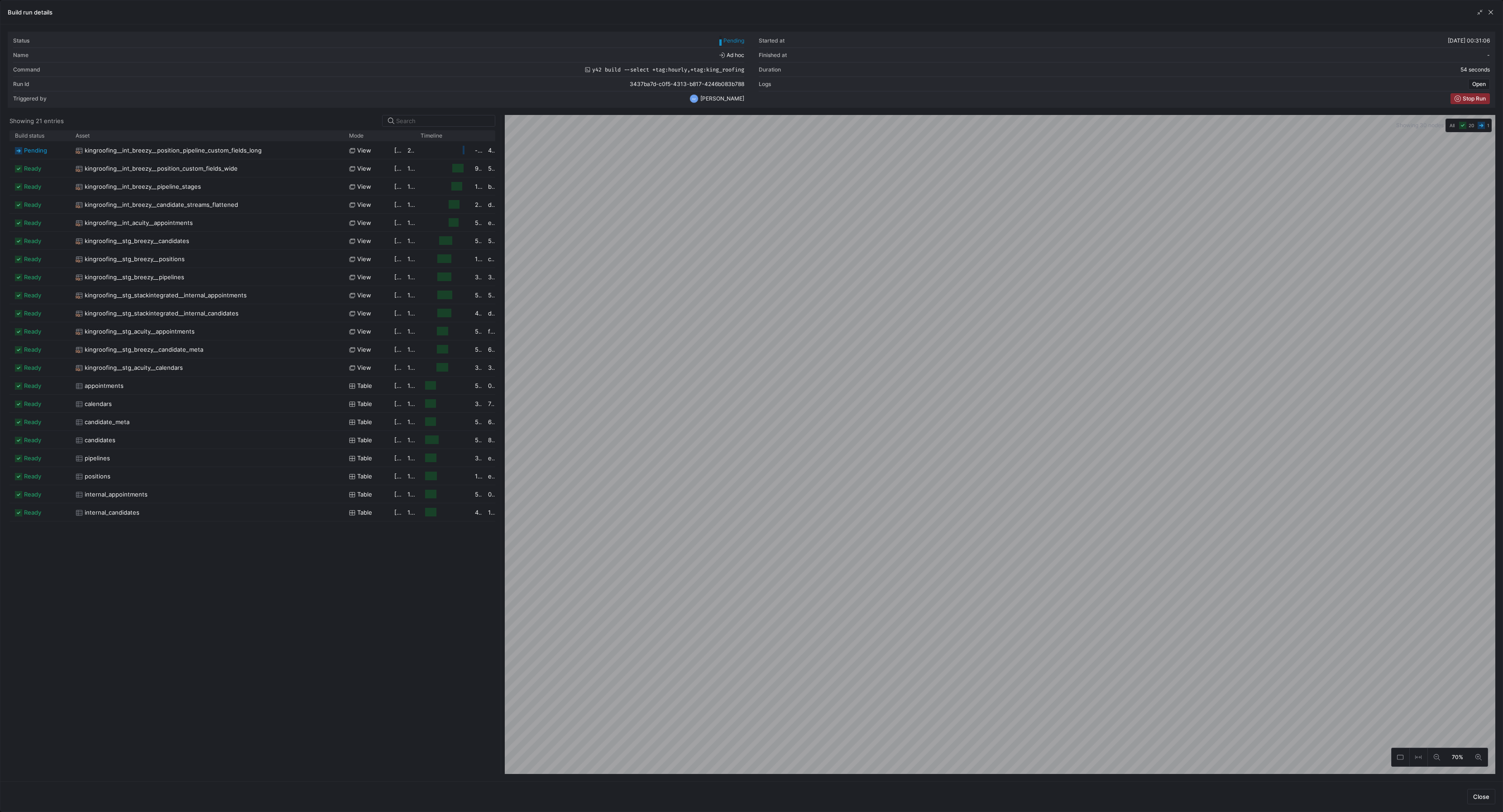
drag, startPoint x: 130, startPoint y: 136, endPoint x: 342, endPoint y: 144, distance: 212.2
click at [342, 144] on div "Build status Asset Mode 1" at bounding box center [252, 451] width 486 height 643
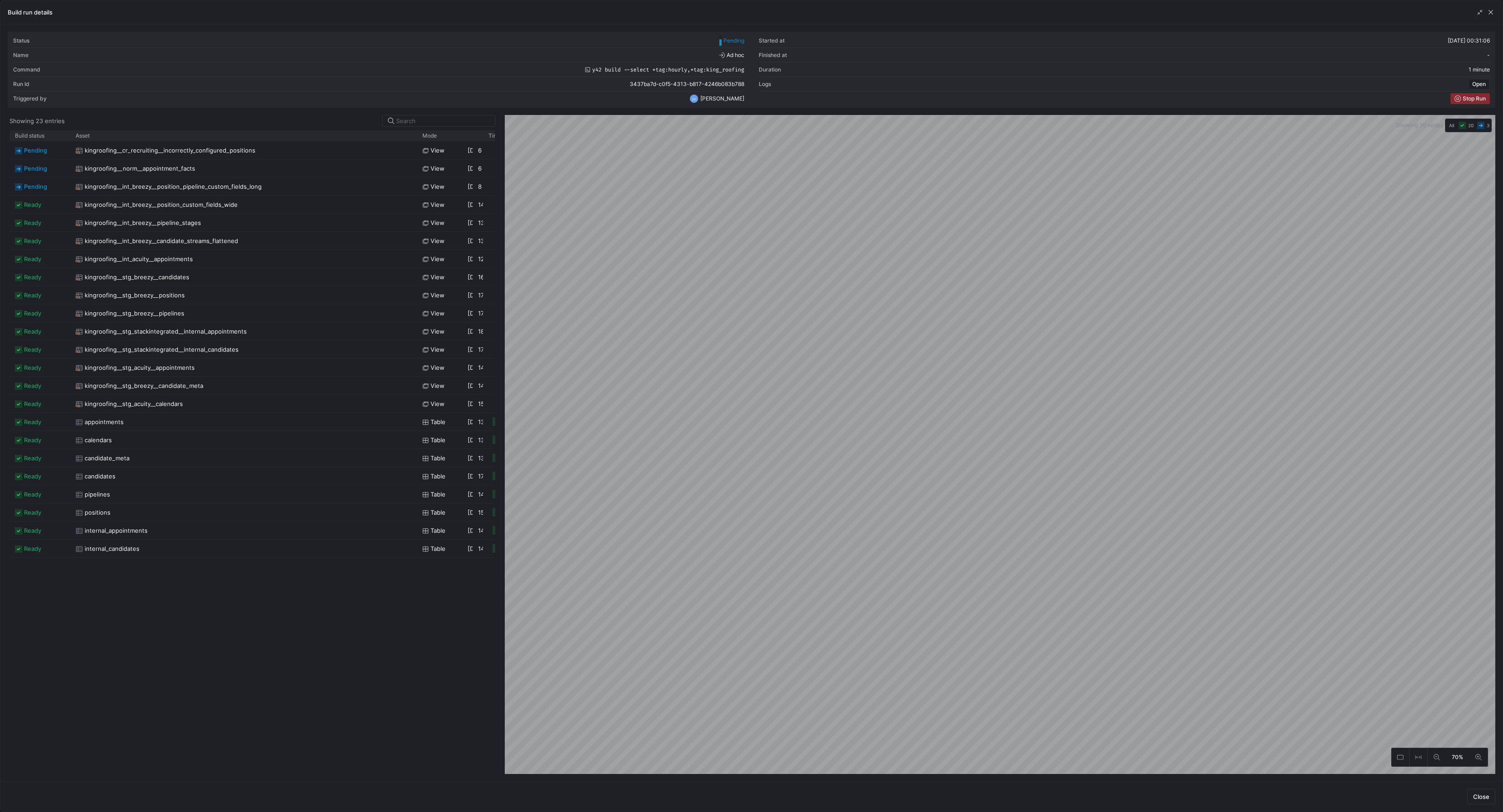
drag, startPoint x: 134, startPoint y: 135, endPoint x: 415, endPoint y: 149, distance: 281.3
click at [415, 149] on div "Build status Asset Mode 1" at bounding box center [252, 451] width 486 height 643
click at [145, 135] on div "Asset" at bounding box center [240, 135] width 330 height 6
click at [145, 135] on div "Asset 1" at bounding box center [240, 135] width 330 height 6
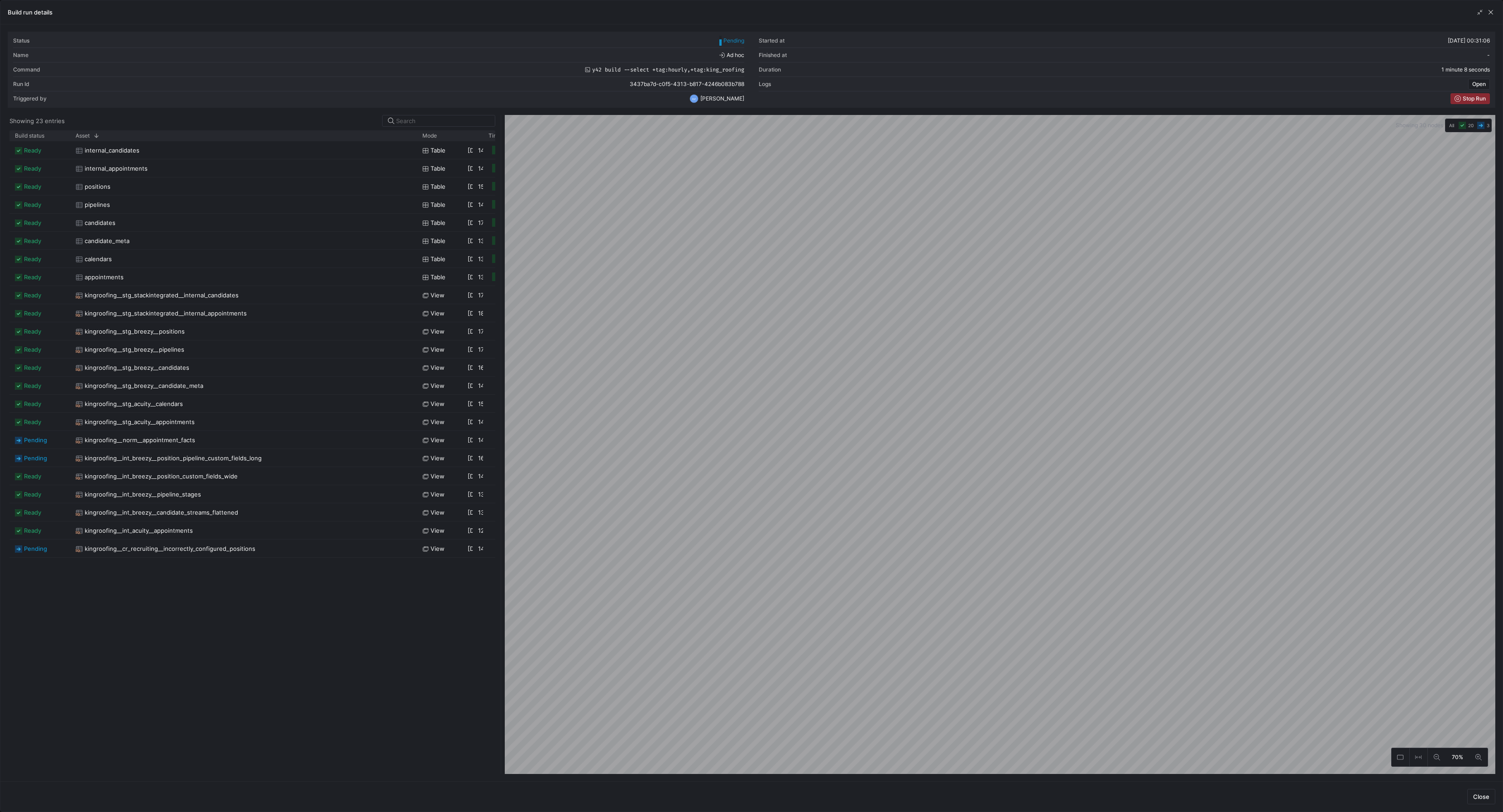
click at [178, 585] on div "ready kingroofing__int_breezy__position_custom_fields_wide view [DATE] 00:31:45…" at bounding box center [252, 457] width 486 height 633
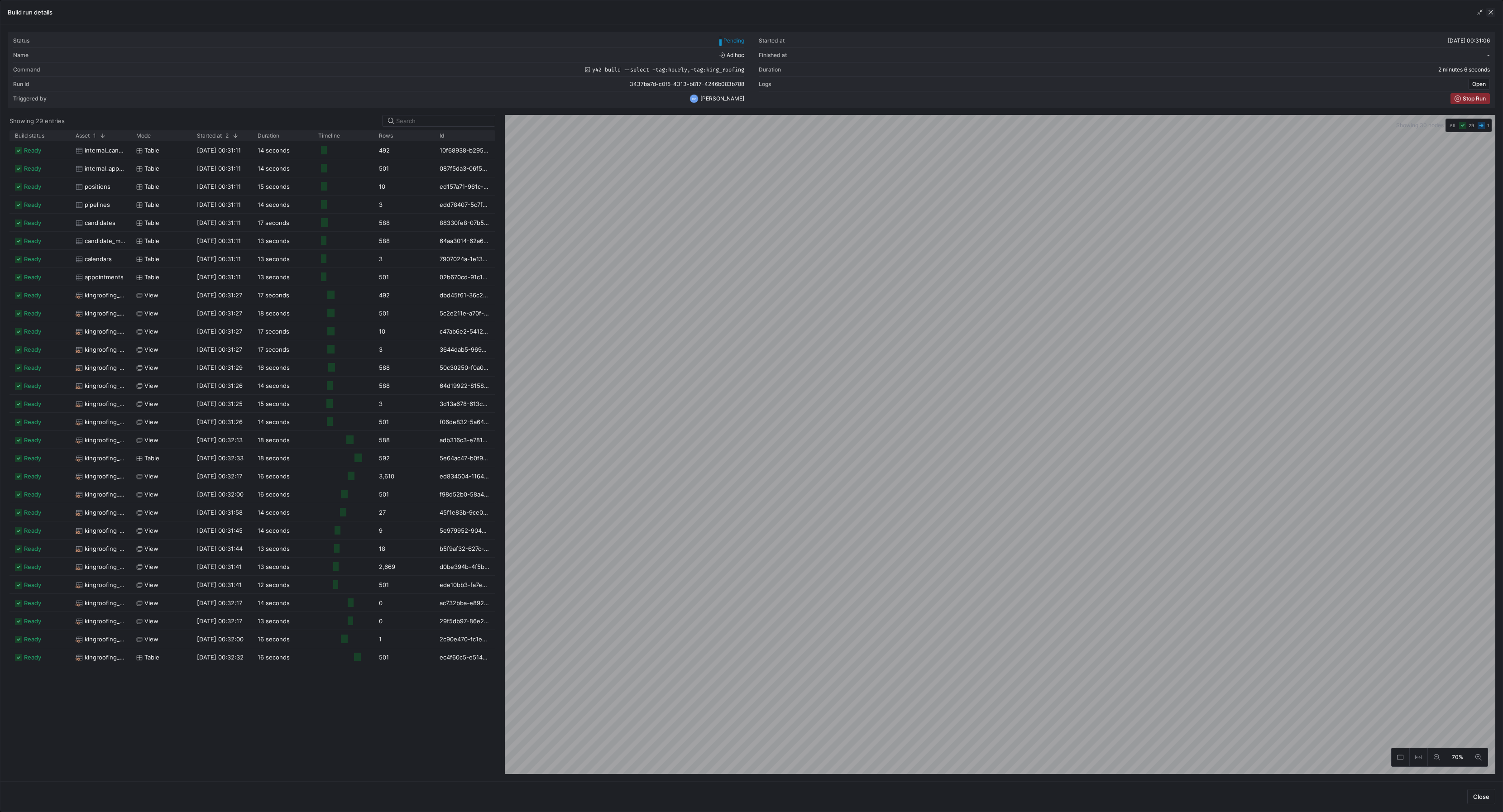
click at [1493, 12] on span "button" at bounding box center [1491, 12] width 9 height 9
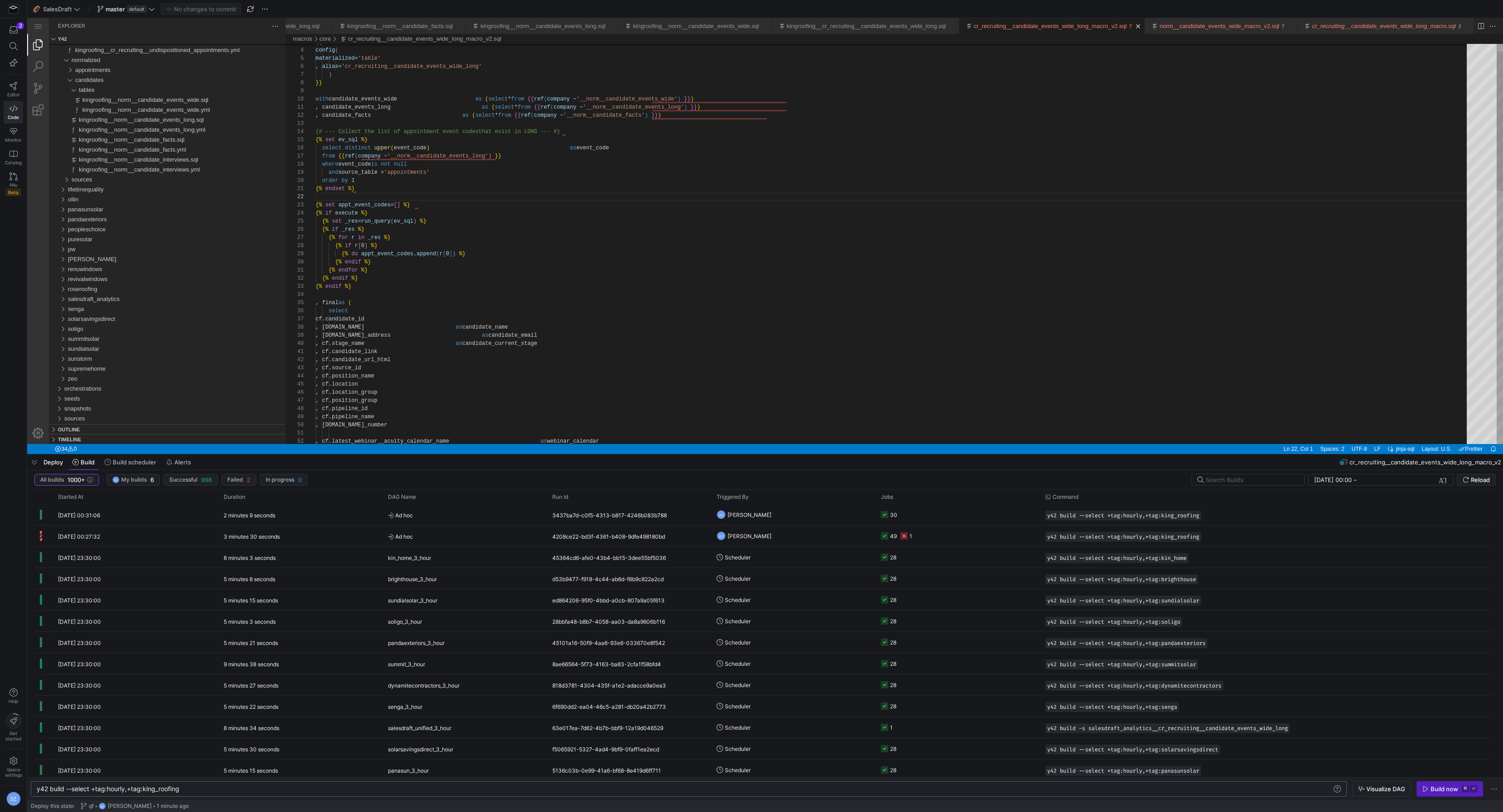
click at [528, 335] on div "{{ config ( materialized = 'table' , alias = 'cr_recruiting__candidate_events_w…" at bounding box center [894, 596] width 1158 height 1149
click at [681, 301] on div "{{ config ( materialized = 'table' , alias = 'cr_recruiting__candidate_events_w…" at bounding box center [894, 596] width 1158 height 1149
click at [498, 222] on div "{{ config ( materialized = 'table' , alias = 'cr_recruiting__candidate_events_w…" at bounding box center [894, 596] width 1158 height 1149
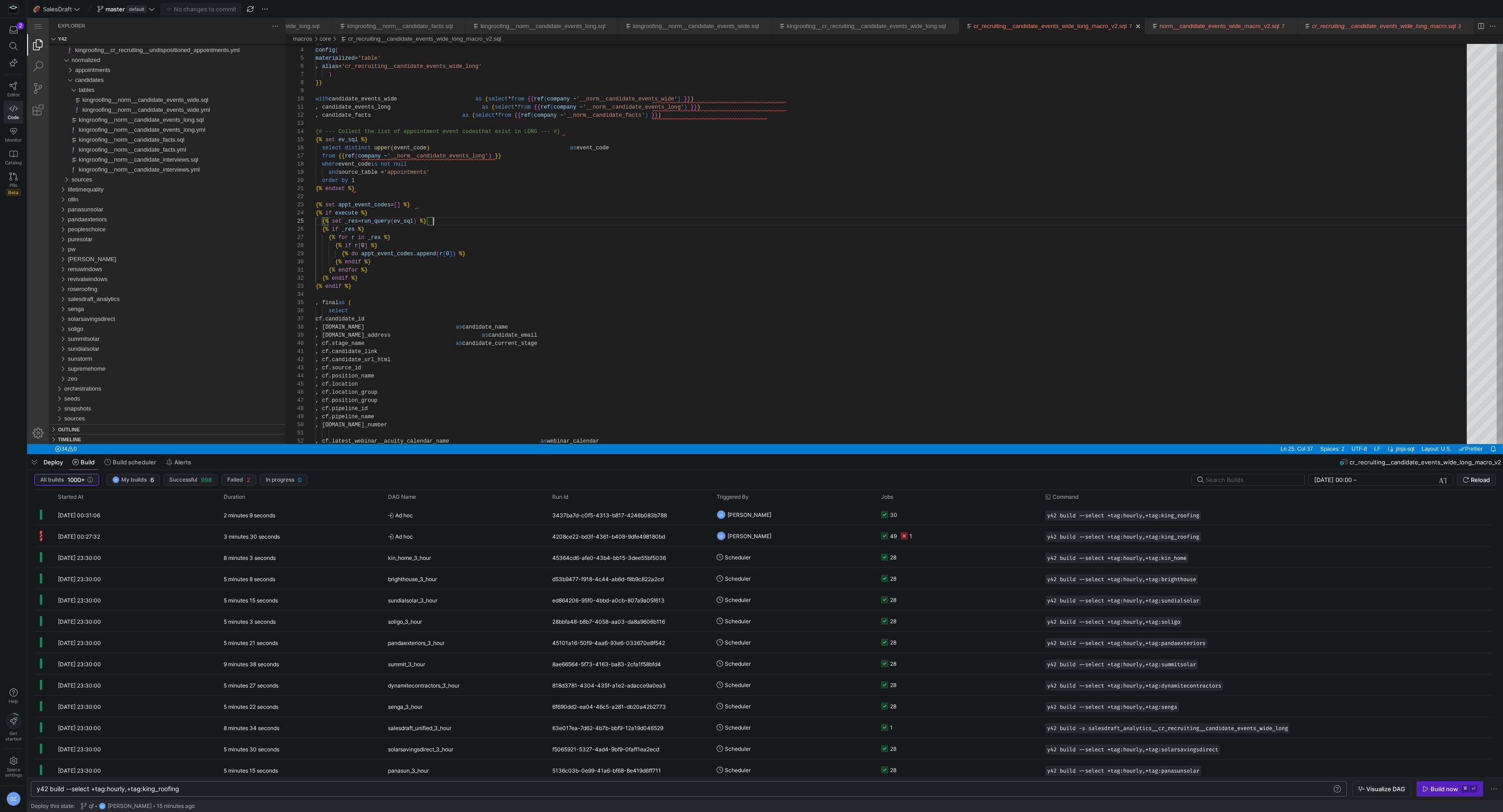
scroll to position [33, 118]
click at [578, 184] on div "{{ config ( materialized = 'table' , alias = 'cr_recruiting__candidate_events_w…" at bounding box center [894, 596] width 1158 height 1149
type textarea "{% endset %} {% set appt_event_codes = [] %} {% if execute %} {% set _res = run…"
click at [578, 188] on div "{{ config ( materialized = 'table' , alias = 'cr_recruiting__candidate_events_w…" at bounding box center [894, 596] width 1158 height 1149
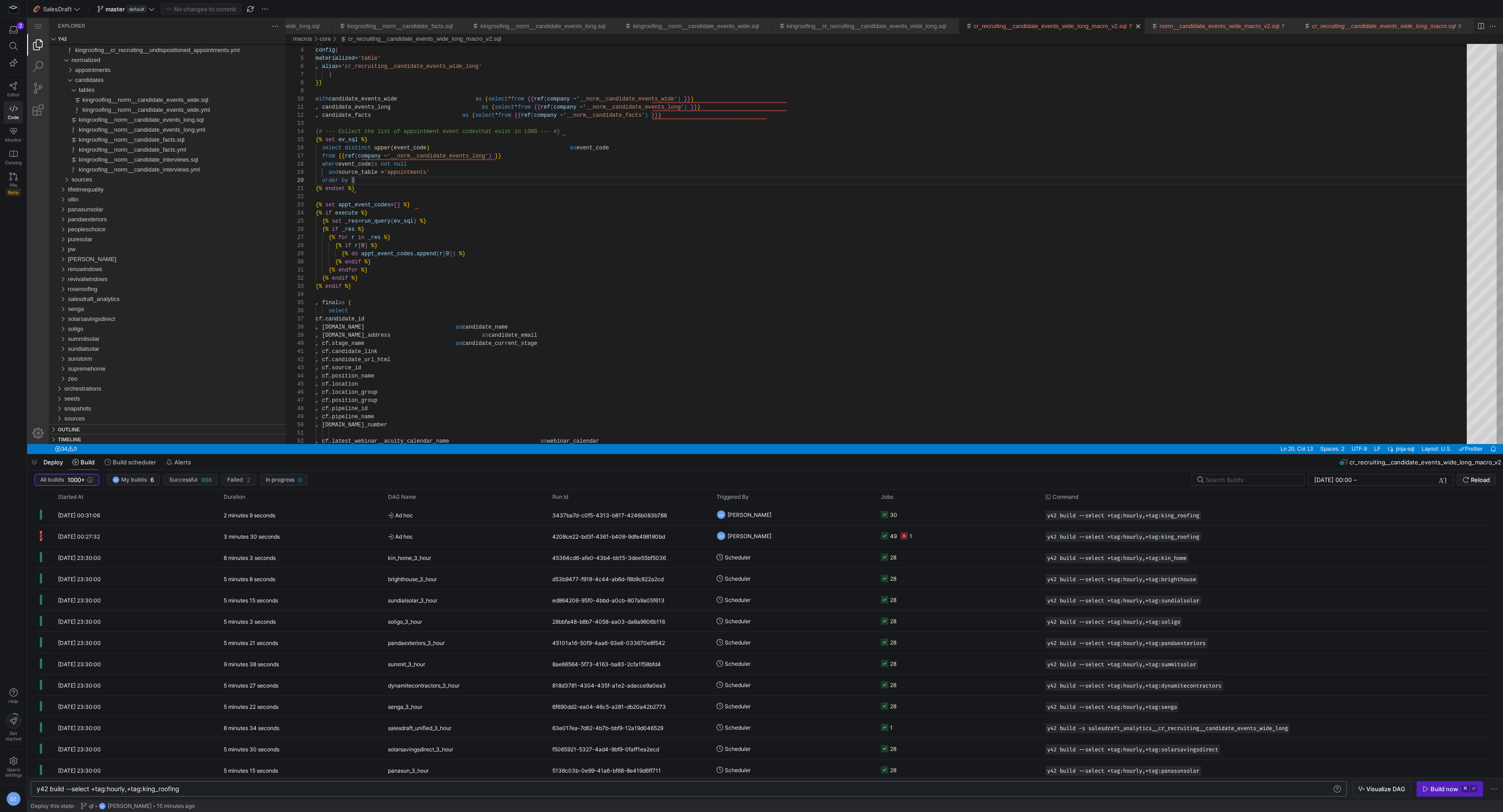
scroll to position [0, 39]
click at [577, 192] on div "{{ config ( materialized = 'table' , alias = 'cr_recruiting__candidate_events_w…" at bounding box center [894, 596] width 1158 height 1149
click at [576, 195] on div "{{ config ( materialized = 'table' , alias = 'cr_recruiting__candidate_events_w…" at bounding box center [894, 596] width 1158 height 1149
